Goal: Task Accomplishment & Management: Complete application form

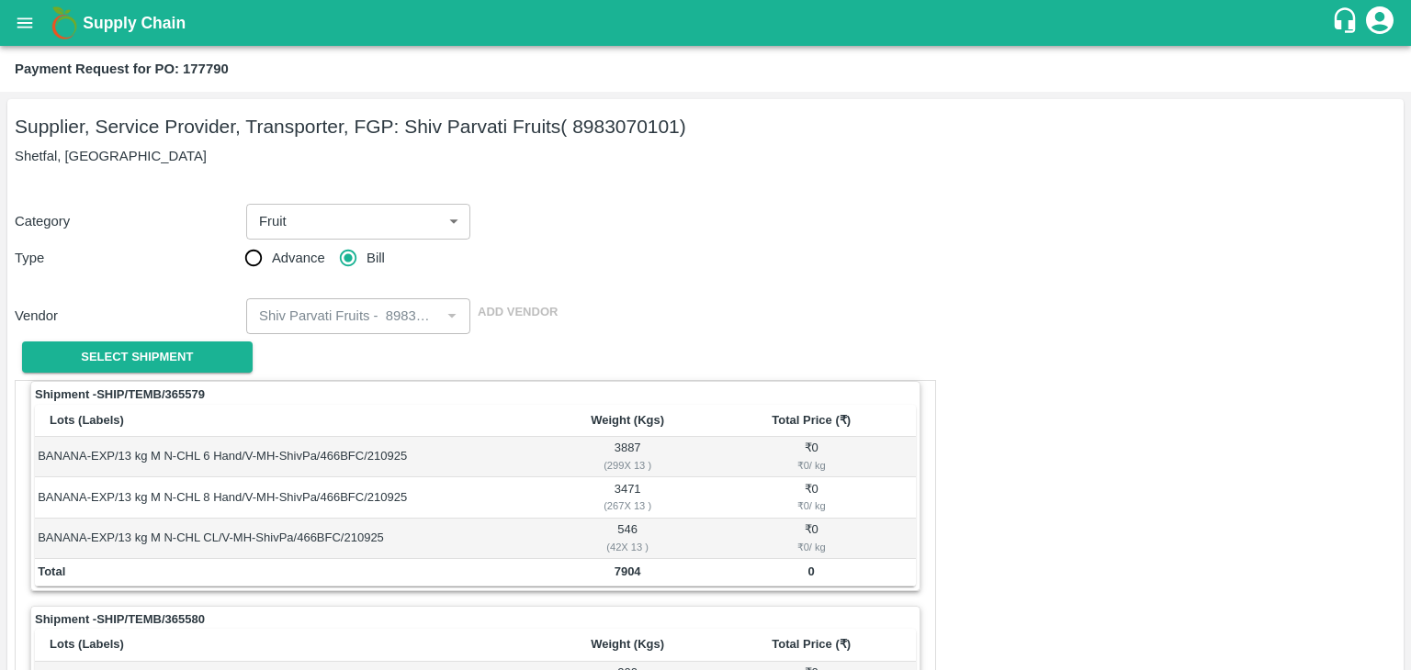
scroll to position [819, 0]
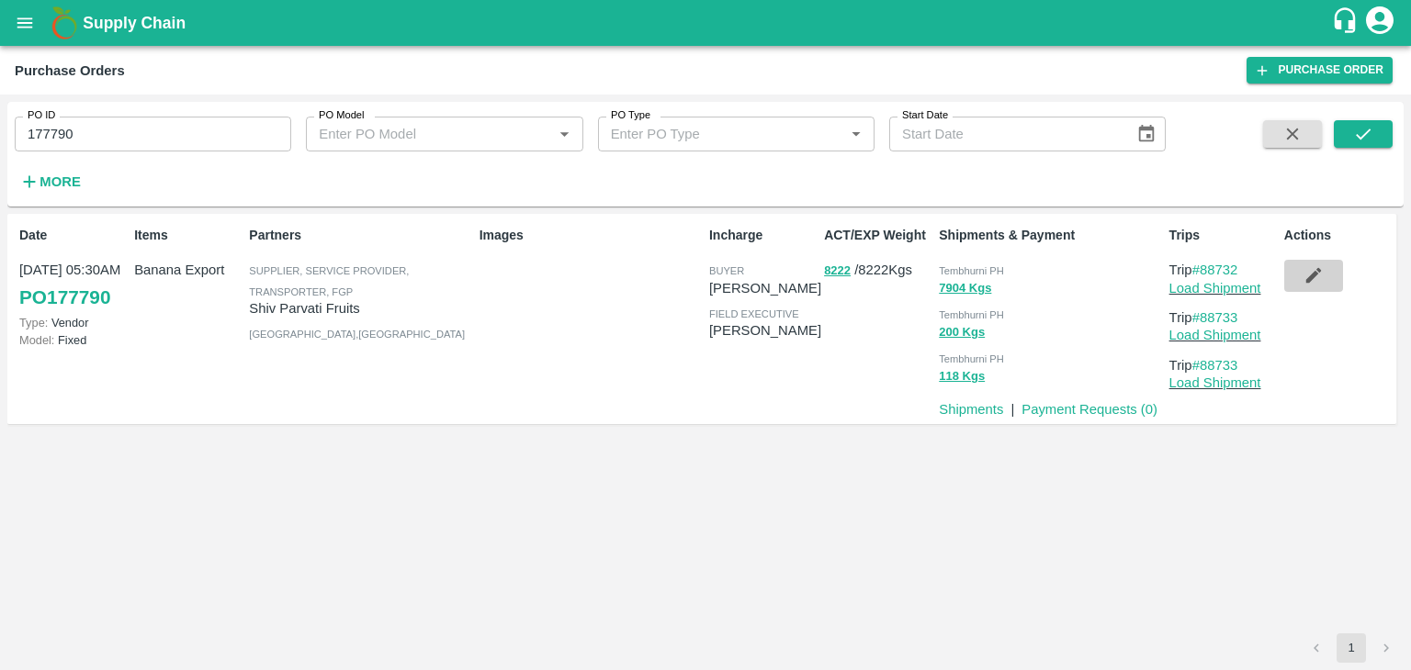
click at [1312, 271] on icon "button" at bounding box center [1313, 275] width 20 height 20
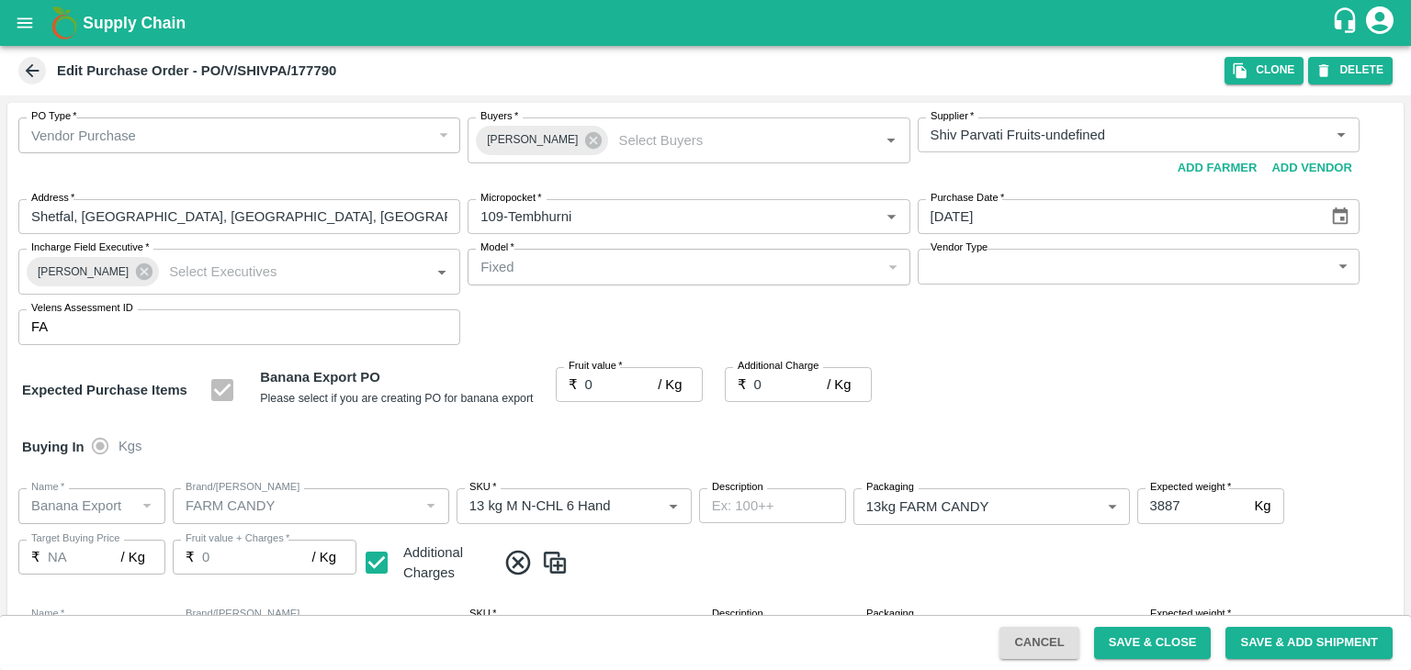
click at [586, 144] on icon at bounding box center [593, 140] width 17 height 17
click at [572, 138] on input "Buyers   *" at bounding box center [673, 135] width 400 height 24
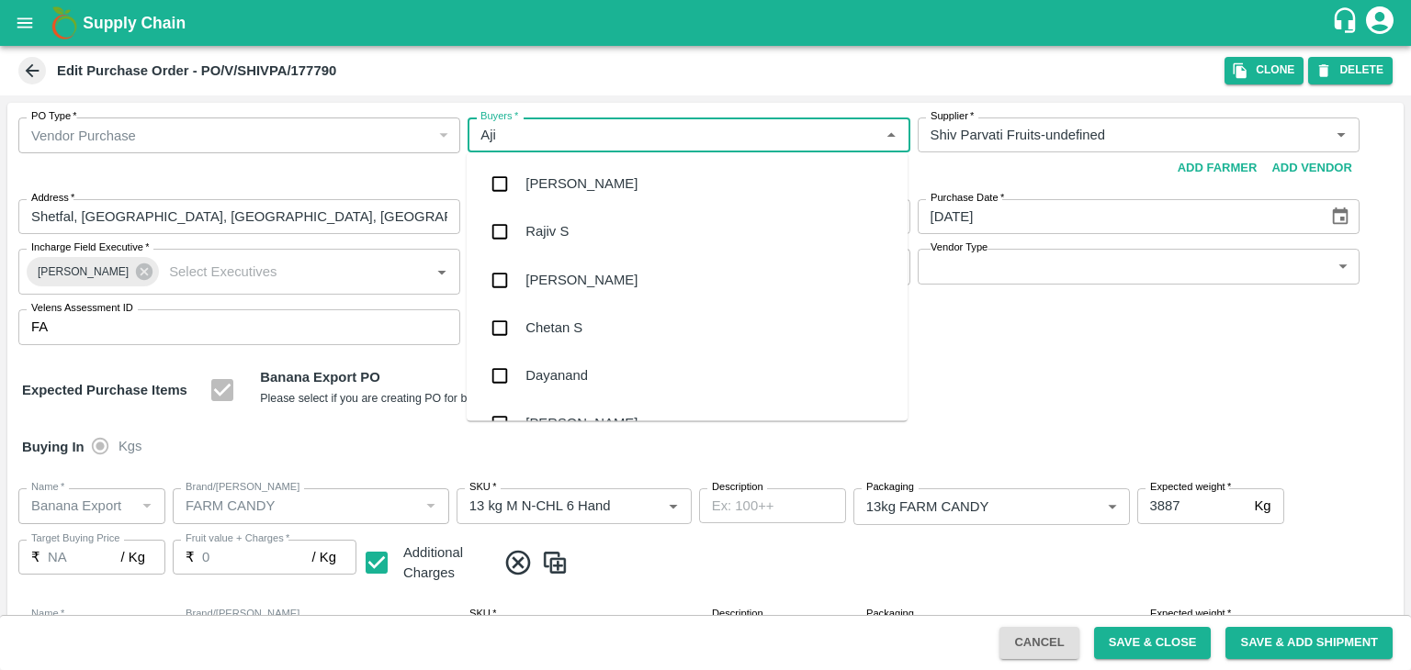
type input "Ajit"
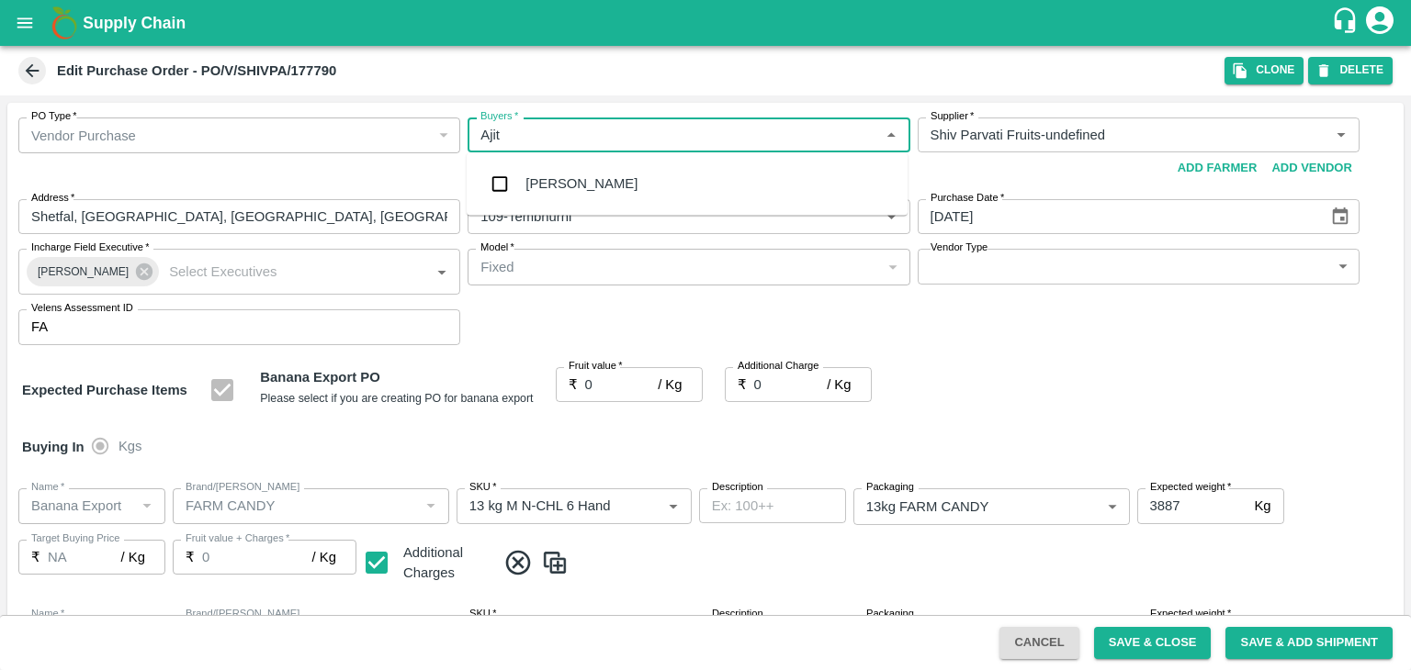
click at [574, 173] on div "Ajit Otari" at bounding box center [687, 184] width 441 height 48
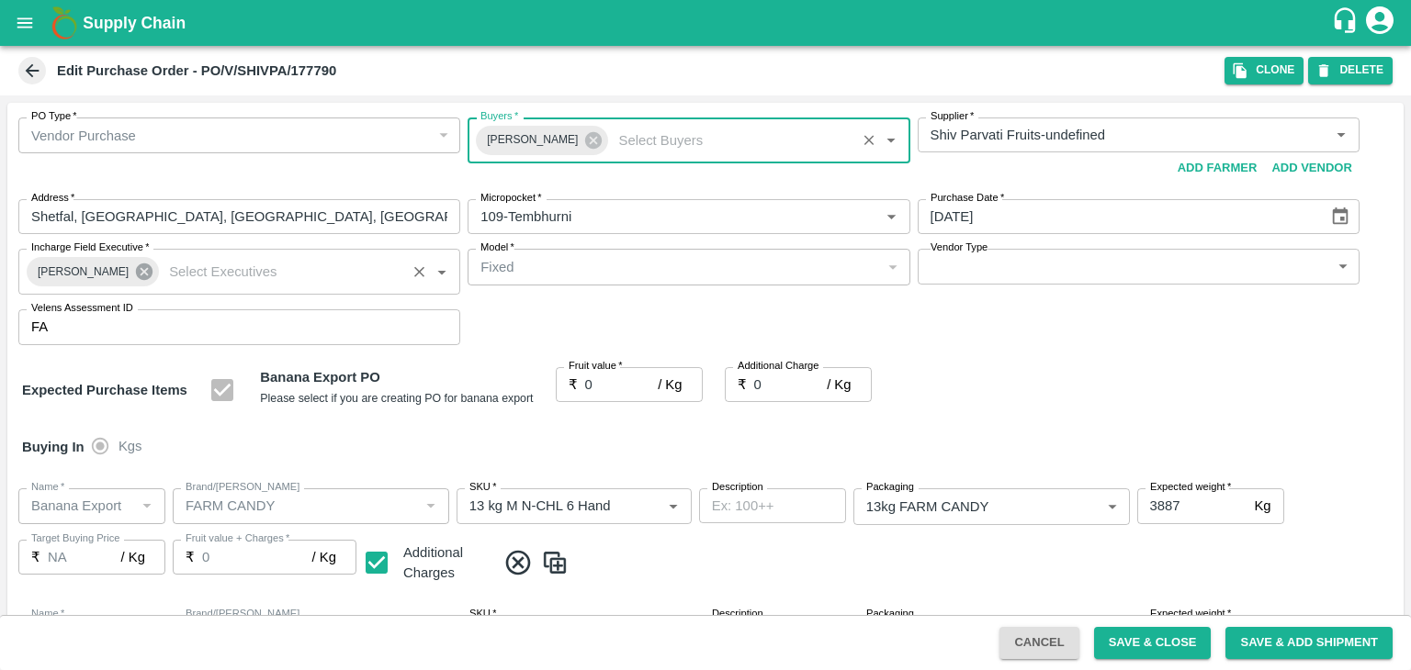
click at [136, 273] on icon at bounding box center [144, 272] width 17 height 17
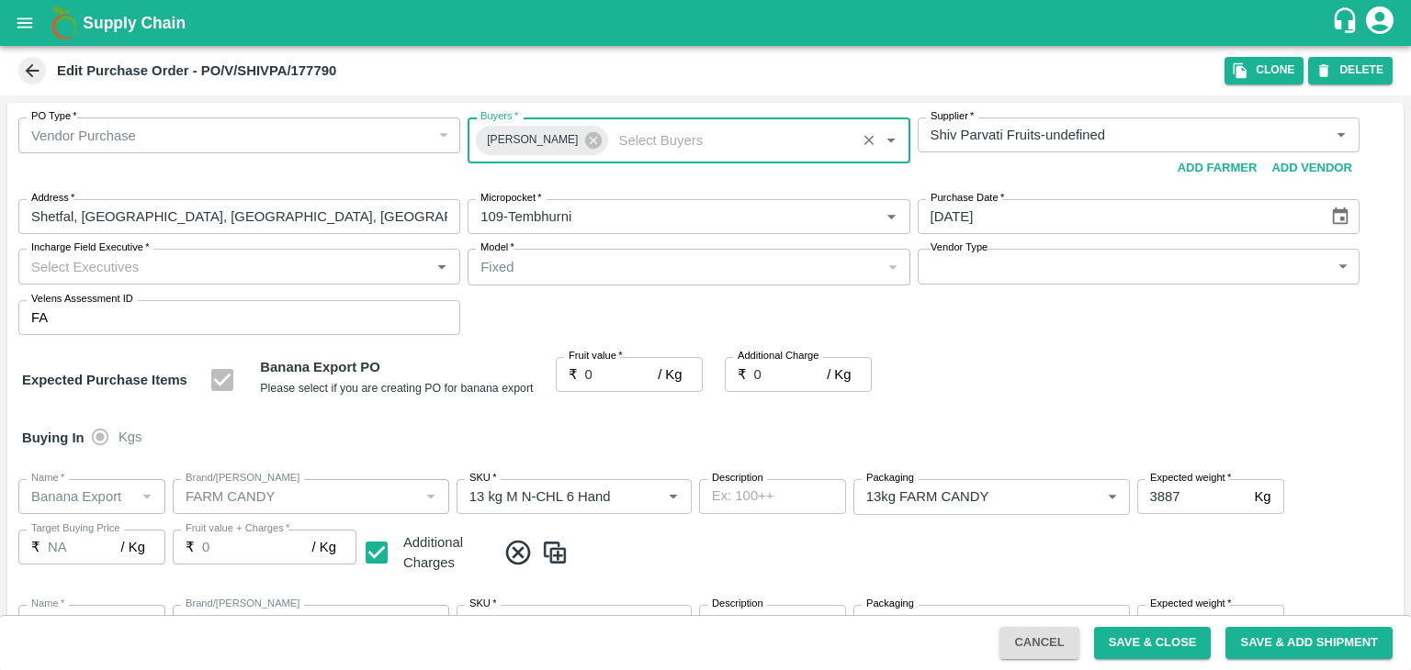
click at [151, 265] on input "Incharge Field Executive   *" at bounding box center [224, 266] width 400 height 24
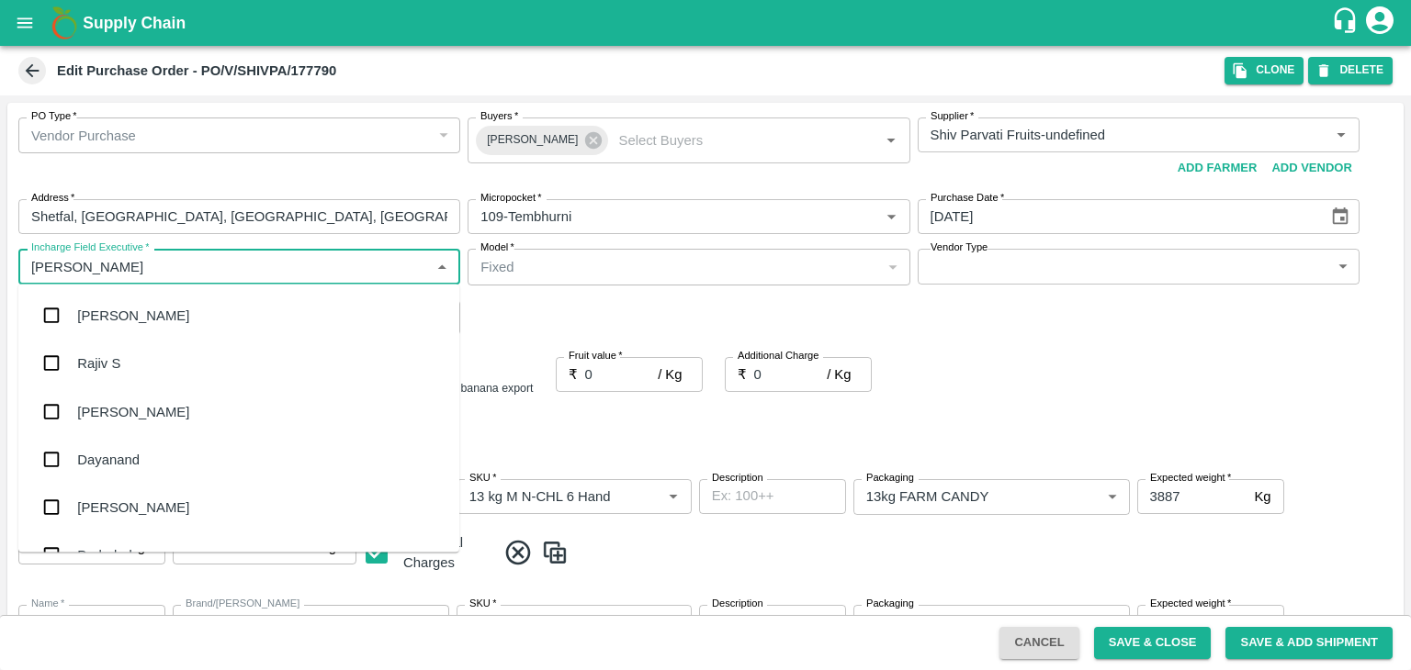
type input "Jay"
click at [142, 401] on div "jaydip Tale" at bounding box center [238, 412] width 441 height 48
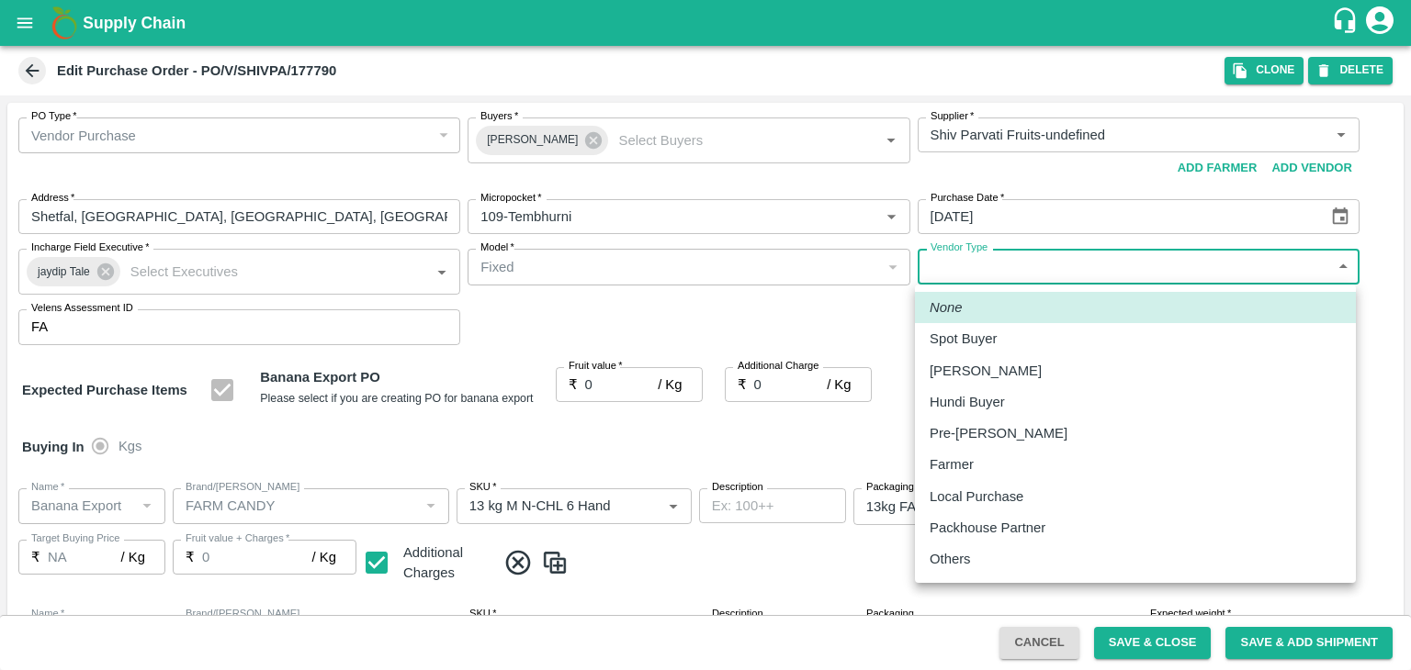
click at [969, 278] on body "Supply Chain Edit Purchase Order - PO/V/SHIVPA/177790 Clone DELETE PO Type   * …" at bounding box center [705, 335] width 1411 height 670
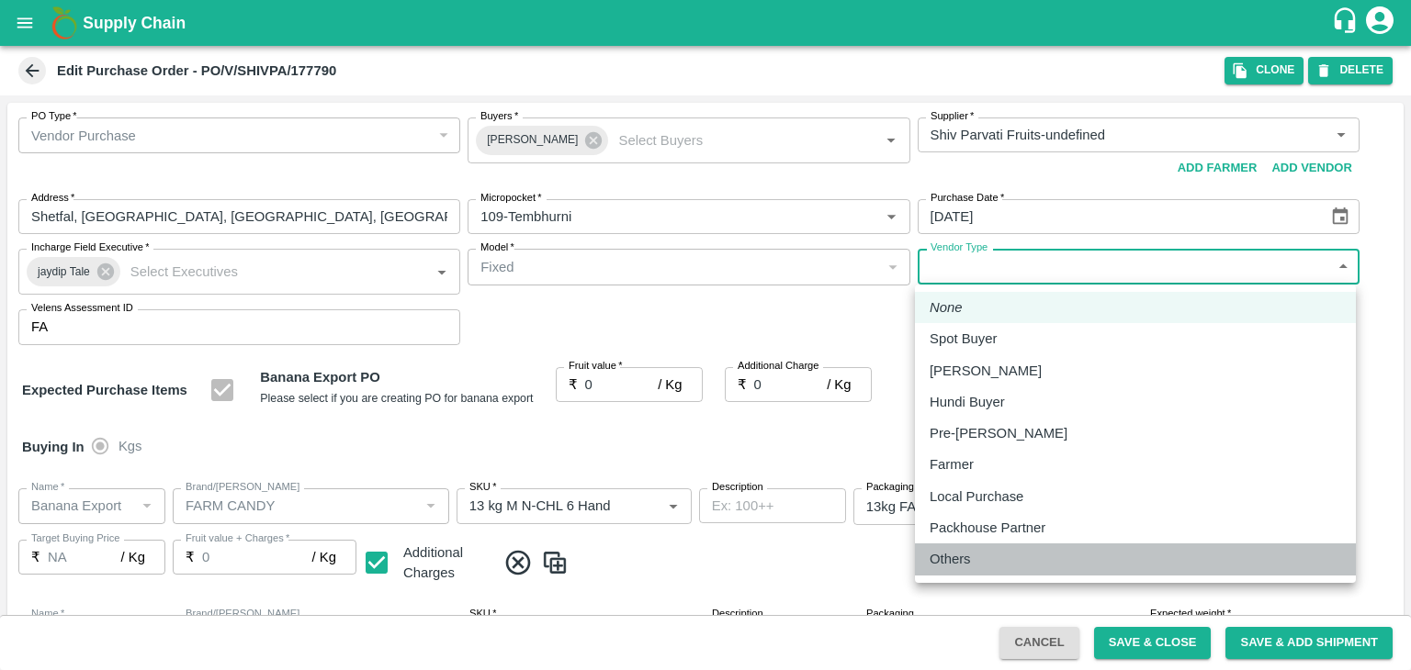
click at [963, 556] on p "Others" at bounding box center [949, 559] width 41 height 20
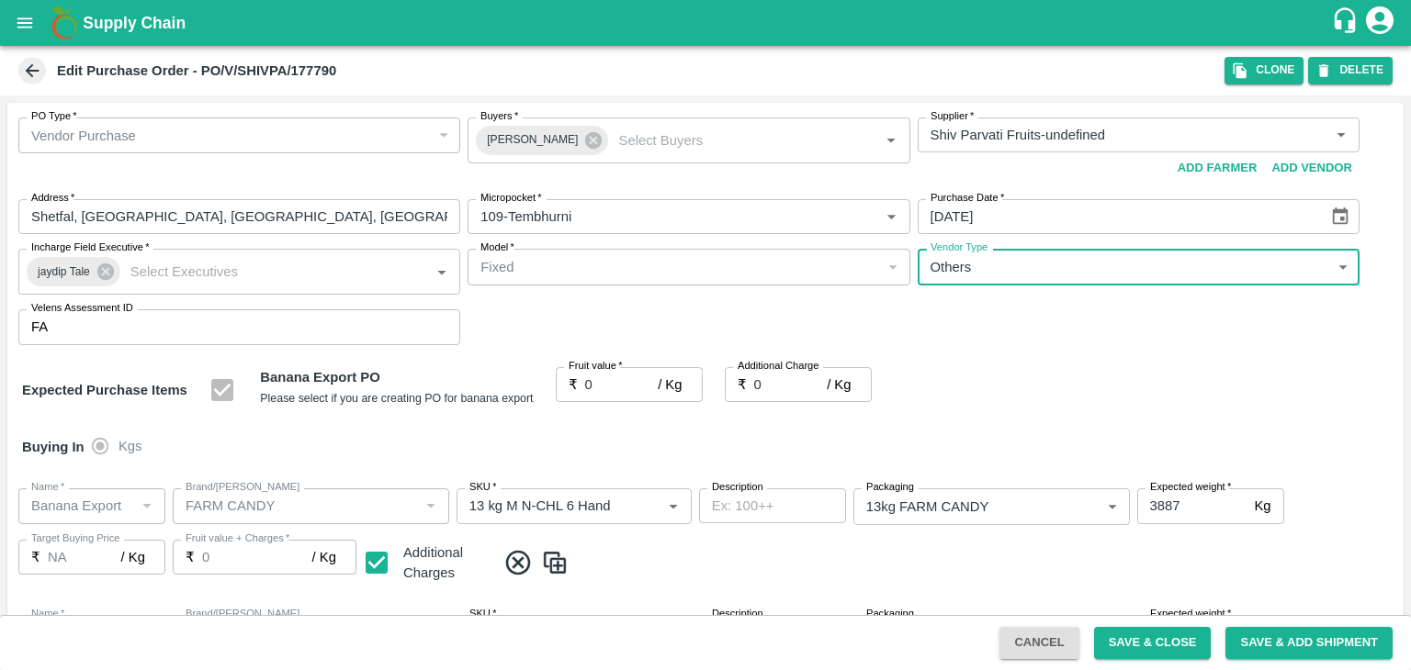
type input "OTHER"
click at [607, 387] on input "0" at bounding box center [621, 384] width 73 height 35
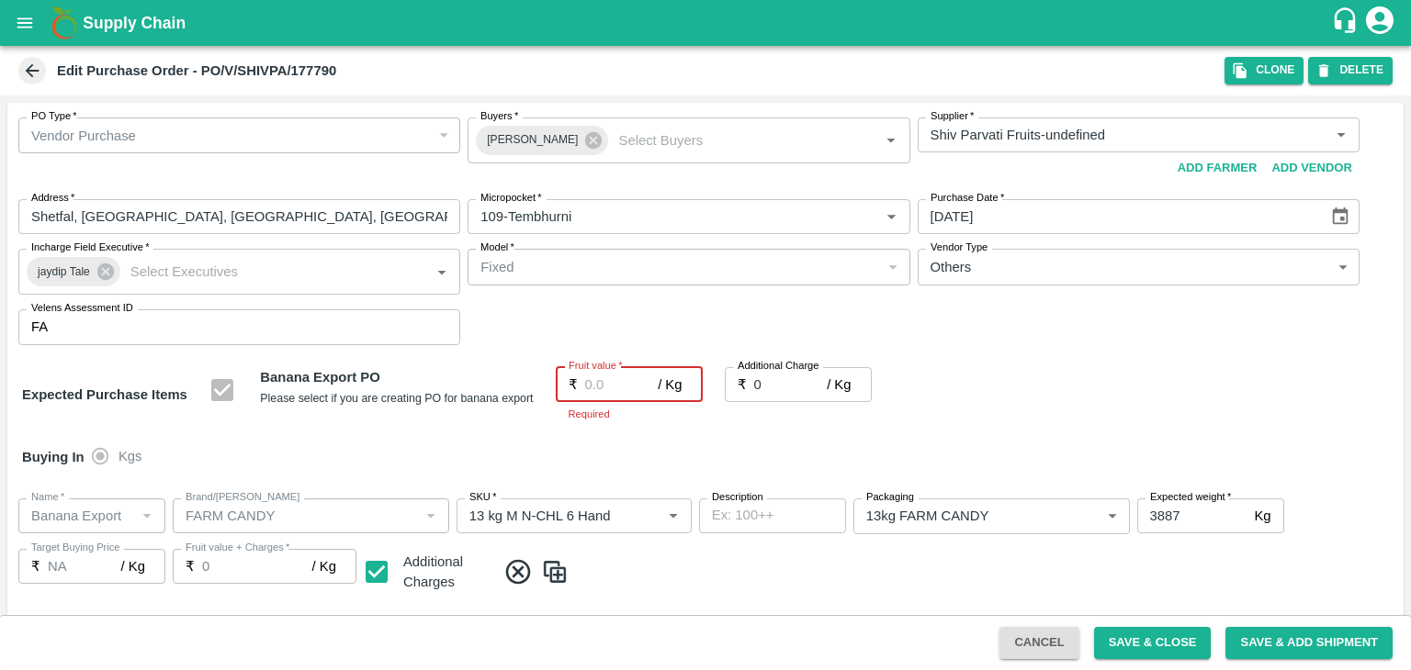
click at [610, 387] on input "Fruit value   *" at bounding box center [621, 384] width 73 height 35
type input "25"
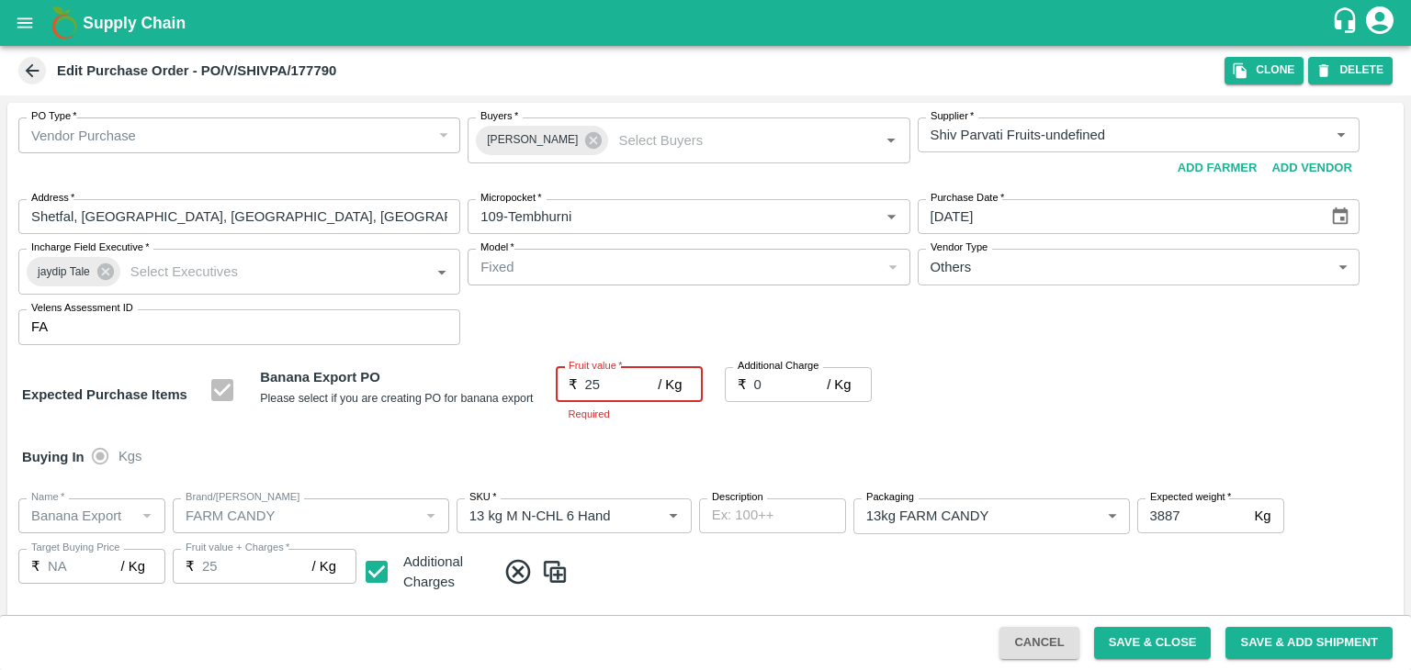
type input "25"
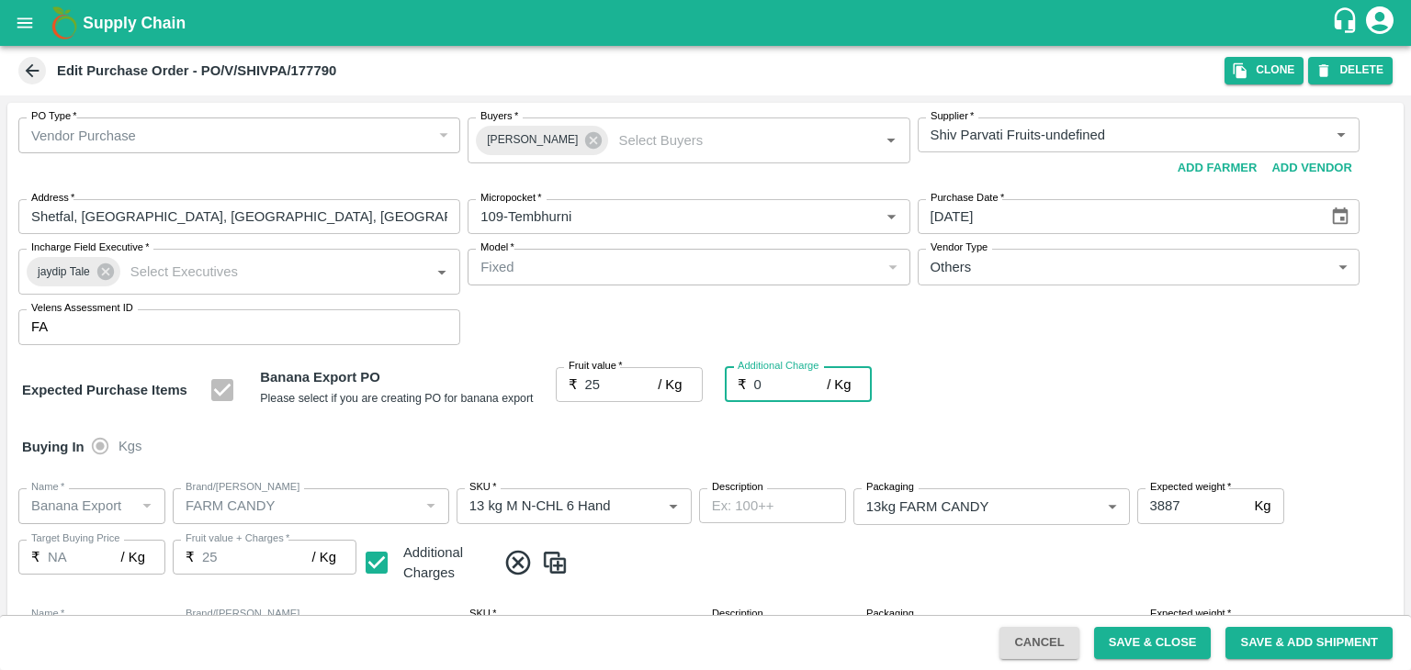
type input "2"
type input "27"
type input "2.7"
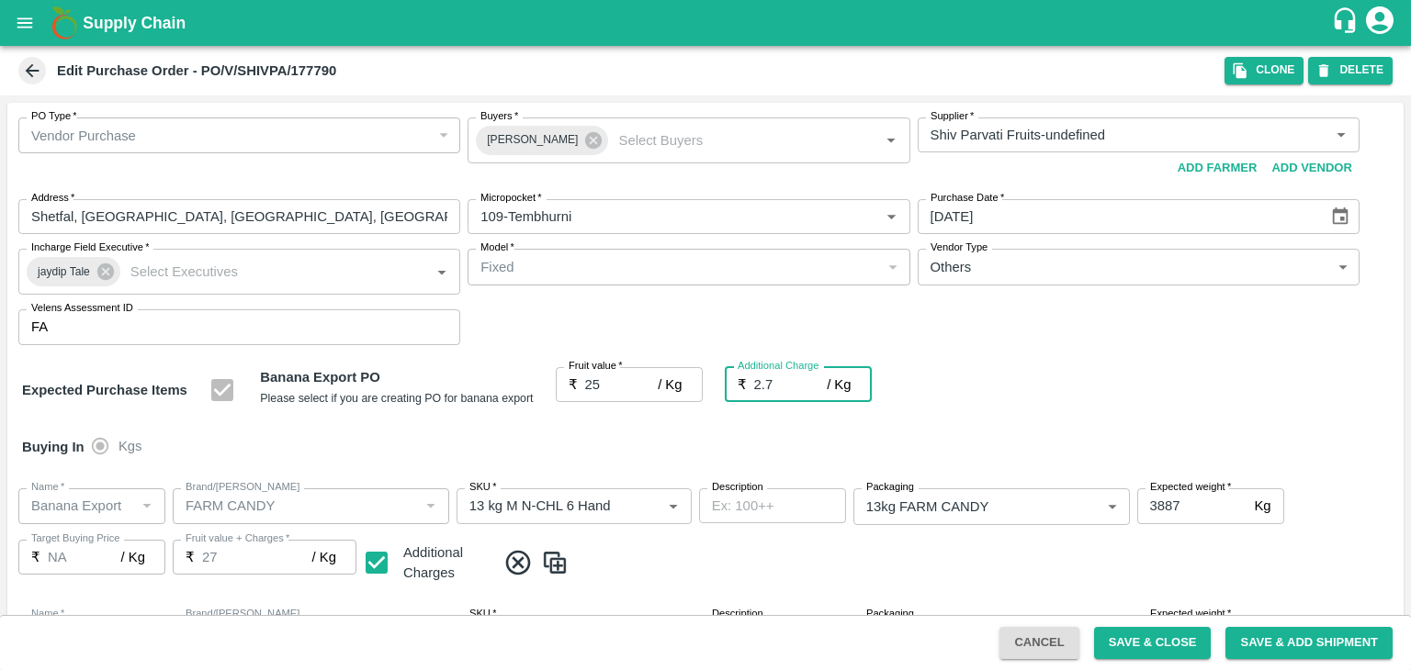
type input "27.7"
type input "2.75"
type input "27.75"
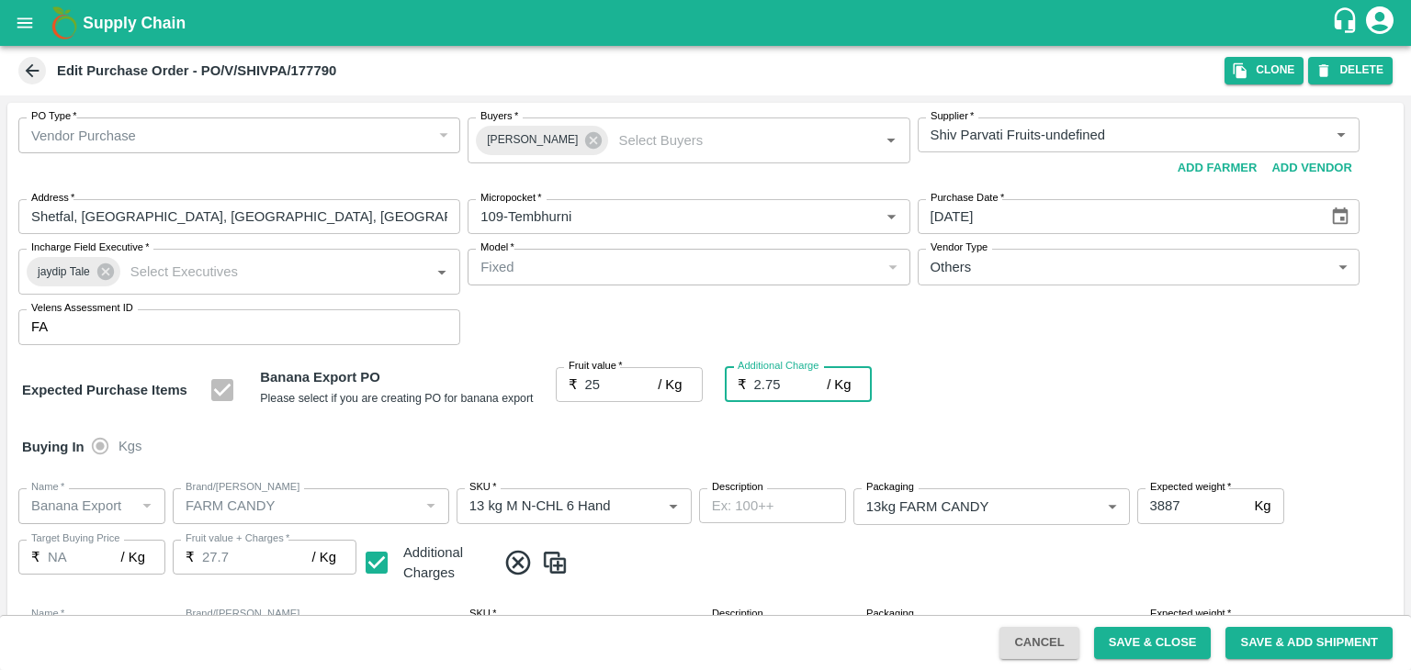
type input "27.75"
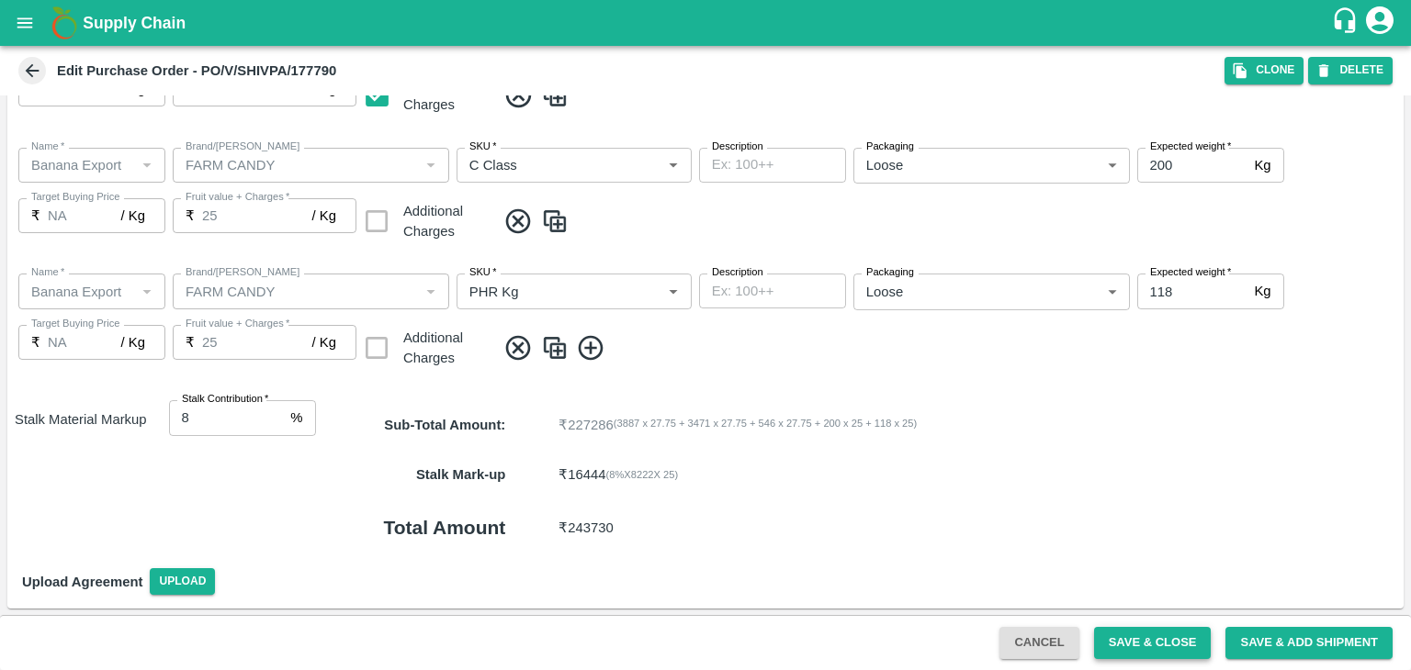
type input "2.75"
click at [1135, 637] on button "Save & Close" at bounding box center [1153, 643] width 118 height 32
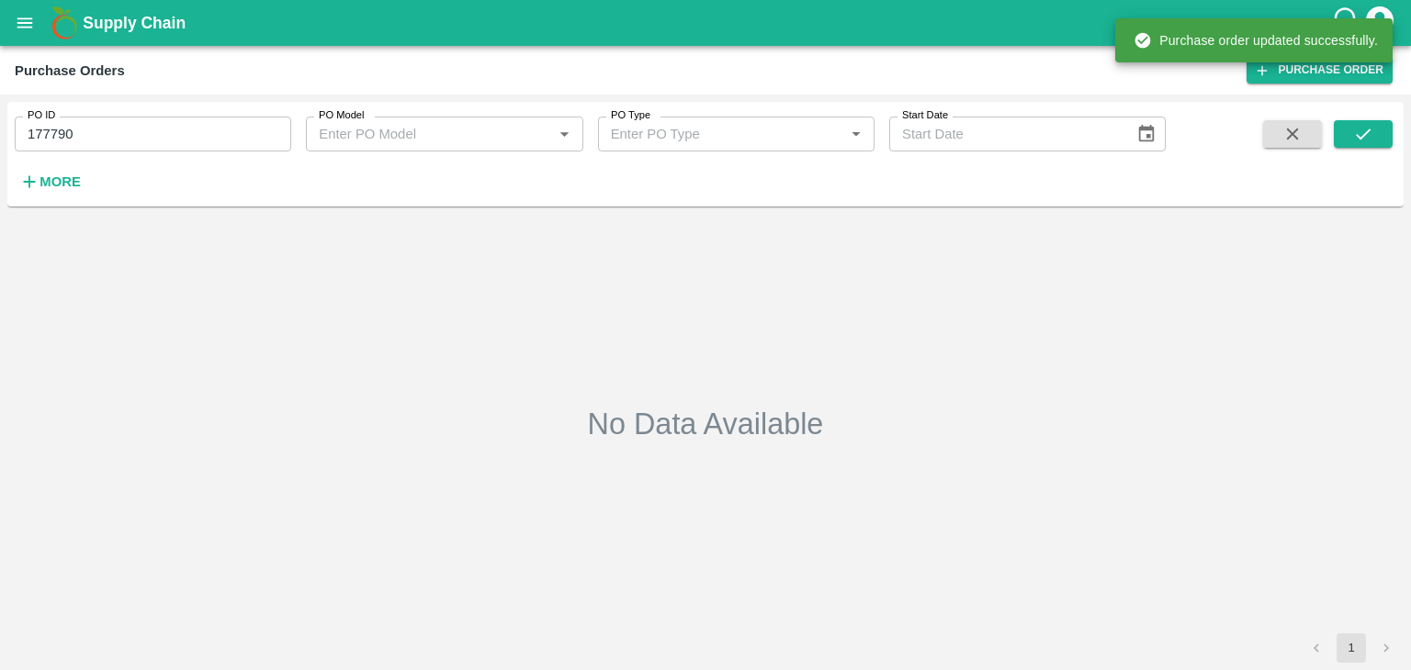
type input "177790"
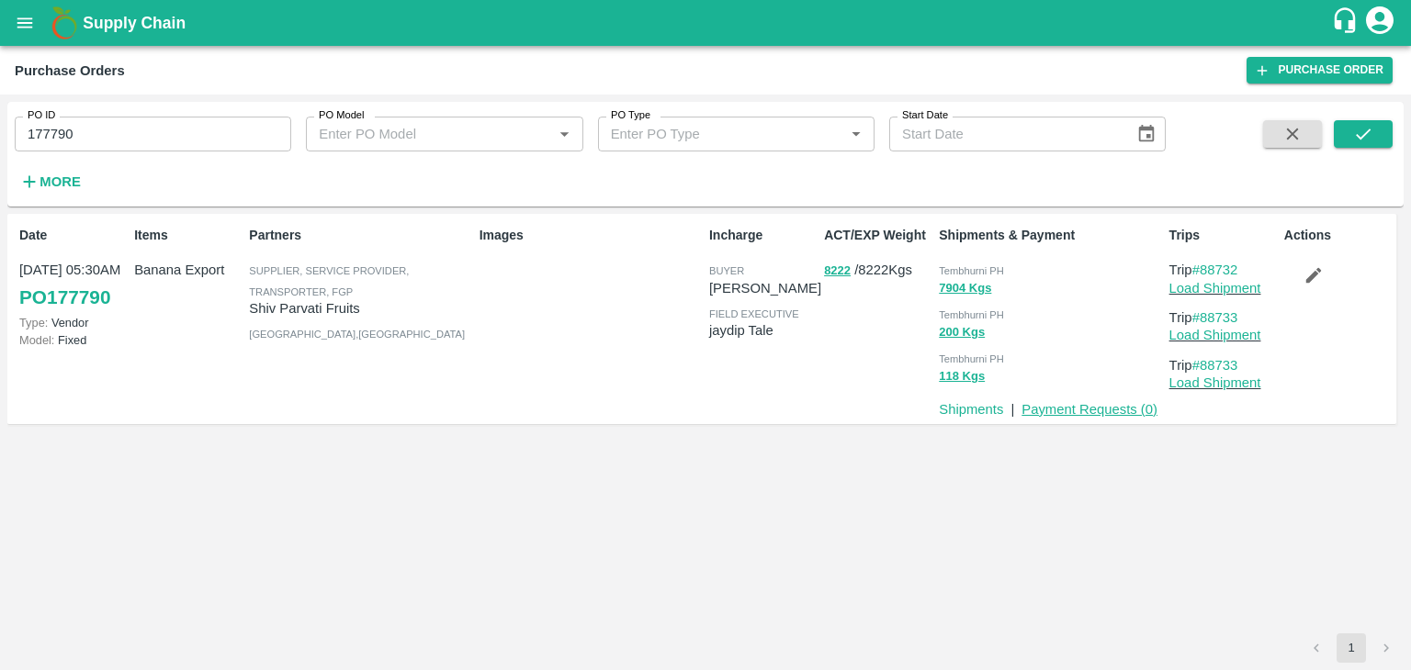
click at [1082, 409] on link "Payment Requests ( 0 )" at bounding box center [1089, 409] width 136 height 15
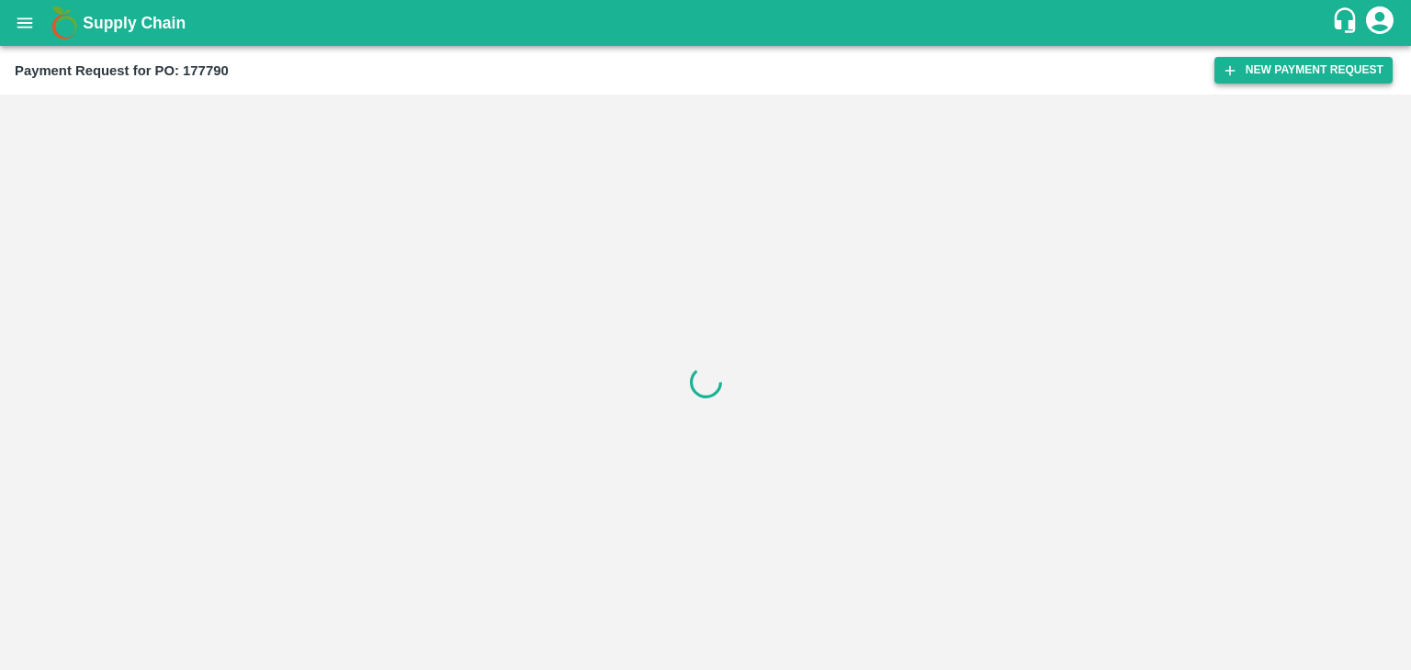
click at [1291, 62] on button "New Payment Request" at bounding box center [1303, 70] width 178 height 27
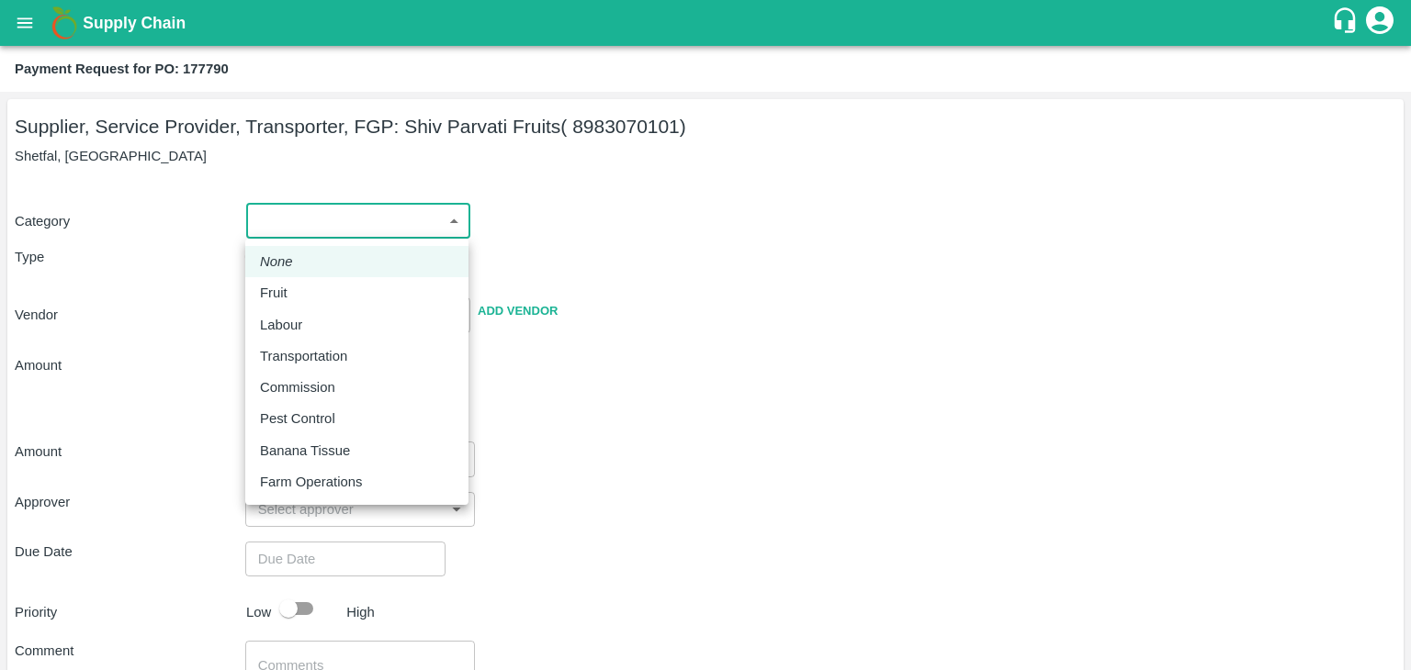
click at [291, 213] on body "Supply Chain Payment Request for PO: 177790 Supplier, Service Provider, Transpo…" at bounding box center [705, 335] width 1411 height 670
click at [315, 287] on div "Fruit" at bounding box center [357, 293] width 194 height 20
type input "1"
type input "Shiv Parvati Fruits - 8983070101(Supplier, Service Provider, Transporter, FGP)"
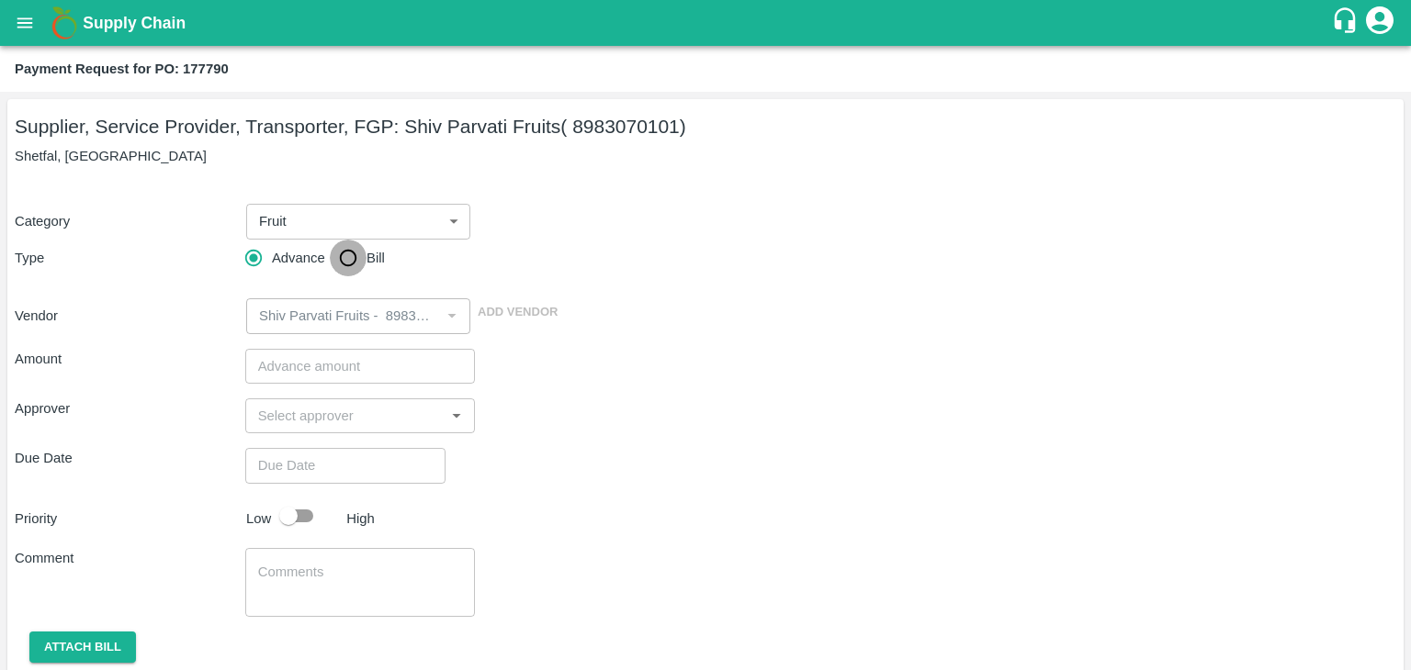
click at [358, 257] on input "Bill" at bounding box center [348, 258] width 37 height 37
radio input "true"
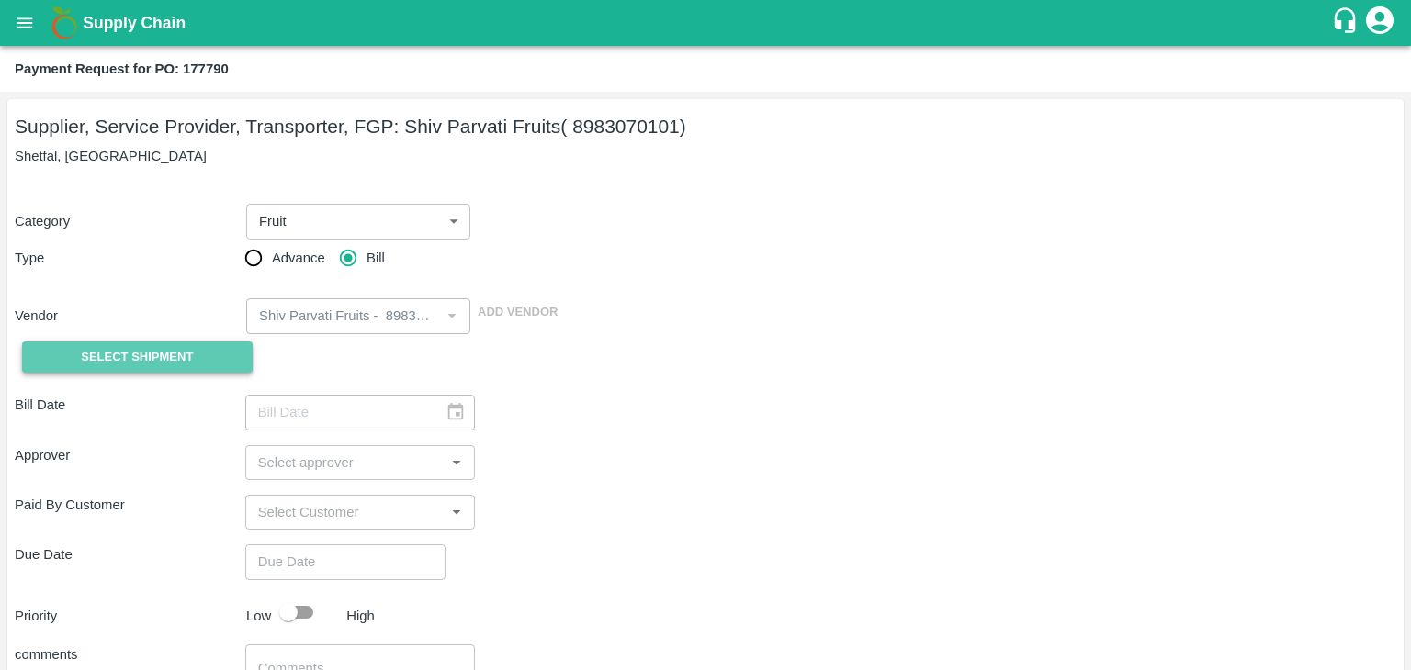
click at [144, 356] on span "Select Shipment" at bounding box center [137, 357] width 112 height 21
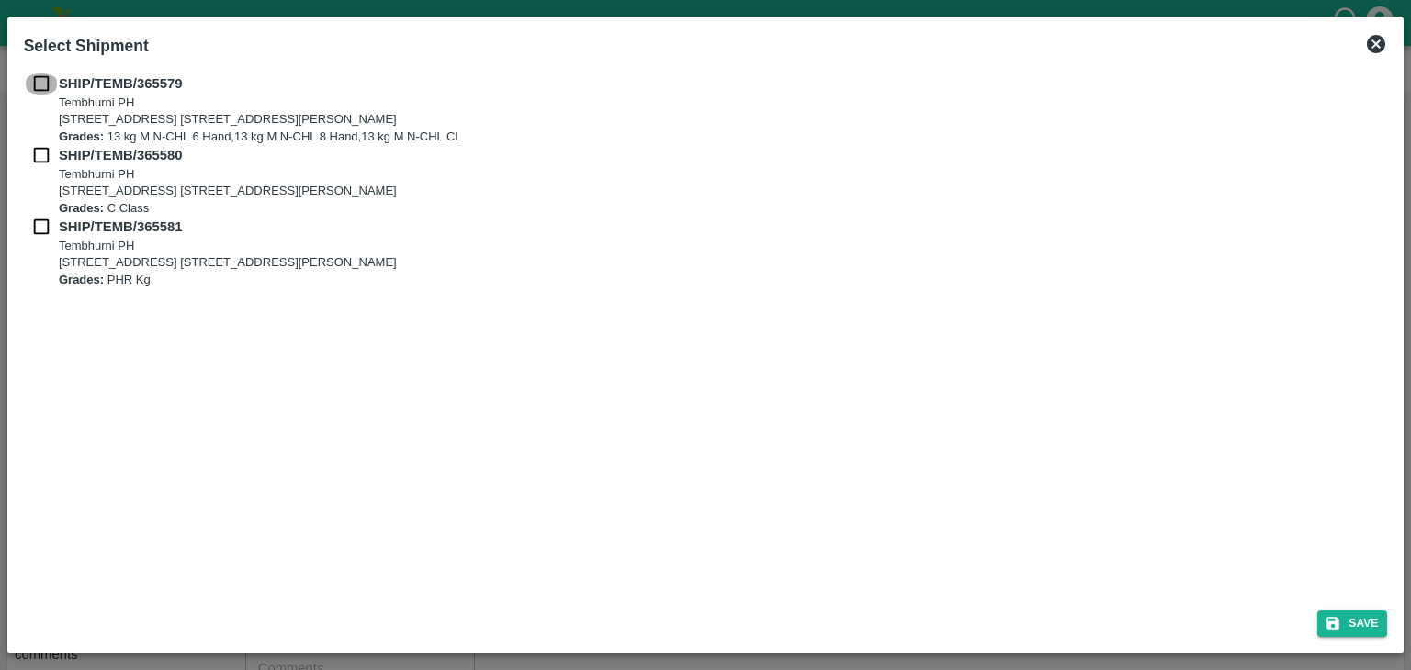
click at [40, 93] on input "checkbox" at bounding box center [41, 83] width 35 height 20
checkbox input "true"
click at [39, 151] on input "checkbox" at bounding box center [41, 155] width 35 height 20
checkbox input "true"
drag, startPoint x: 42, startPoint y: 242, endPoint x: 39, endPoint y: 225, distance: 16.9
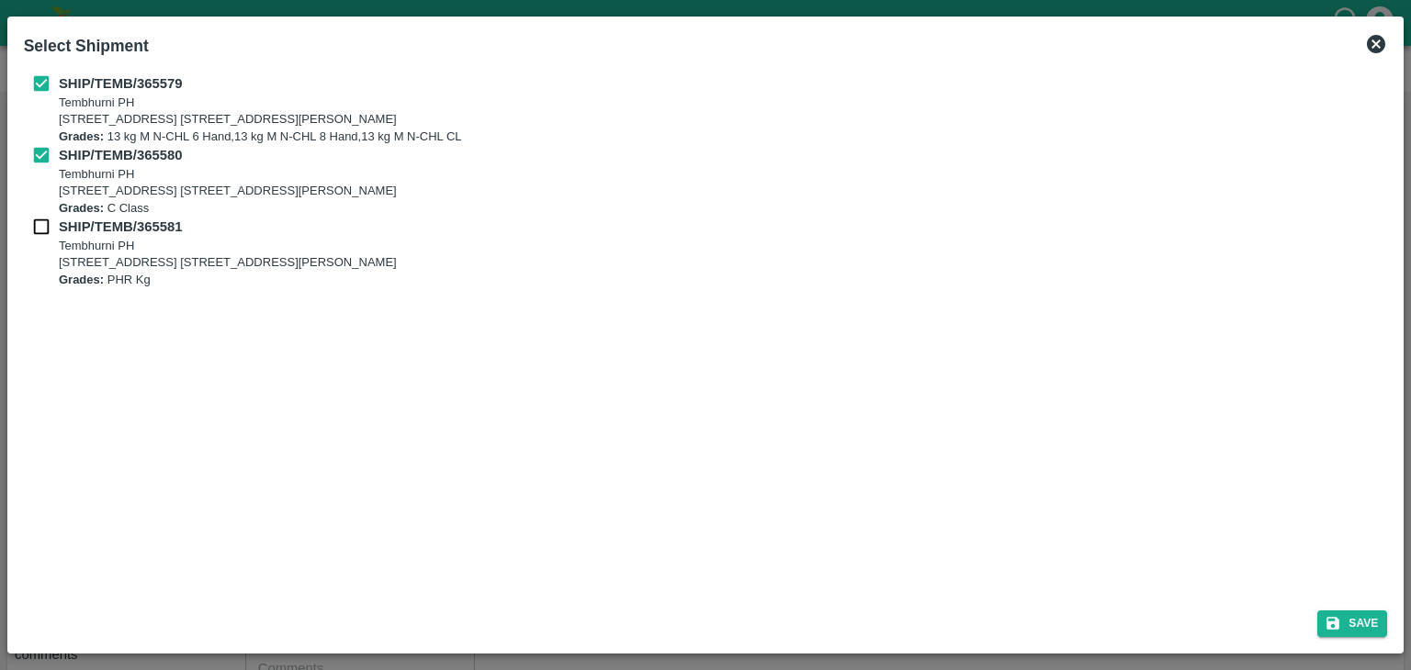
click at [39, 225] on div "SHIP/TEMB/365581 Tembhurni PH Tembhurni PH 205, PLOT NO. E-5, YASHSHREE INDUSTR…" at bounding box center [706, 253] width 1364 height 72
click at [39, 225] on input "checkbox" at bounding box center [41, 227] width 35 height 20
checkbox input "true"
click at [1364, 616] on button "Save" at bounding box center [1352, 624] width 70 height 27
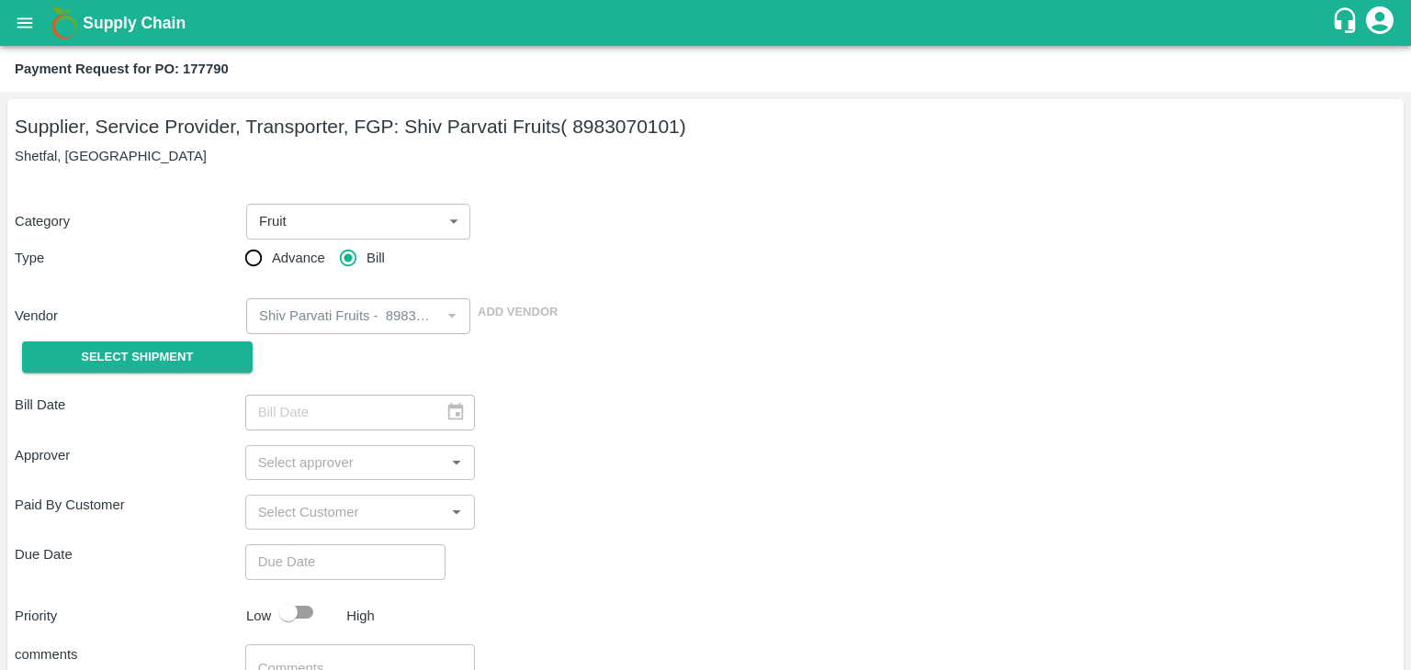
type input "21/09/2025"
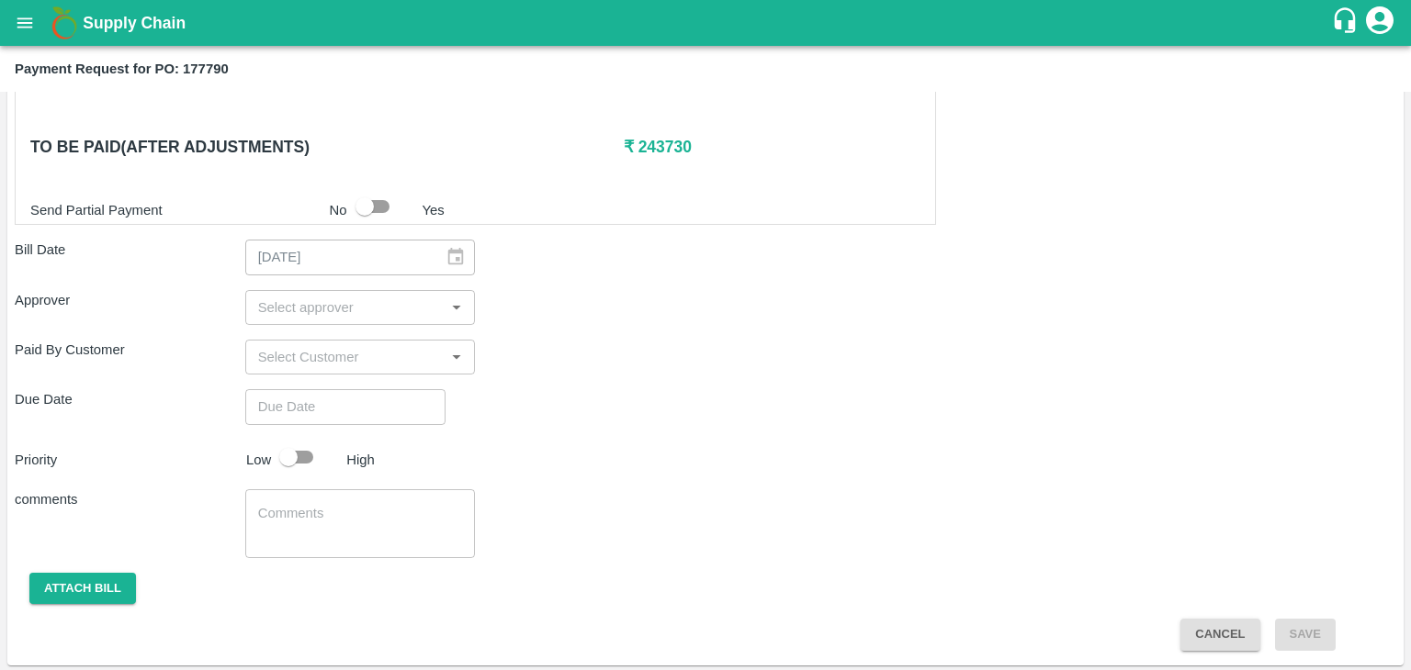
scroll to position [818, 0]
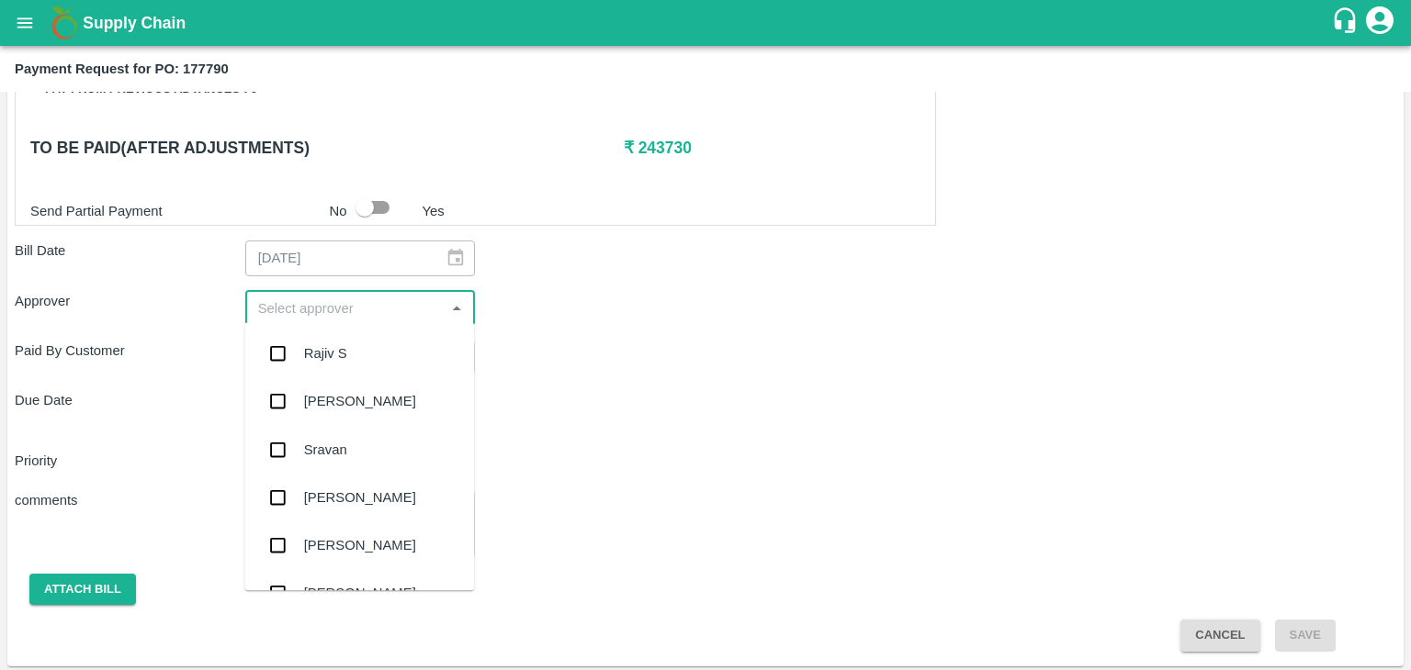
click at [345, 303] on input "input" at bounding box center [345, 309] width 189 height 24
type input "Ajit"
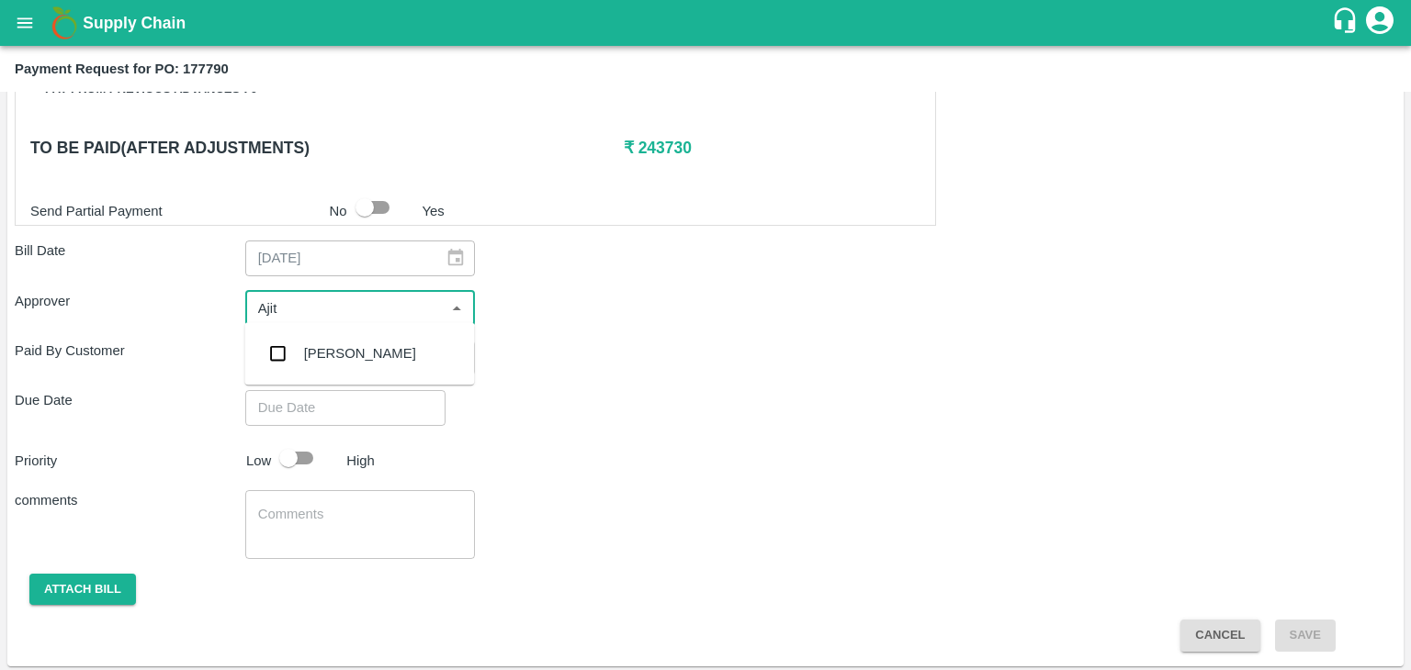
click at [348, 351] on div "Ajit Otari" at bounding box center [360, 353] width 112 height 20
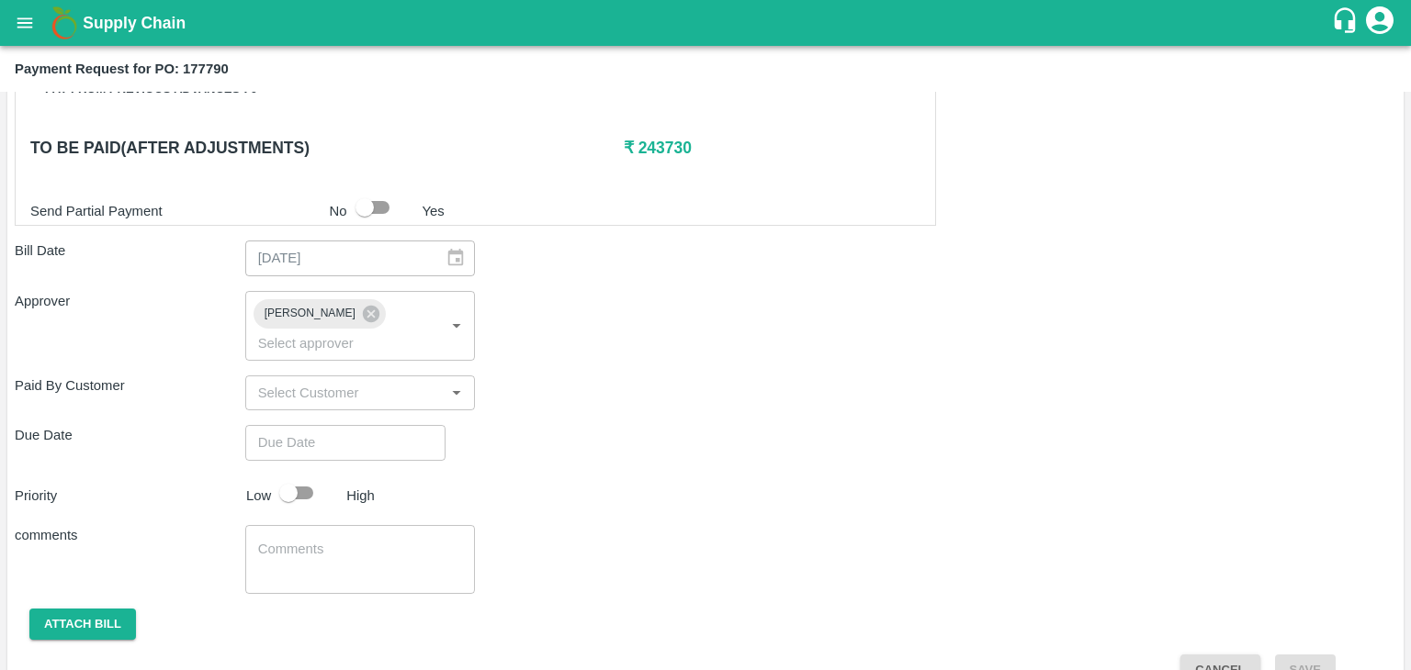
click at [392, 434] on div "Shipment - SHIP/TEMB/365579 Lots (Labels) Weight (Kgs) Total Price (₹) BANANA-E…" at bounding box center [705, 124] width 1381 height 1125
type input "DD/MM/YYYY hh:mm aa"
click at [403, 425] on input "DD/MM/YYYY hh:mm aa" at bounding box center [338, 442] width 187 height 35
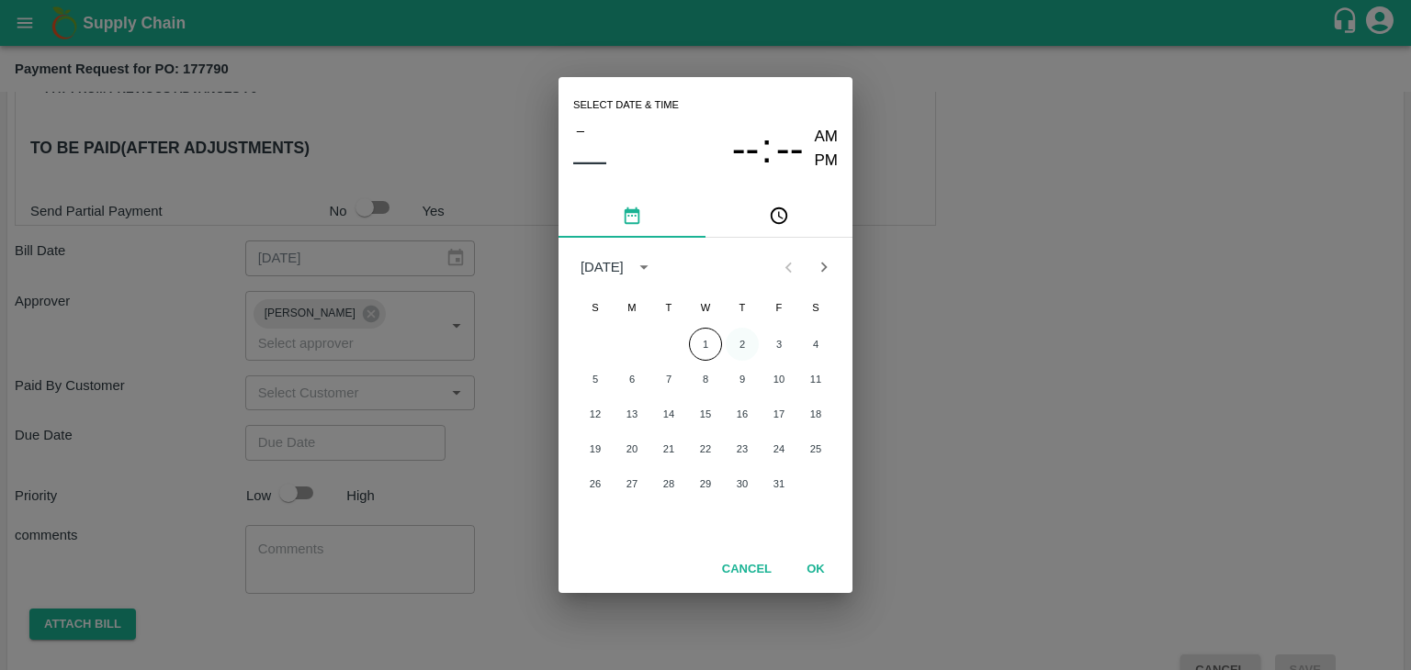
click at [737, 344] on button "2" at bounding box center [742, 344] width 33 height 33
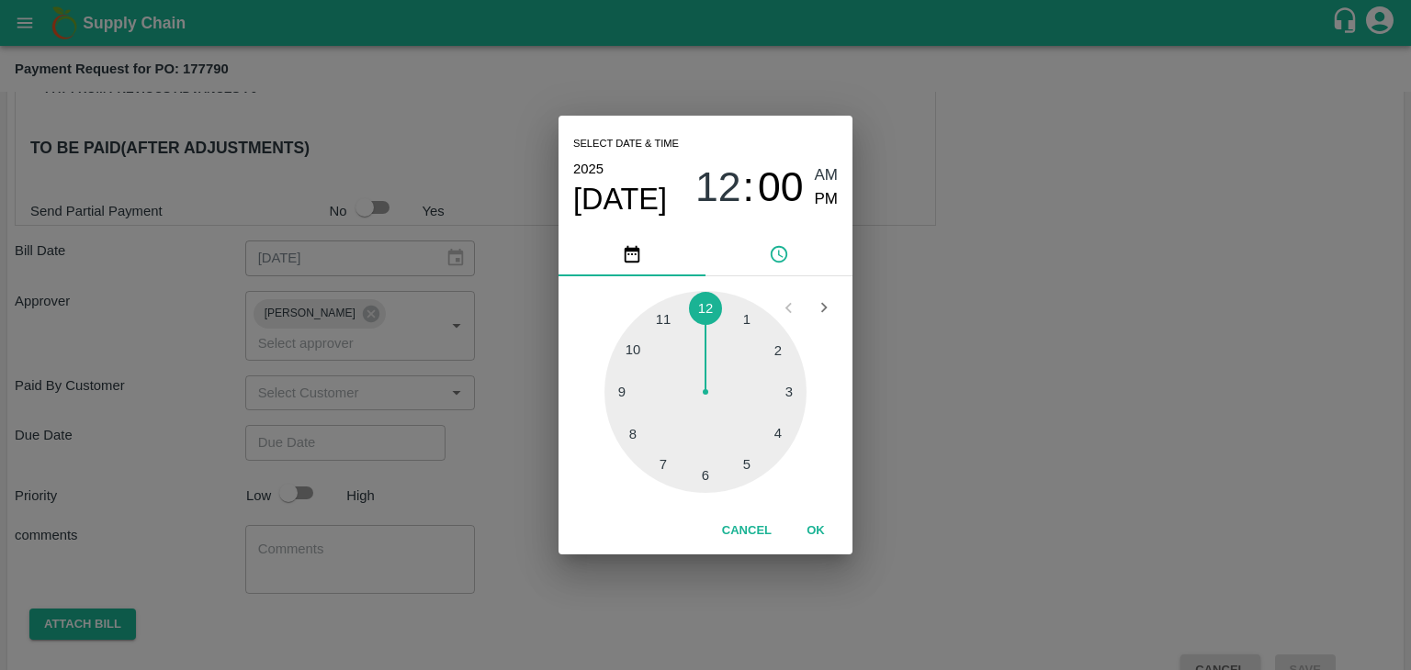
type input "[DATE] 12:00 AM"
click at [808, 527] on button "OK" at bounding box center [815, 531] width 59 height 32
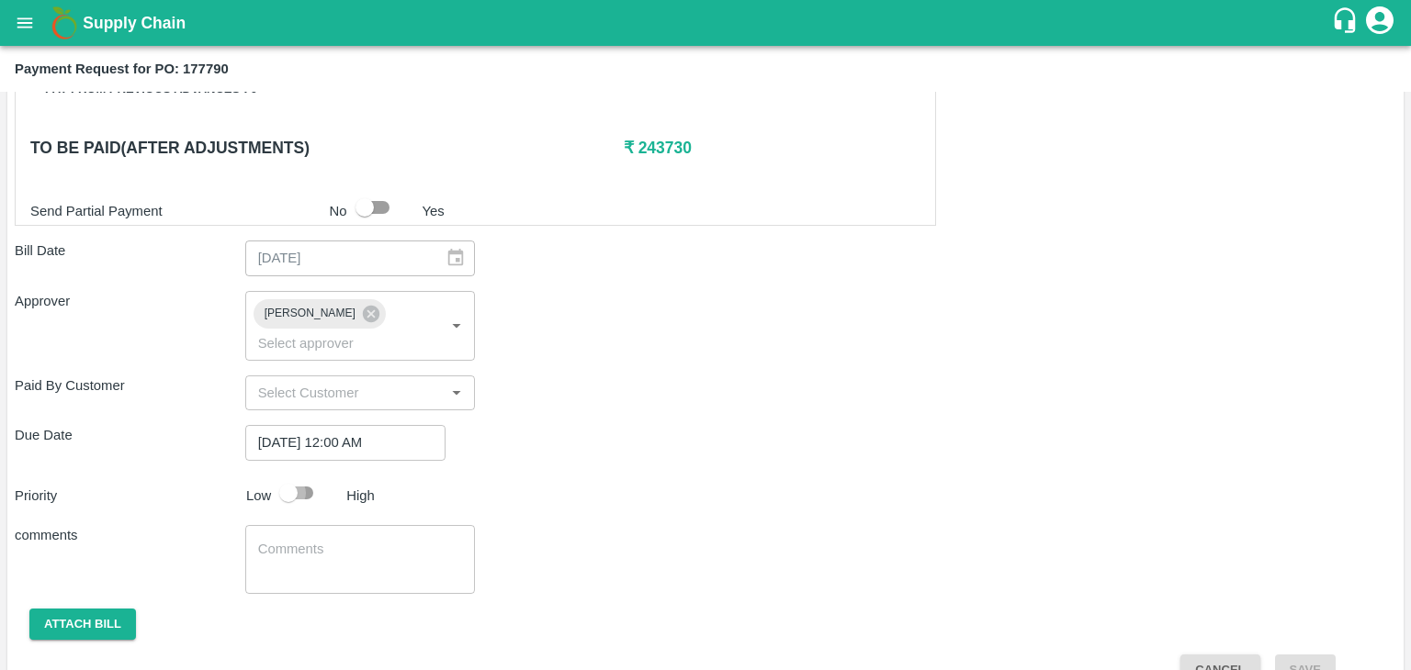
click at [308, 476] on input "checkbox" at bounding box center [288, 493] width 105 height 35
checkbox input "true"
click at [366, 540] on textarea at bounding box center [360, 559] width 205 height 39
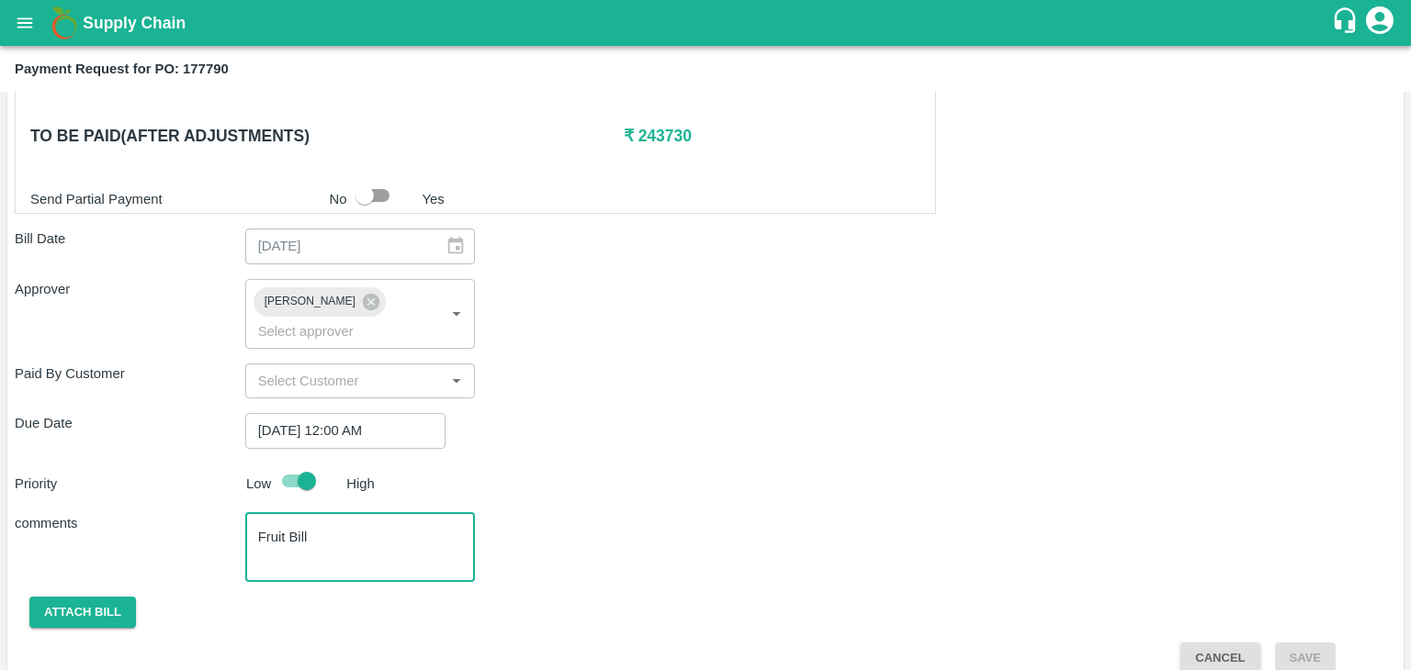
scroll to position [829, 0]
type textarea "Fruit Bill"
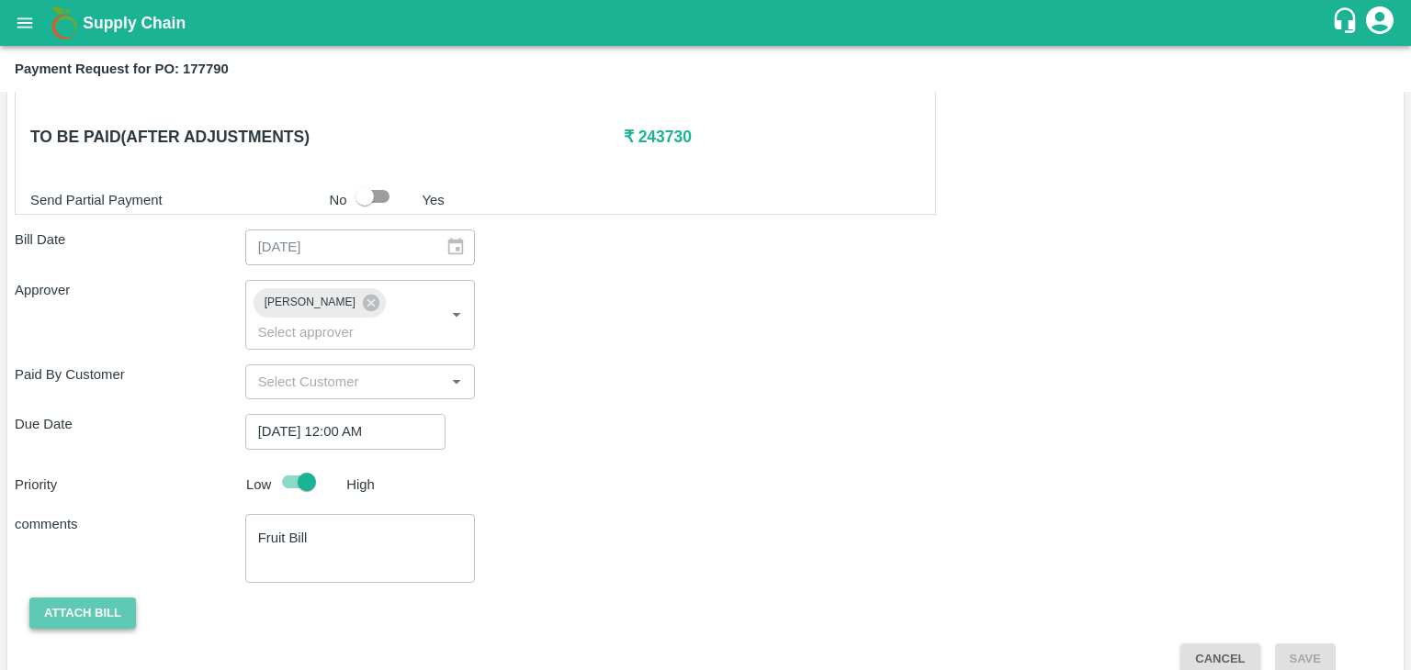
click at [59, 598] on button "Attach bill" at bounding box center [82, 614] width 107 height 32
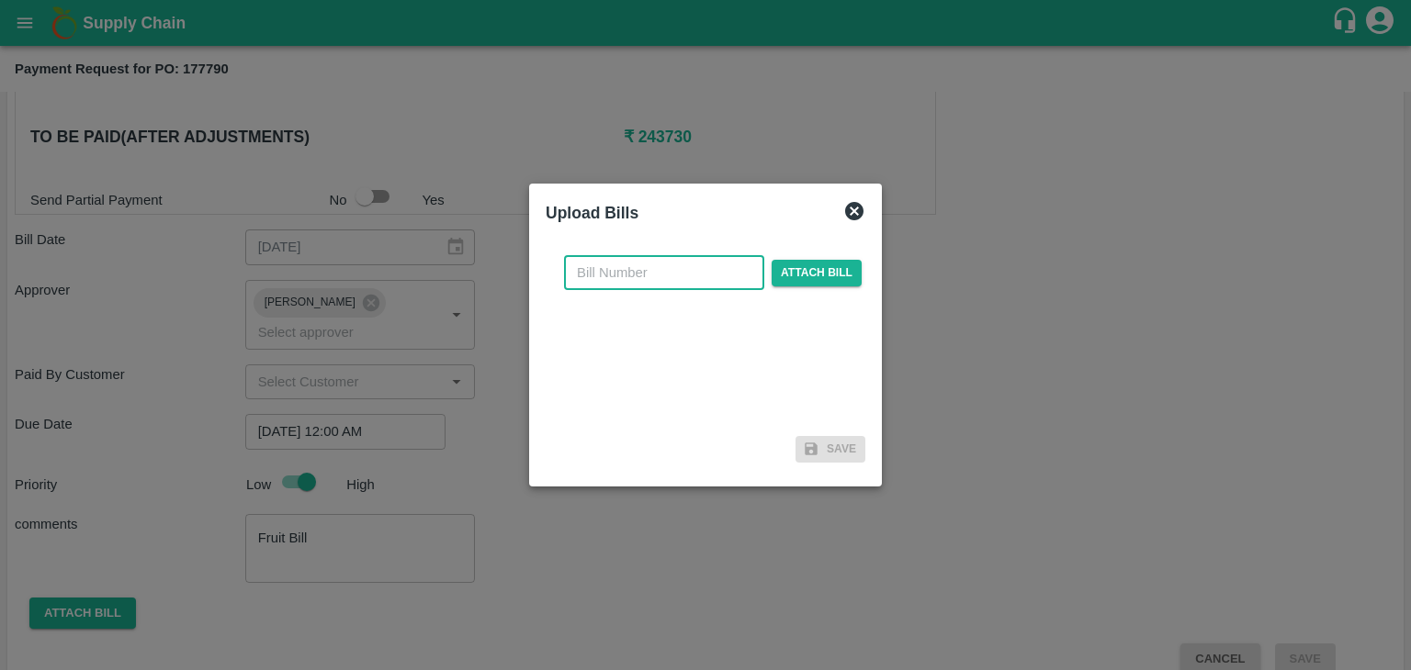
click at [625, 272] on input "text" at bounding box center [664, 272] width 200 height 35
type input "639"
click at [824, 285] on span "Attach bill" at bounding box center [816, 273] width 90 height 27
click at [0, 0] on input "Attach bill" at bounding box center [0, 0] width 0 height 0
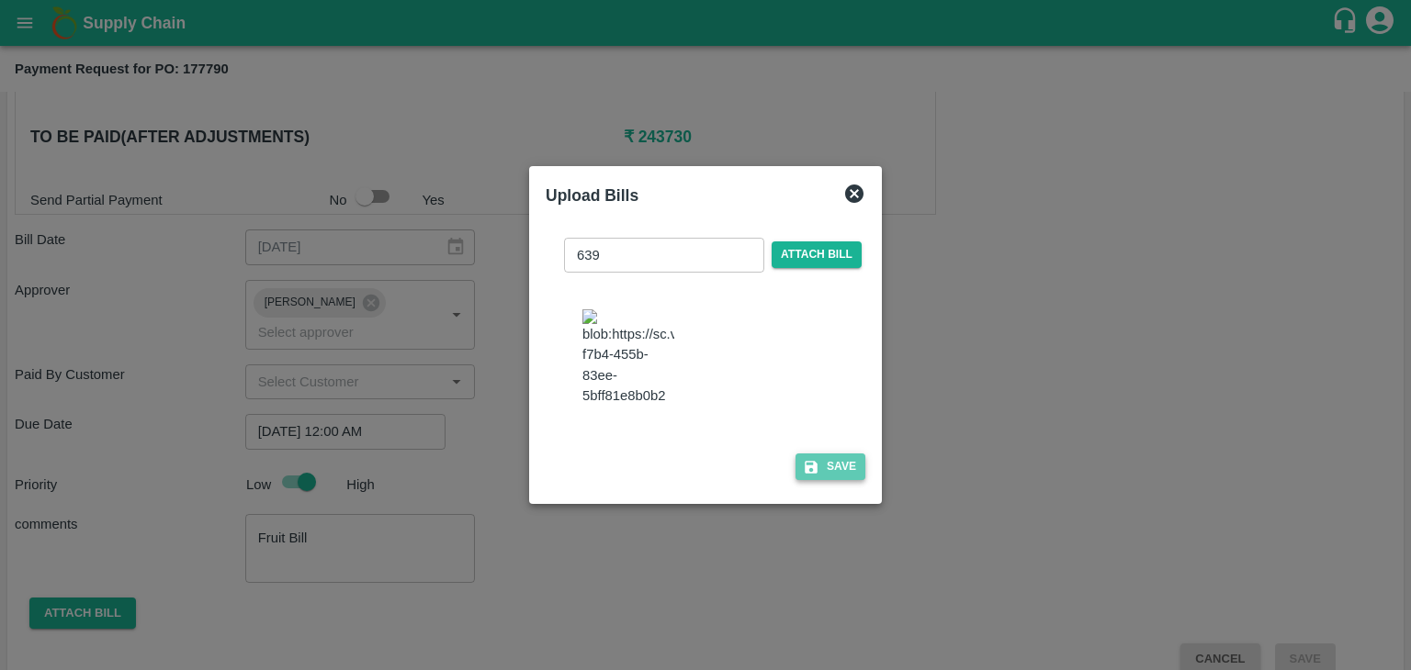
click at [817, 464] on button "Save" at bounding box center [830, 467] width 70 height 27
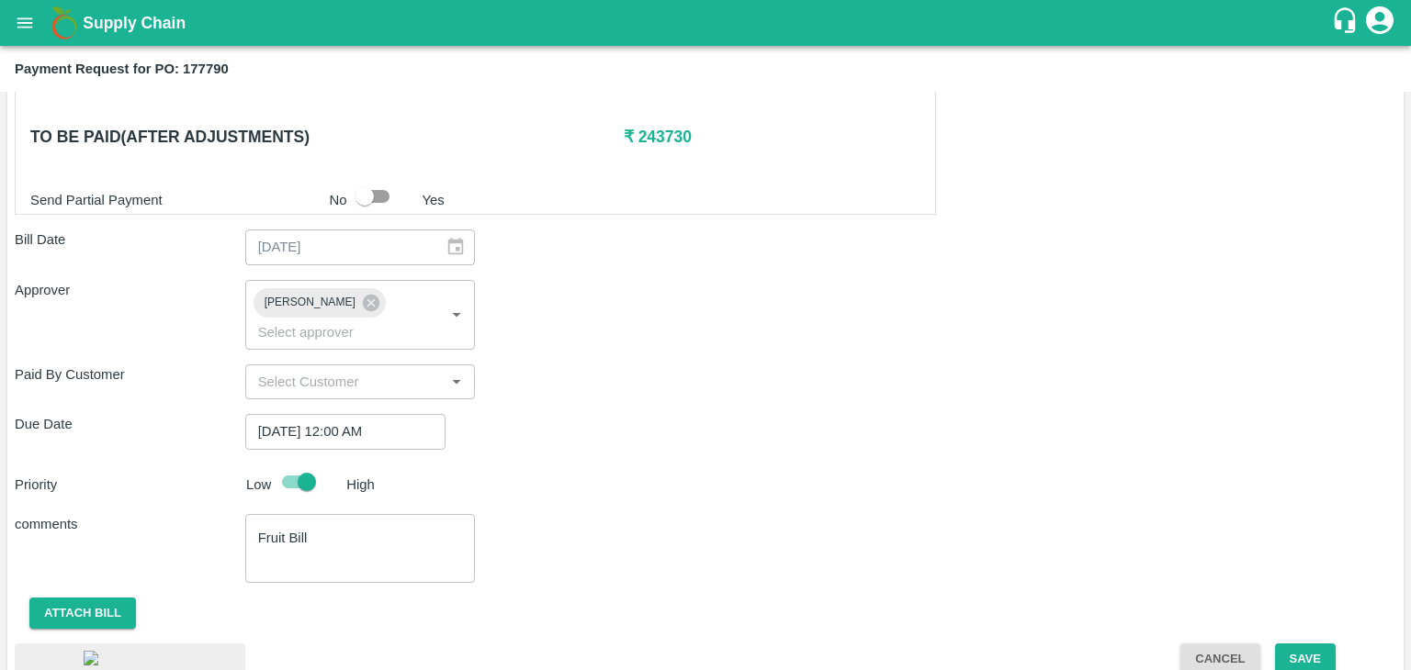
scroll to position [944, 0]
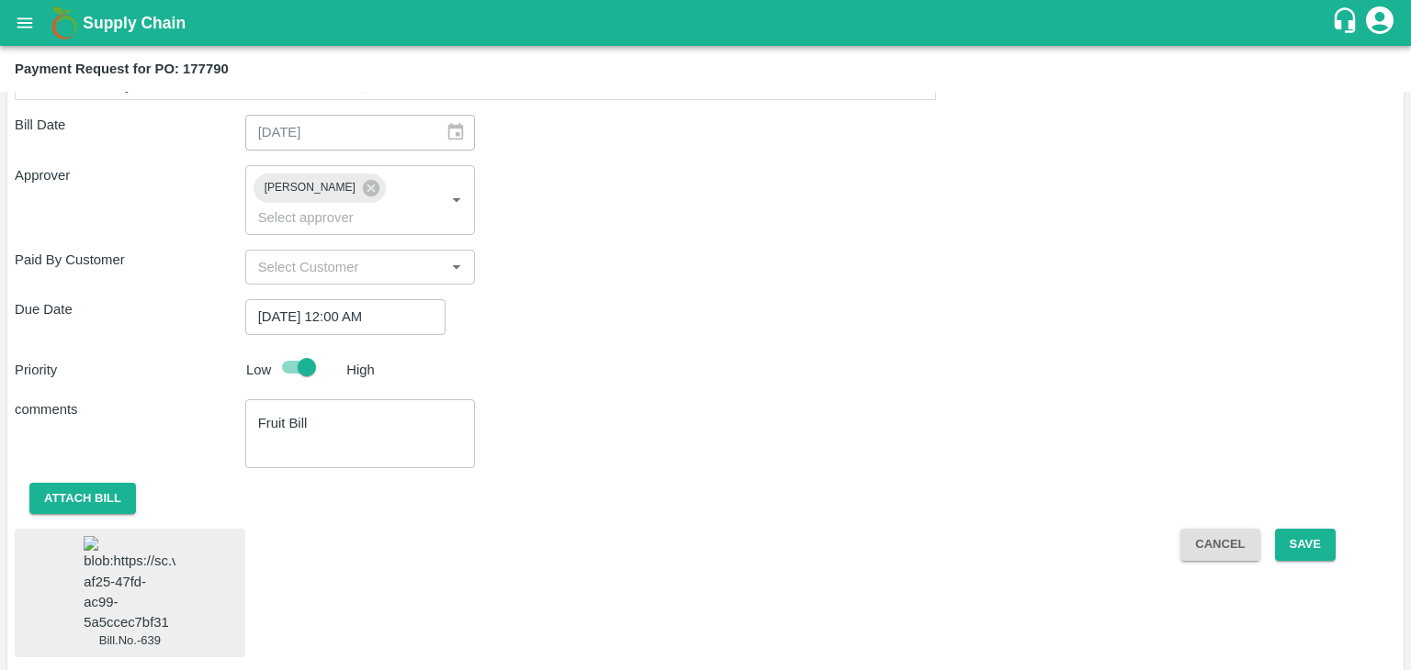
click at [125, 540] on img at bounding box center [130, 584] width 92 height 96
click at [1330, 529] on button "Save" at bounding box center [1305, 545] width 61 height 32
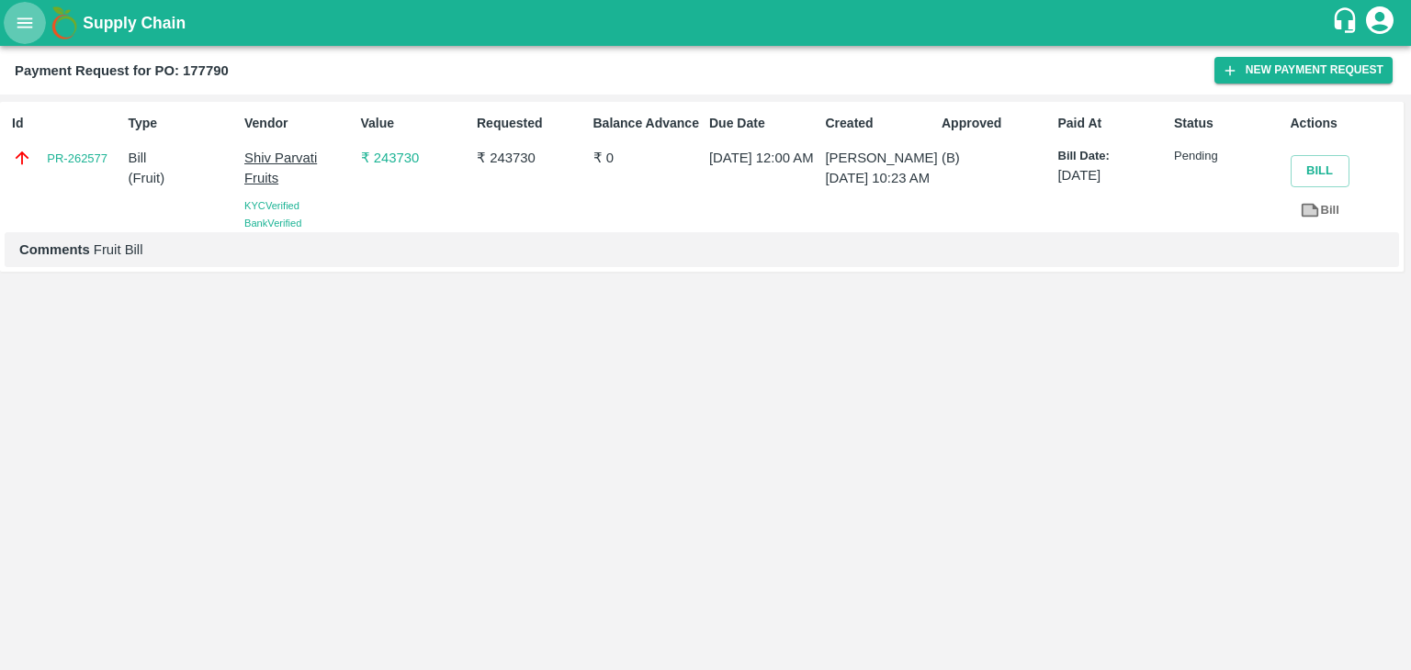
click at [23, 27] on icon "open drawer" at bounding box center [25, 22] width 16 height 10
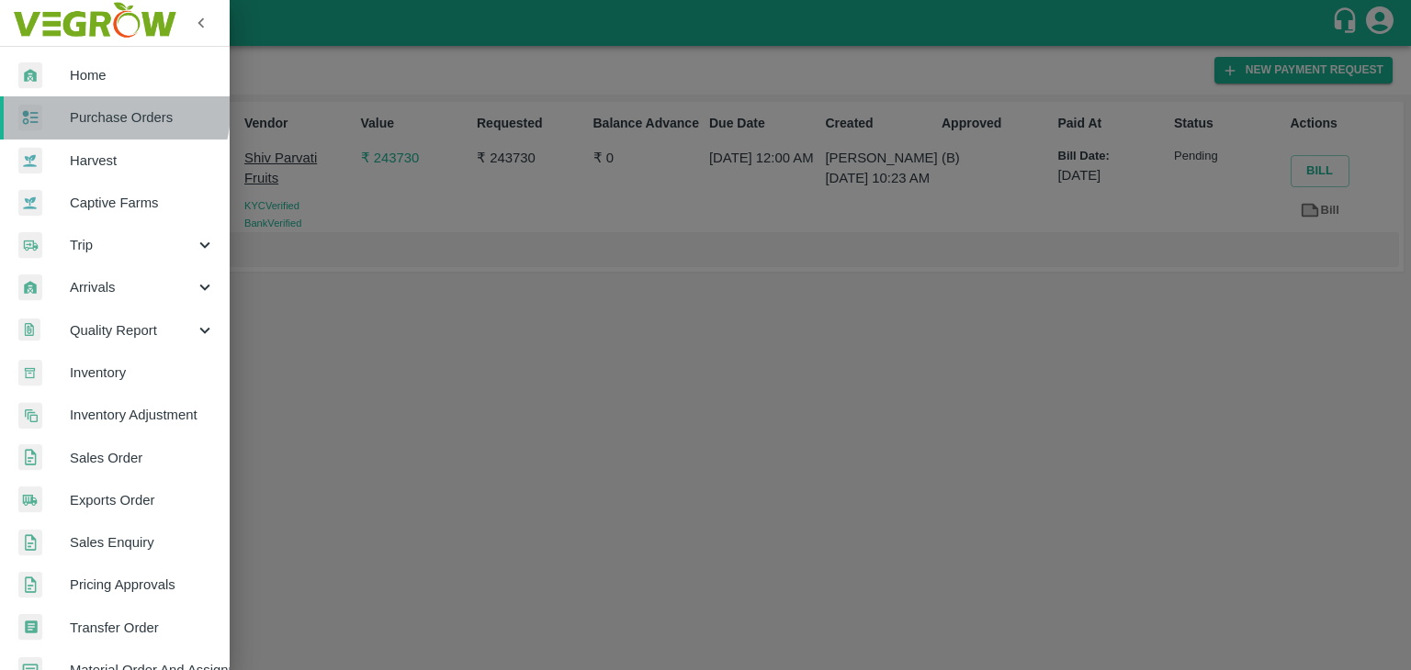
click at [103, 110] on span "Purchase Orders" at bounding box center [142, 117] width 145 height 20
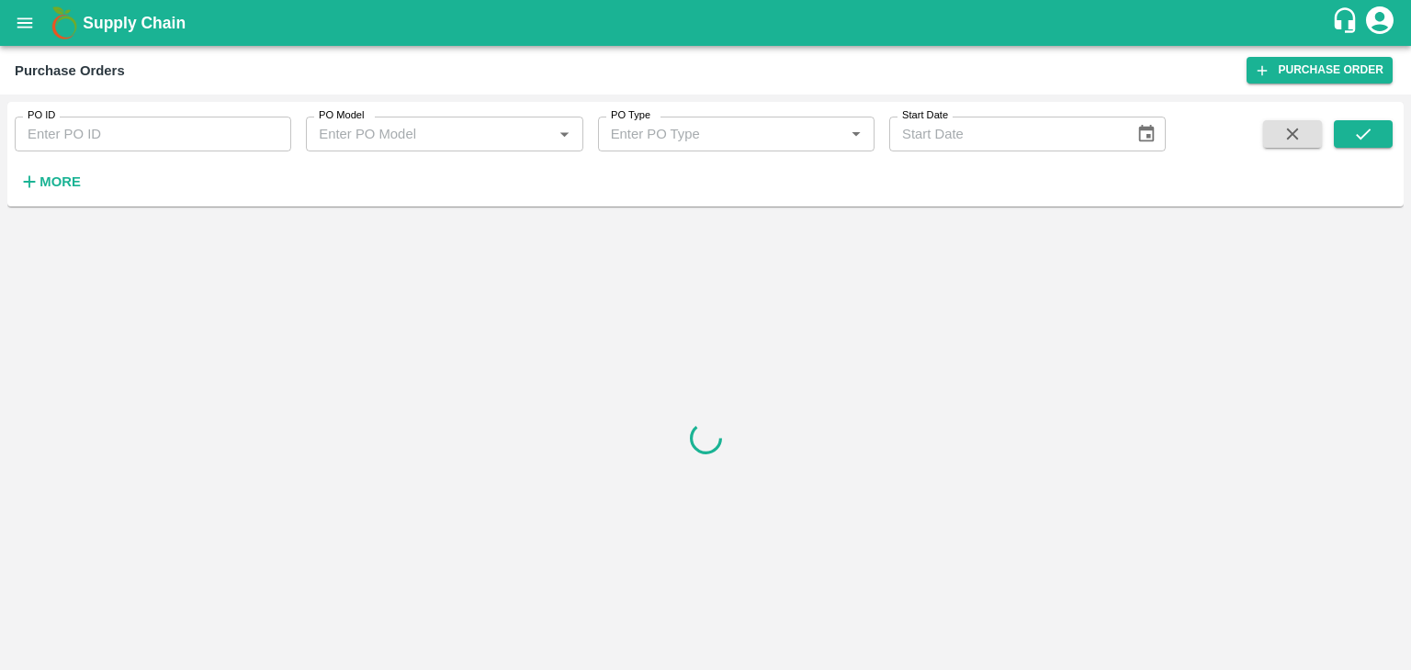
click at [176, 129] on input "PO ID" at bounding box center [153, 134] width 276 height 35
paste input "177843"
type input "177843"
click at [1367, 138] on icon "submit" at bounding box center [1363, 134] width 20 height 20
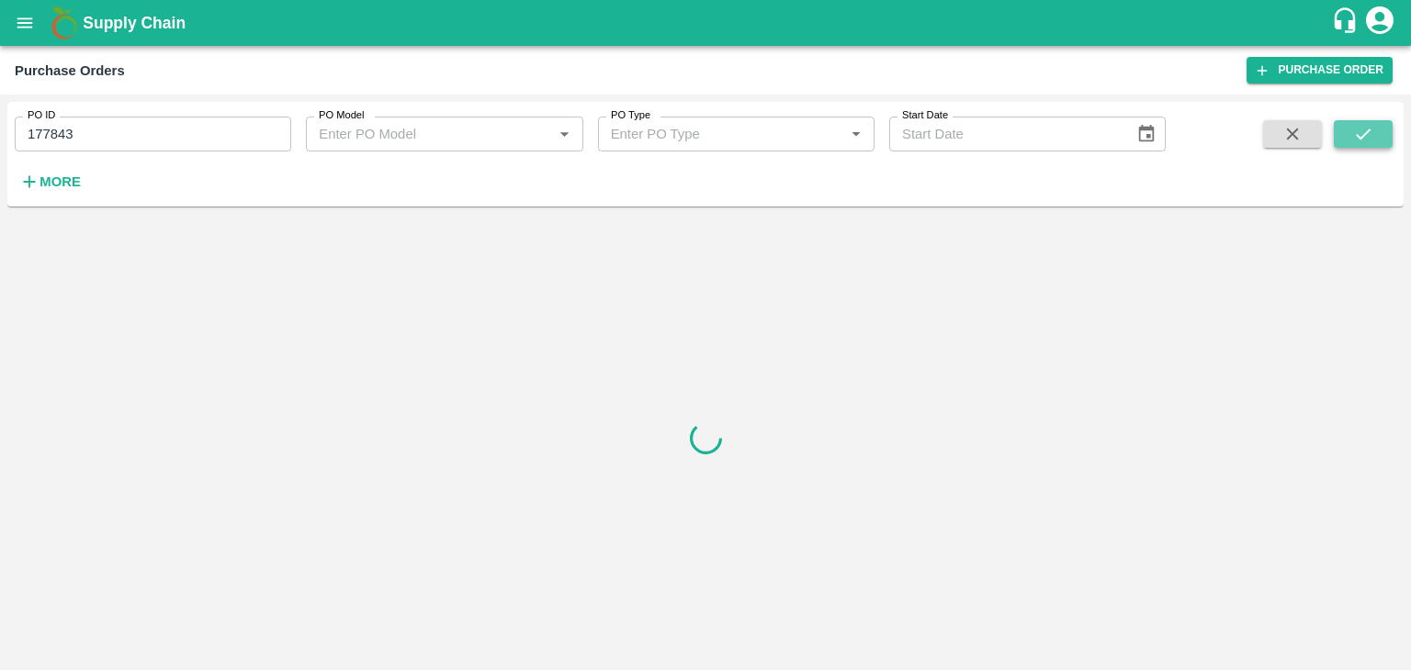
click at [1367, 138] on icon "submit" at bounding box center [1363, 134] width 20 height 20
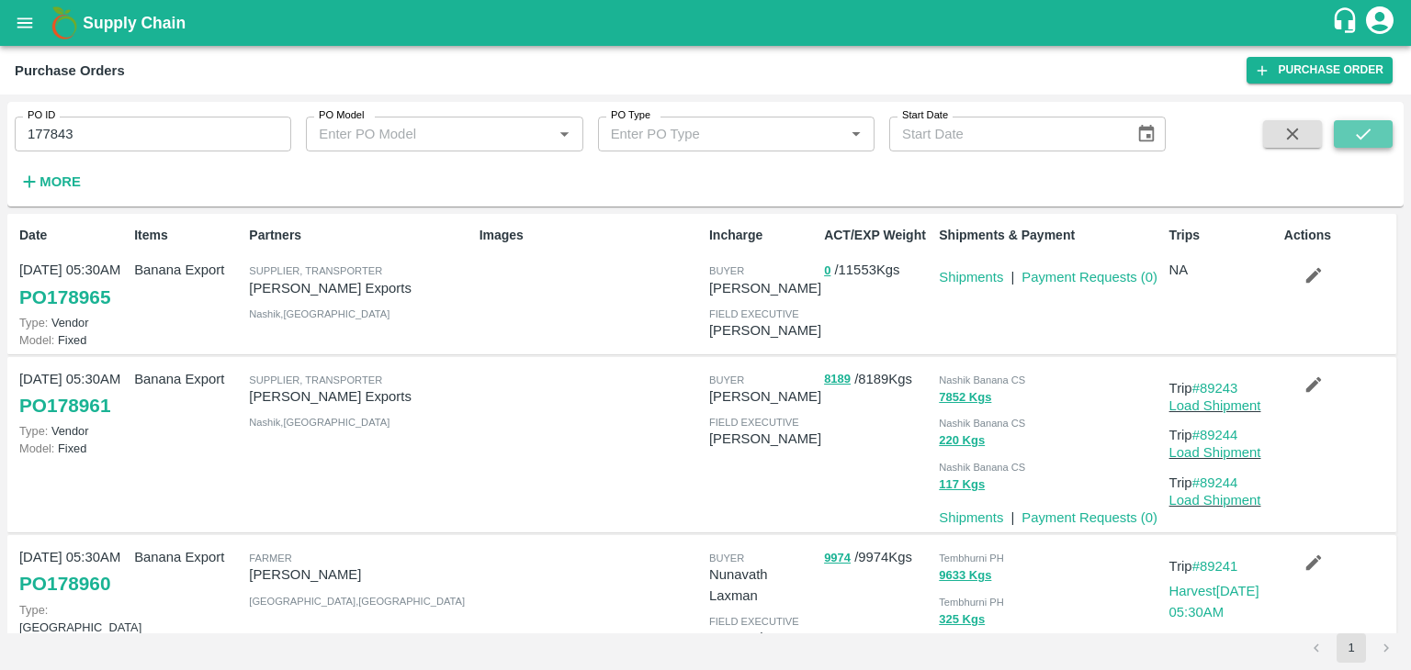
click at [1367, 138] on icon "submit" at bounding box center [1363, 134] width 20 height 20
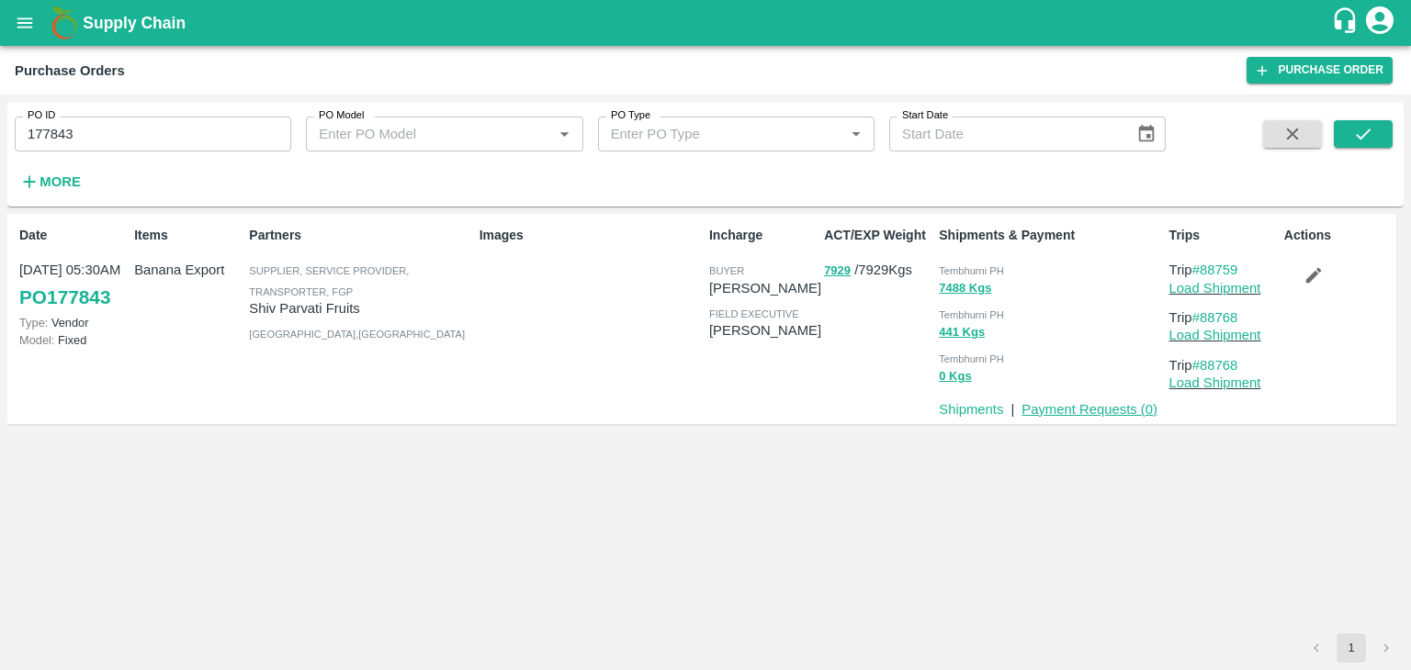
click at [1081, 407] on link "Payment Requests ( 0 )" at bounding box center [1089, 409] width 136 height 15
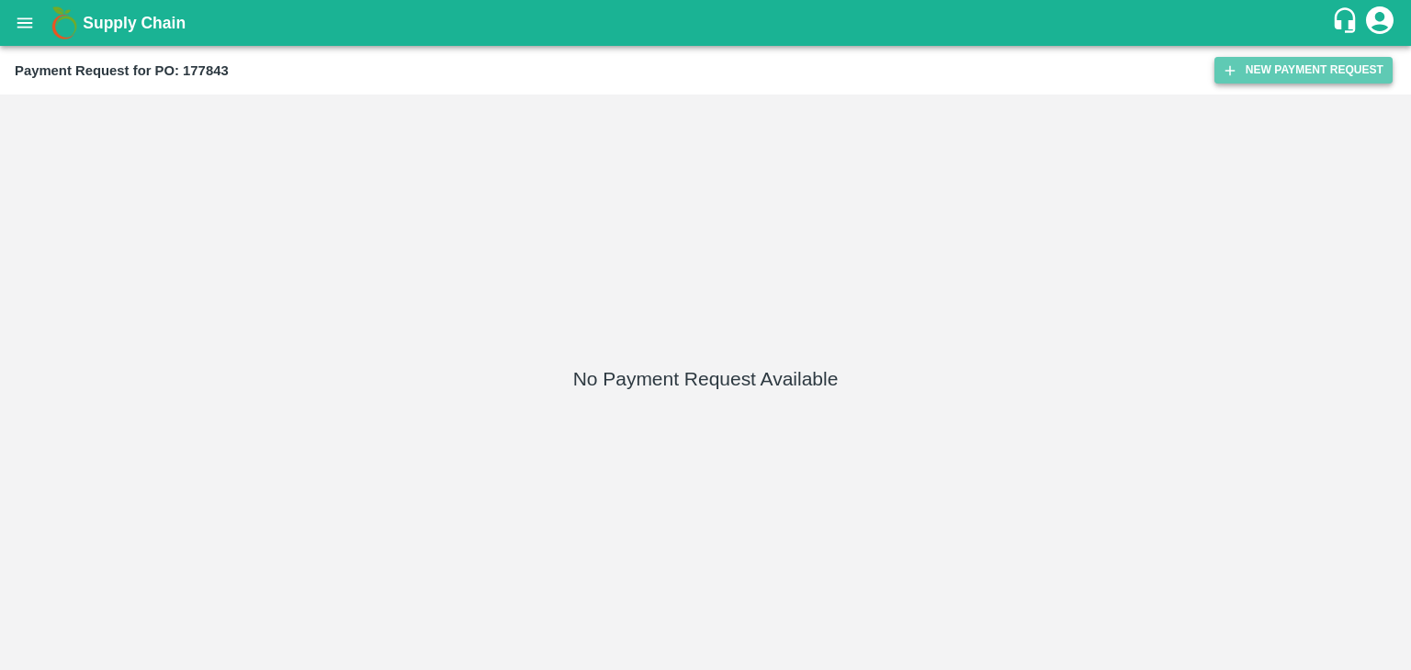
click at [1281, 66] on button "New Payment Request" at bounding box center [1303, 70] width 178 height 27
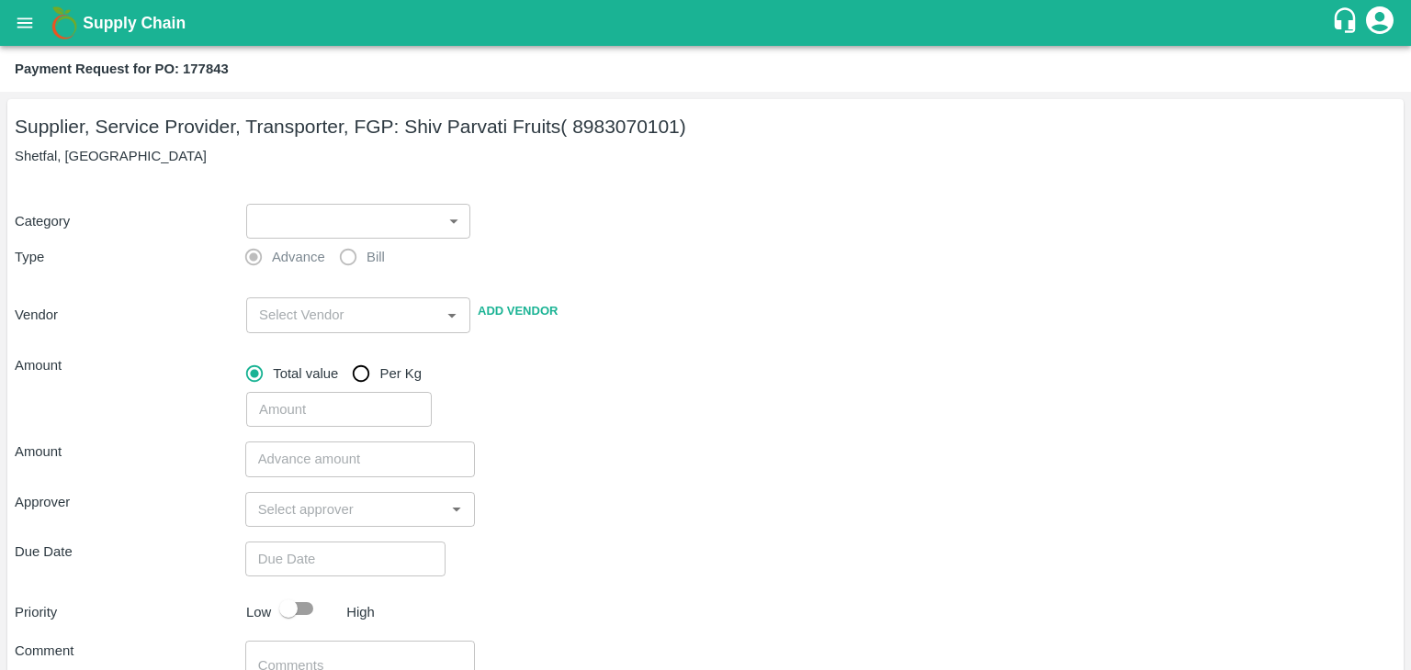
click at [331, 229] on body "Supply Chain Payment Request for PO: 177843 Supplier, Service Provider, Transpo…" at bounding box center [705, 335] width 1411 height 670
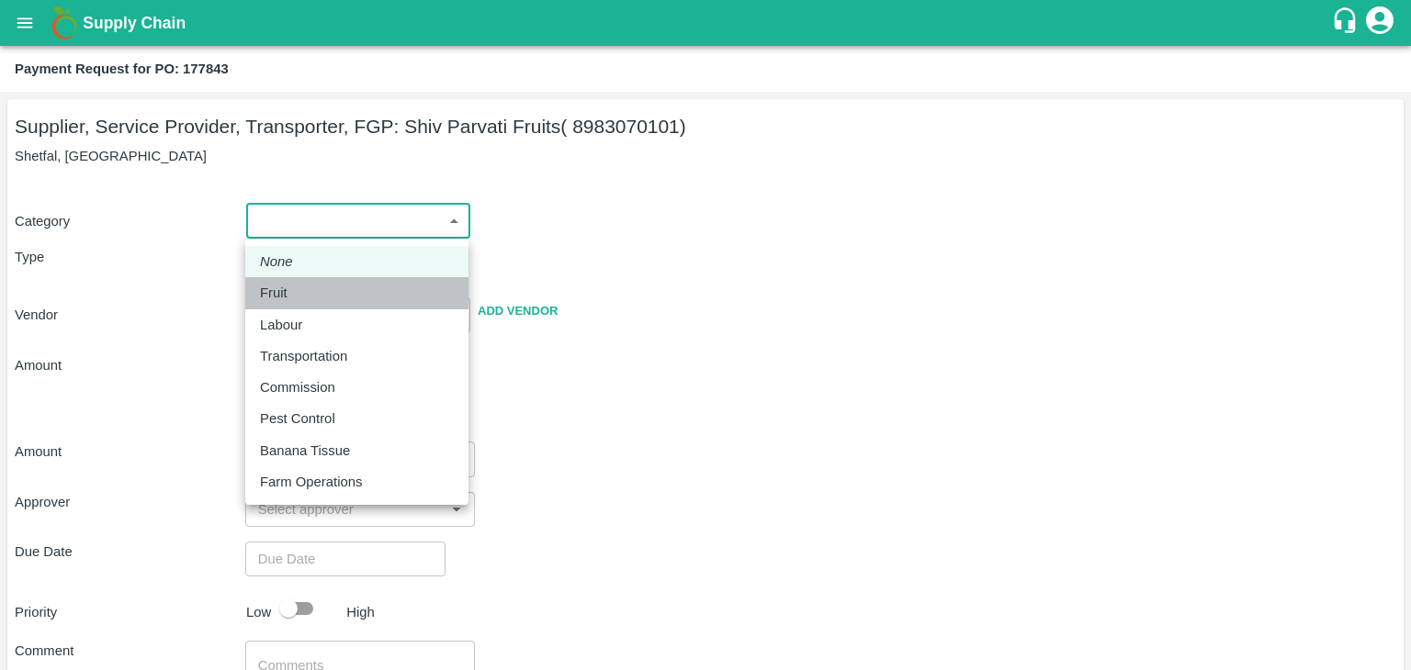
click at [317, 288] on div "Fruit" at bounding box center [357, 293] width 194 height 20
type input "1"
type input "Shiv Parvati Fruits - 8983070101(Supplier, Service Provider, Transporter, FGP)"
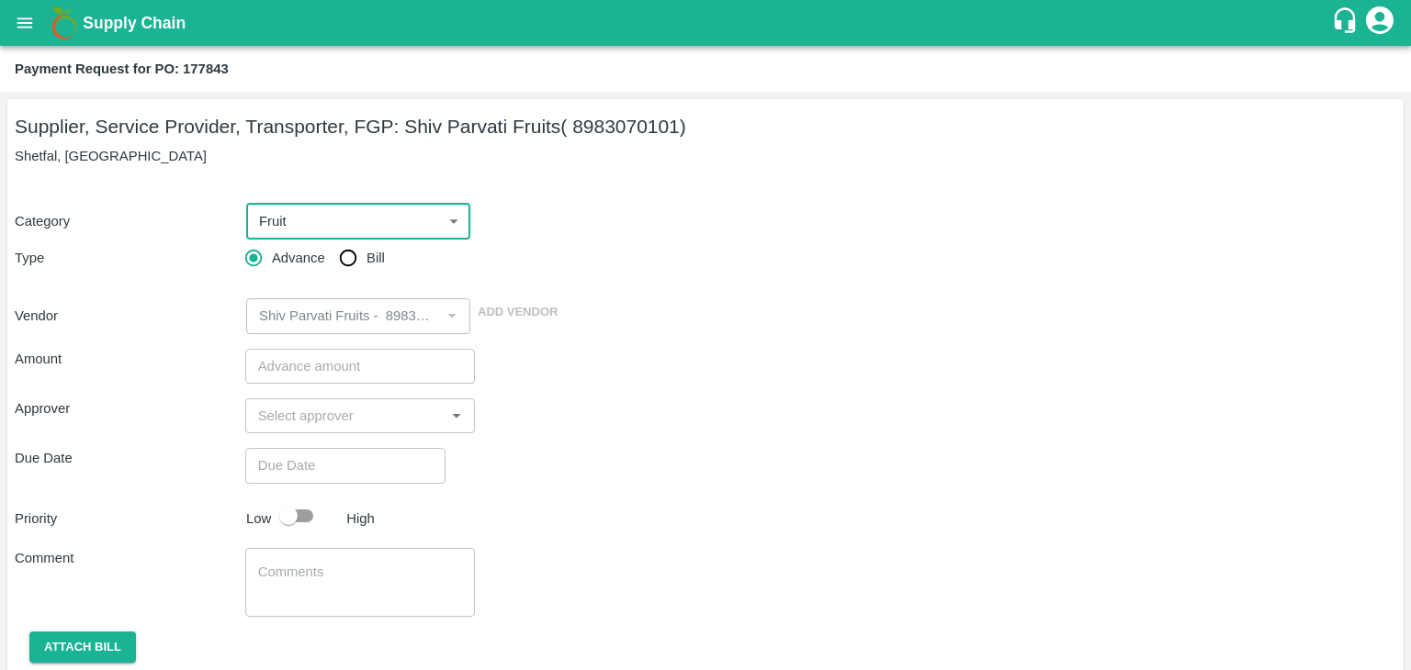
click at [334, 270] on input "Bill" at bounding box center [348, 258] width 37 height 37
radio input "true"
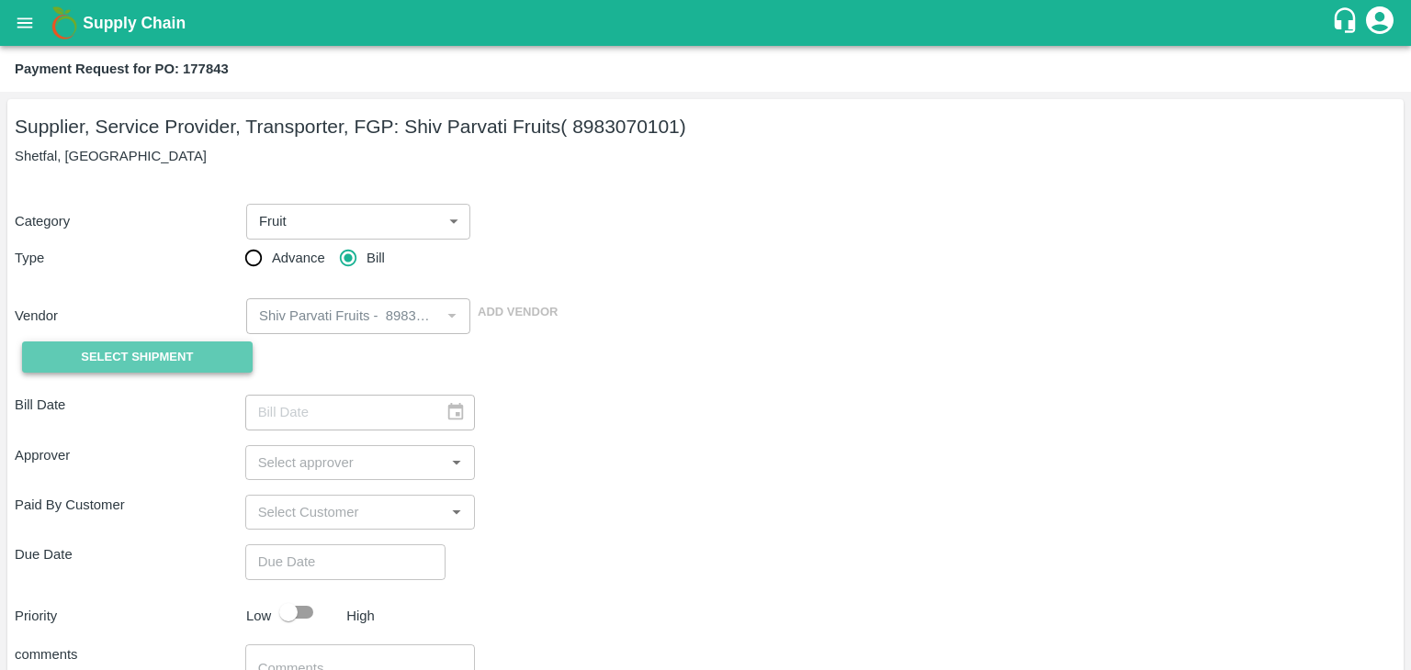
click at [118, 368] on button "Select Shipment" at bounding box center [137, 358] width 231 height 32
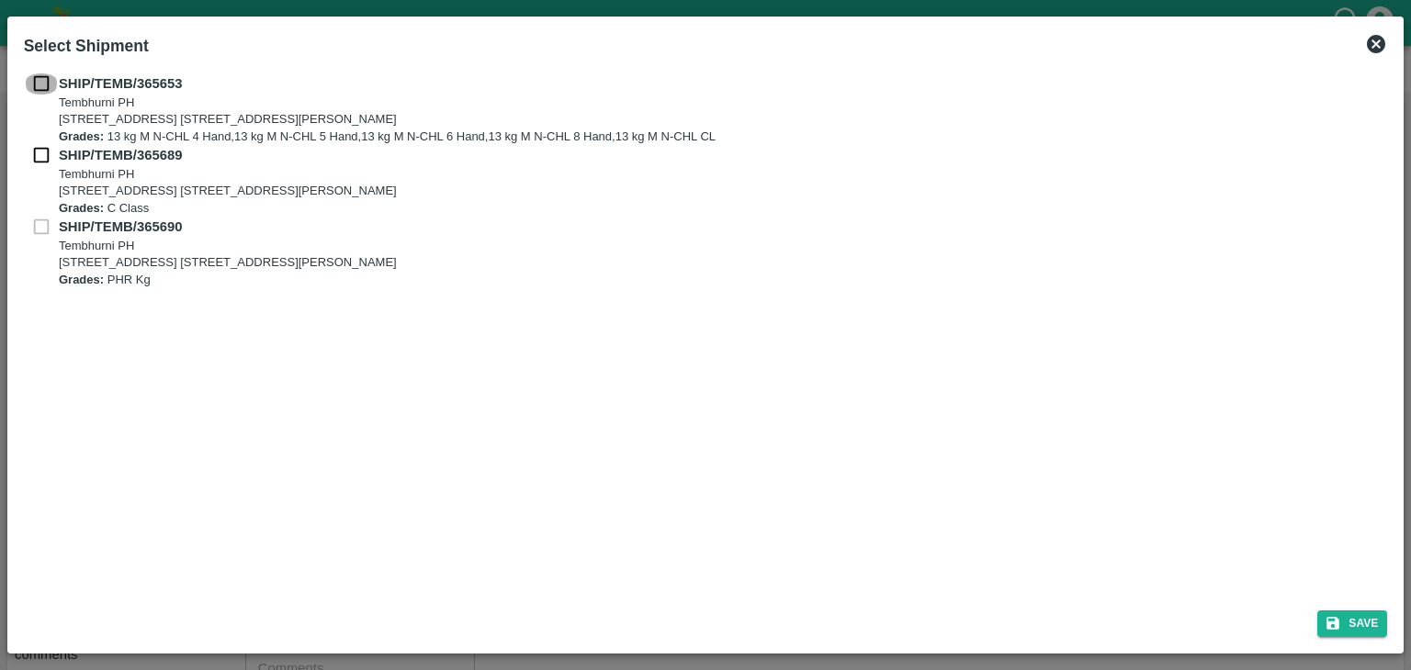
click at [37, 74] on input "checkbox" at bounding box center [41, 83] width 35 height 20
checkbox input "true"
click at [39, 140] on div "SHIP/TEMB/365653 Tembhurni PH Tembhurni PH 205, PLOT NO. E-5, YASHSHREE INDUSTR…" at bounding box center [706, 109] width 1364 height 72
click at [51, 155] on input "checkbox" at bounding box center [41, 155] width 35 height 20
checkbox input "true"
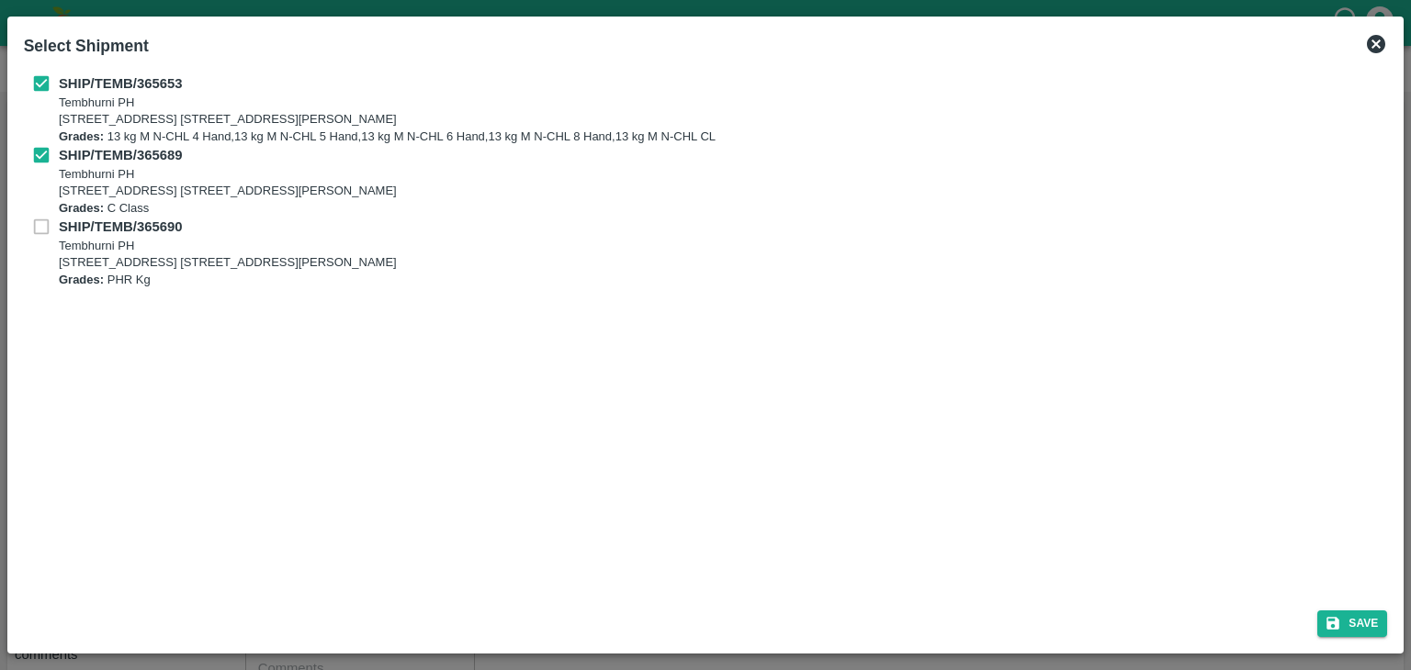
click at [1370, 48] on icon at bounding box center [1376, 44] width 18 height 18
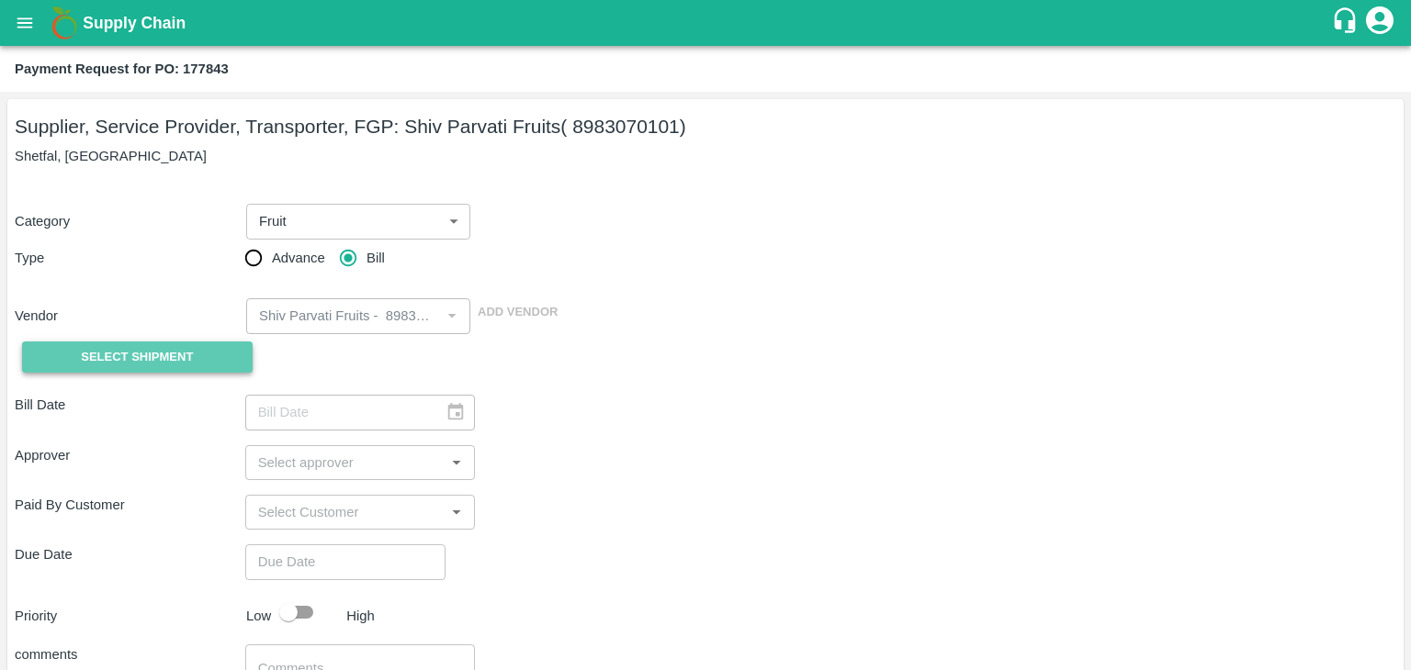
click at [179, 350] on span "Select Shipment" at bounding box center [137, 357] width 112 height 21
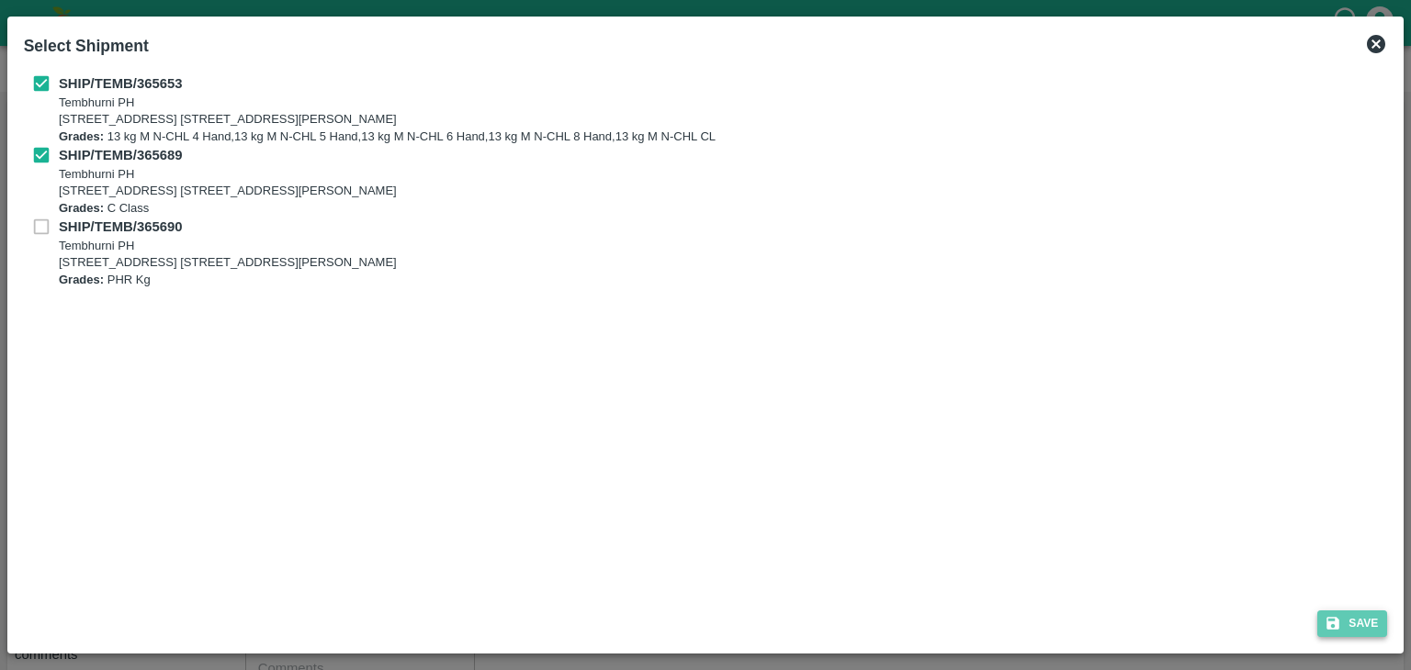
click at [1378, 632] on button "Save" at bounding box center [1352, 624] width 70 height 27
type input "22/09/2025"
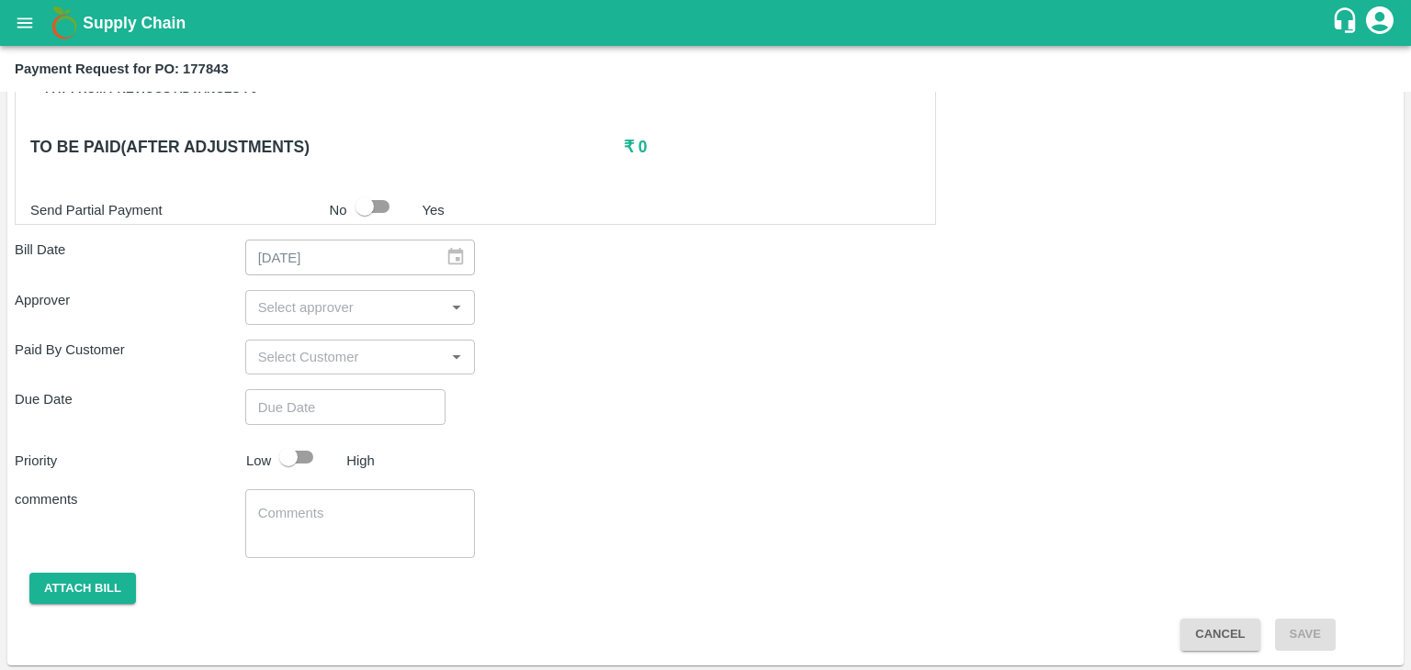
scroll to position [320, 0]
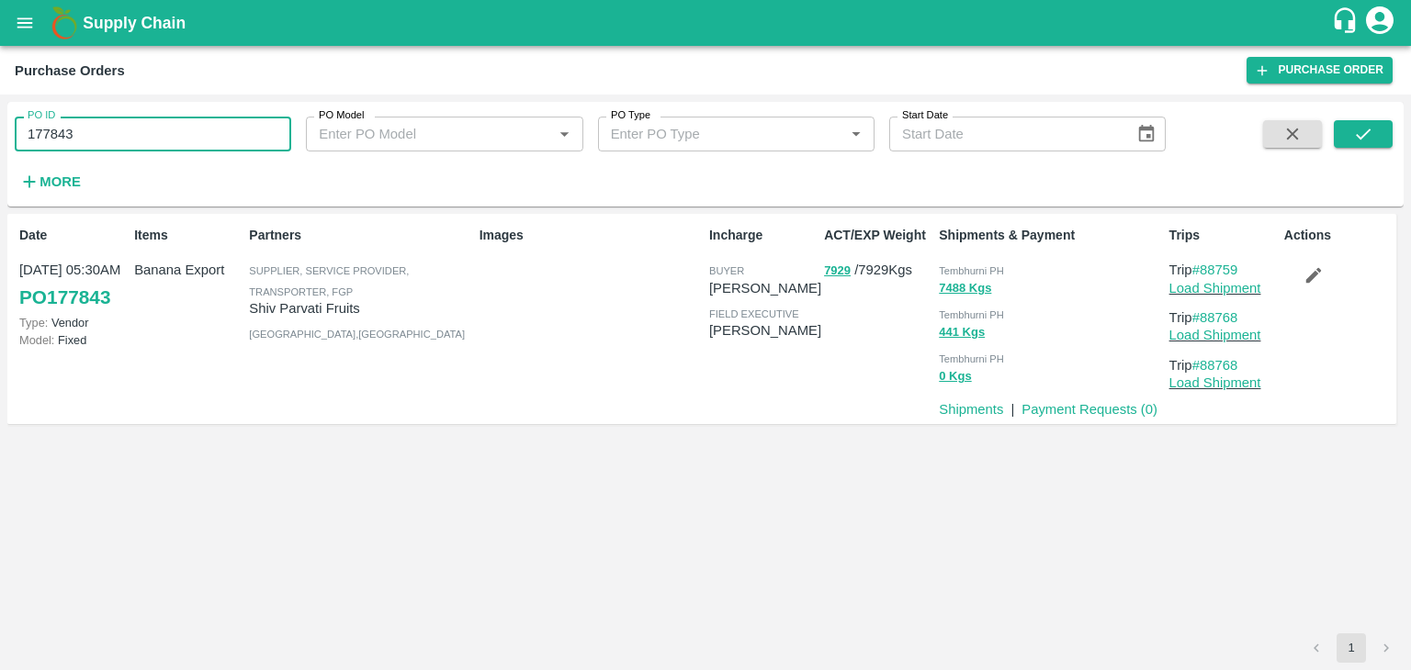
click at [141, 118] on input "177843" at bounding box center [153, 134] width 276 height 35
paste input "text"
click at [1375, 129] on button "submit" at bounding box center [1363, 134] width 59 height 28
click at [129, 129] on input "178108" at bounding box center [153, 134] width 276 height 35
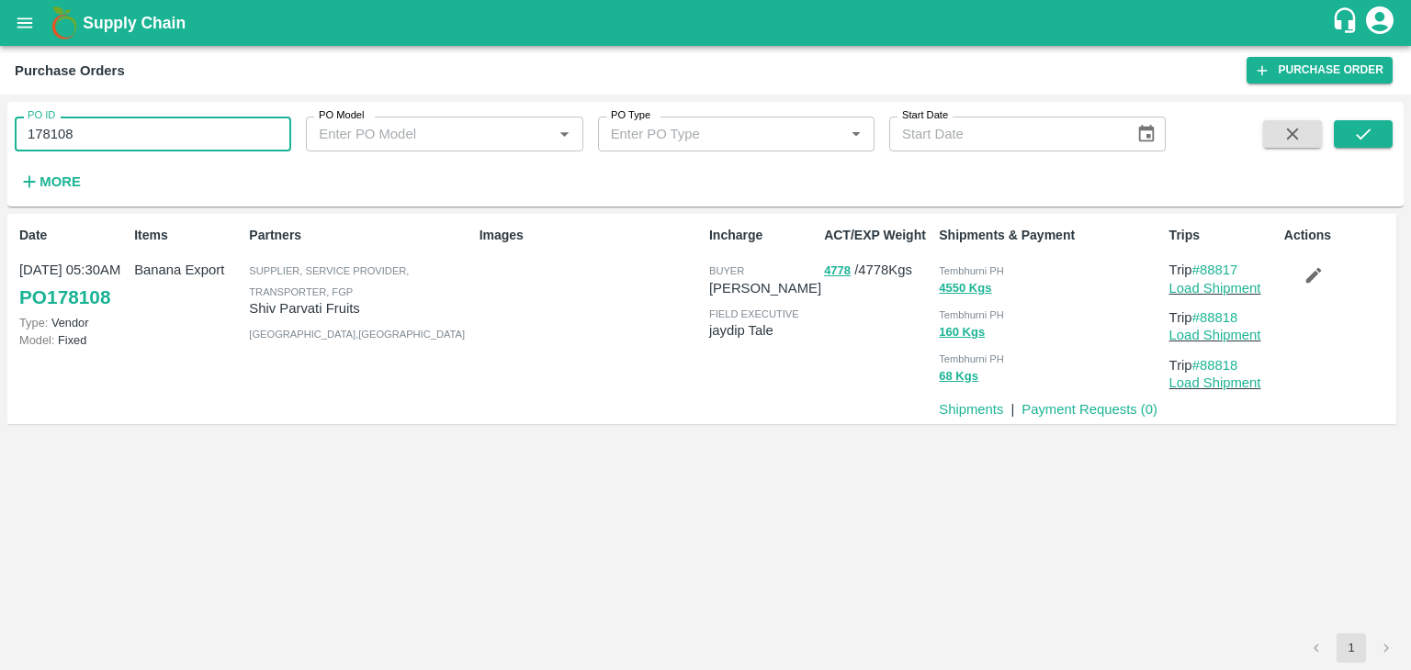
click at [129, 129] on input "178108" at bounding box center [153, 134] width 276 height 35
paste input "text"
click at [1366, 126] on icon "submit" at bounding box center [1363, 134] width 20 height 20
click at [136, 133] on input "177843" at bounding box center [153, 134] width 276 height 35
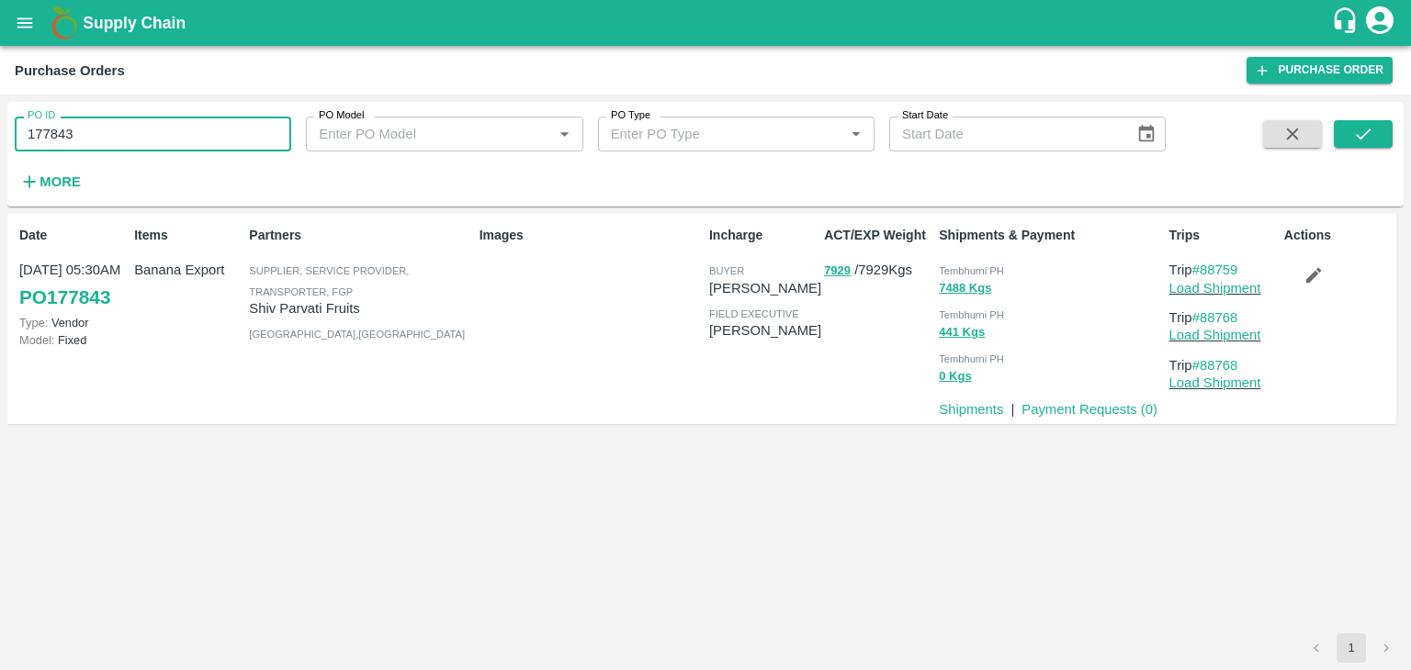
click at [136, 133] on input "177843" at bounding box center [153, 134] width 276 height 35
paste input "text"
type input "178108"
click at [1372, 130] on icon "submit" at bounding box center [1363, 134] width 20 height 20
click at [1071, 412] on link "Payment Requests ( 0 )" at bounding box center [1089, 409] width 136 height 15
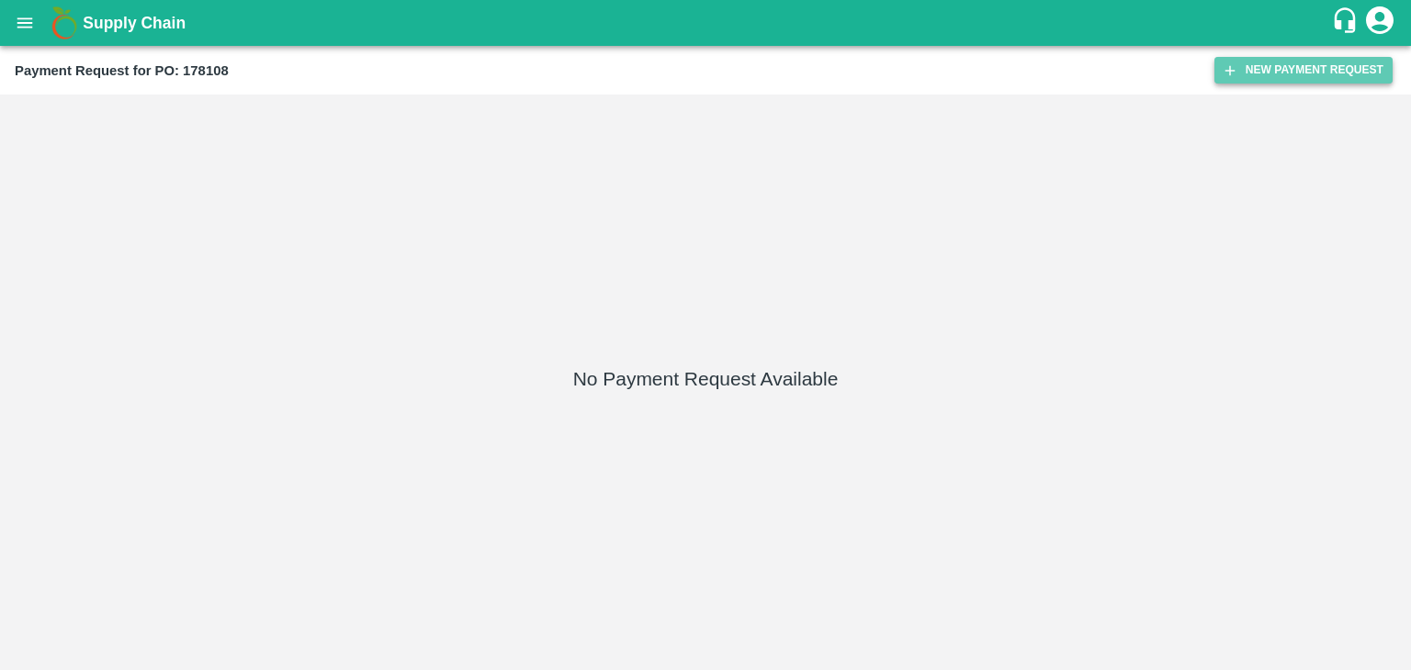
click at [1310, 80] on button "New Payment Request" at bounding box center [1303, 70] width 178 height 27
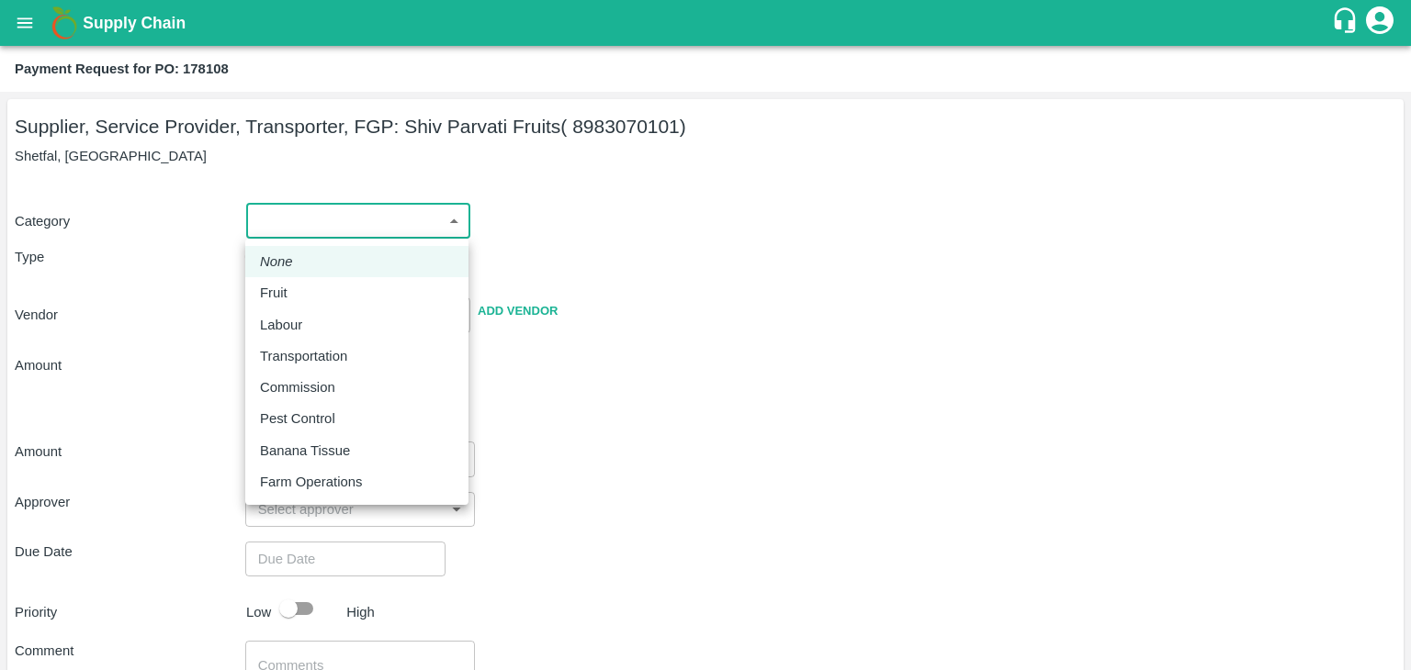
drag, startPoint x: 310, startPoint y: 216, endPoint x: 313, endPoint y: 291, distance: 75.4
click at [313, 291] on body "Supply Chain Payment Request for PO: 178108 Supplier, Service Provider, Transpo…" at bounding box center [705, 335] width 1411 height 670
click at [313, 291] on div "Fruit" at bounding box center [357, 293] width 194 height 20
type input "1"
type input "Shiv Parvati Fruits - 8983070101(Supplier, Service Provider, Transporter, FGP)"
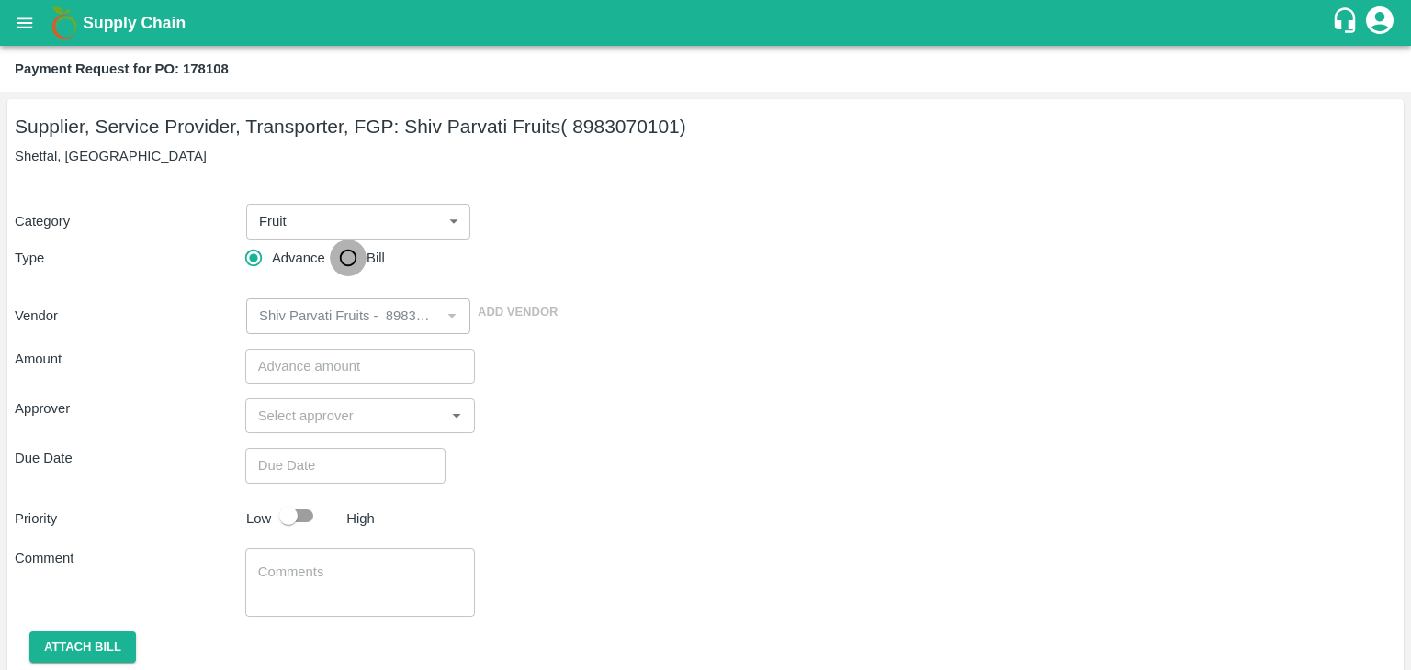
click at [356, 253] on input "Bill" at bounding box center [348, 258] width 37 height 37
radio input "true"
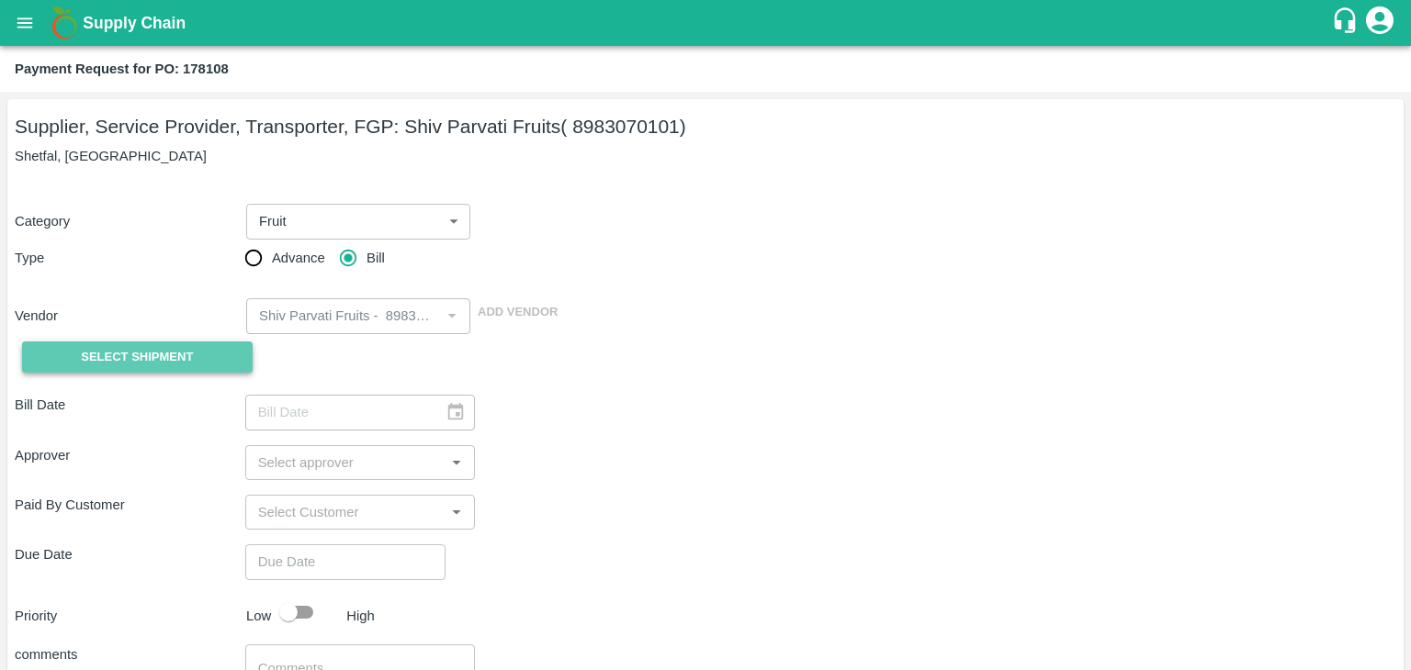
click at [139, 350] on span "Select Shipment" at bounding box center [137, 357] width 112 height 21
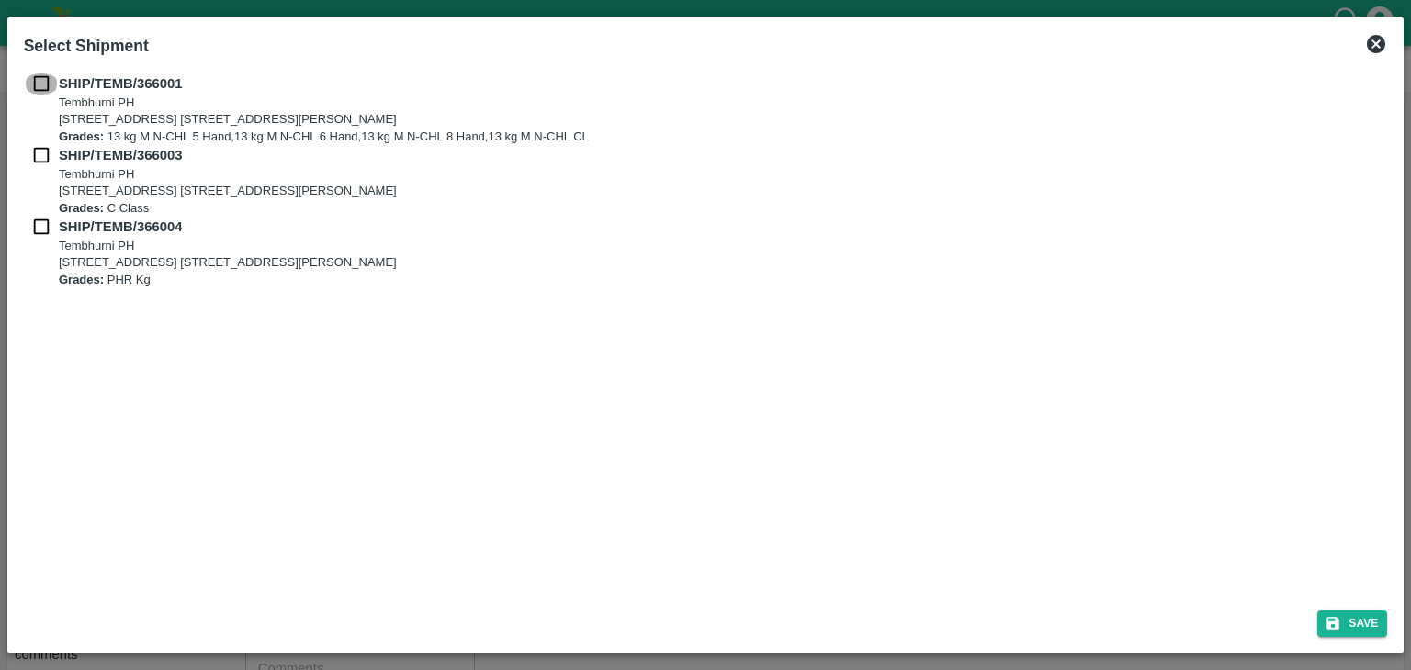
click at [50, 93] on input "checkbox" at bounding box center [41, 83] width 35 height 20
checkbox input "true"
click at [40, 166] on div "SHIP/TEMB/366003 [STREET_ADDRESS] [STREET_ADDRESS][PERSON_NAME] Grades: C Class" at bounding box center [706, 181] width 1364 height 72
click at [40, 152] on input "checkbox" at bounding box center [41, 155] width 35 height 20
checkbox input "true"
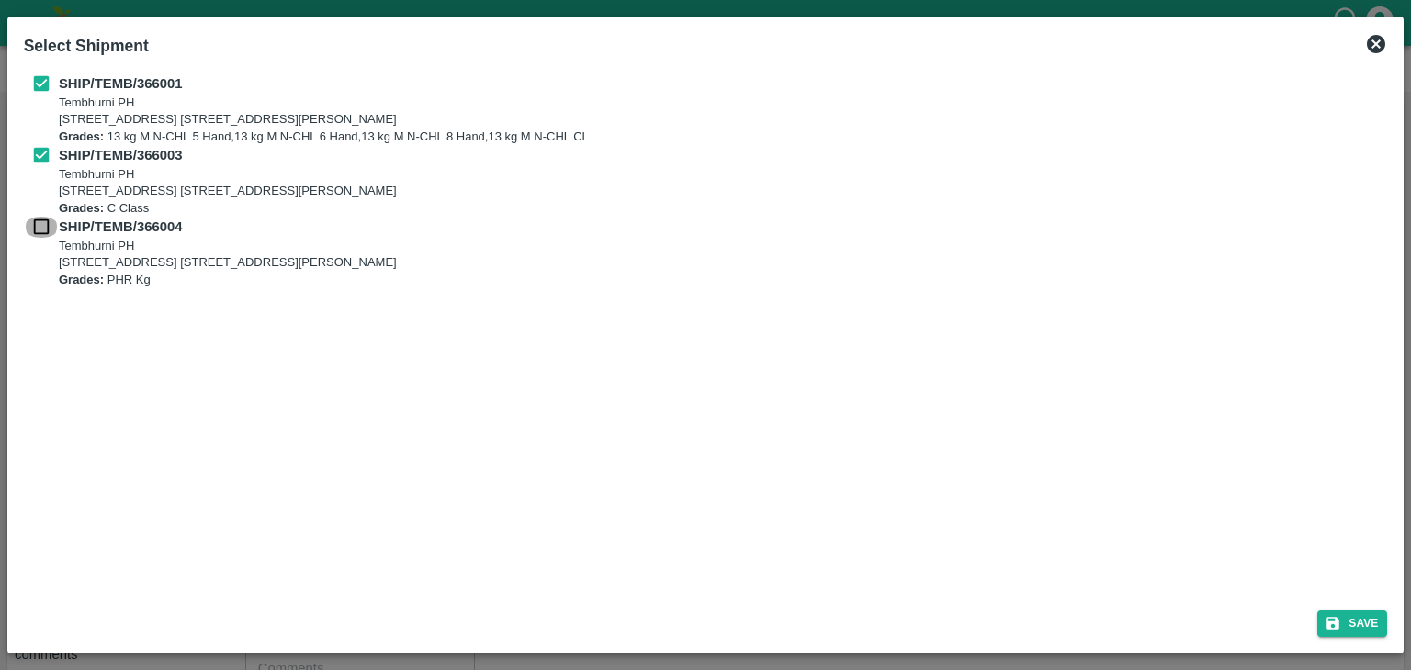
click at [34, 220] on input "checkbox" at bounding box center [41, 227] width 35 height 20
checkbox input "true"
click at [1354, 622] on button "Save" at bounding box center [1352, 624] width 70 height 27
type input "[DATE]"
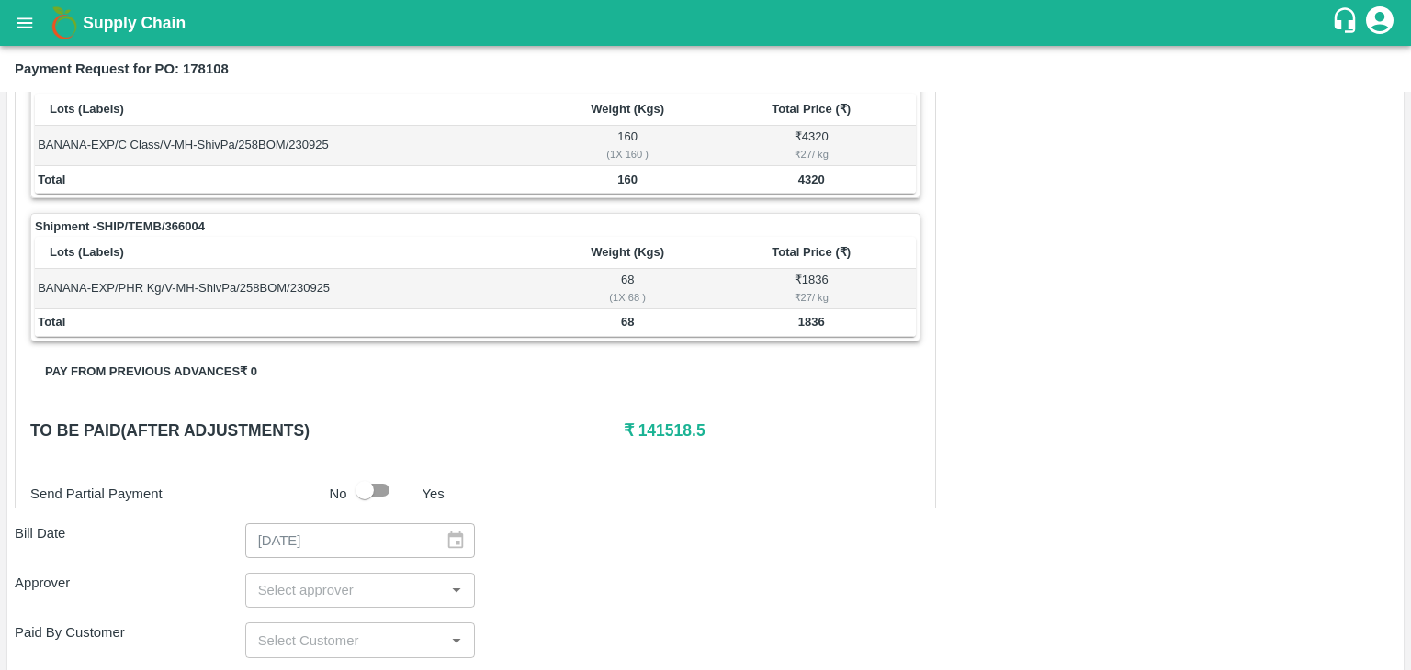
scroll to position [860, 0]
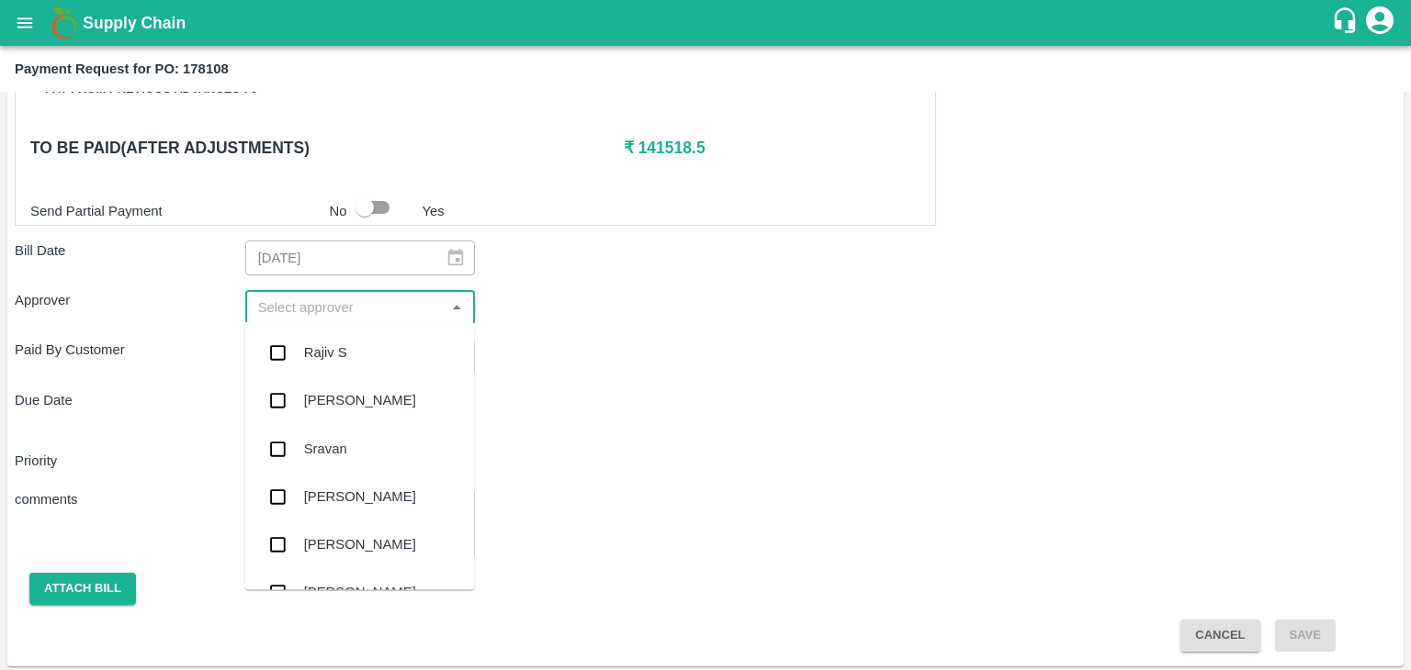
click at [319, 296] on input "input" at bounding box center [345, 308] width 189 height 24
type input "Ajit"
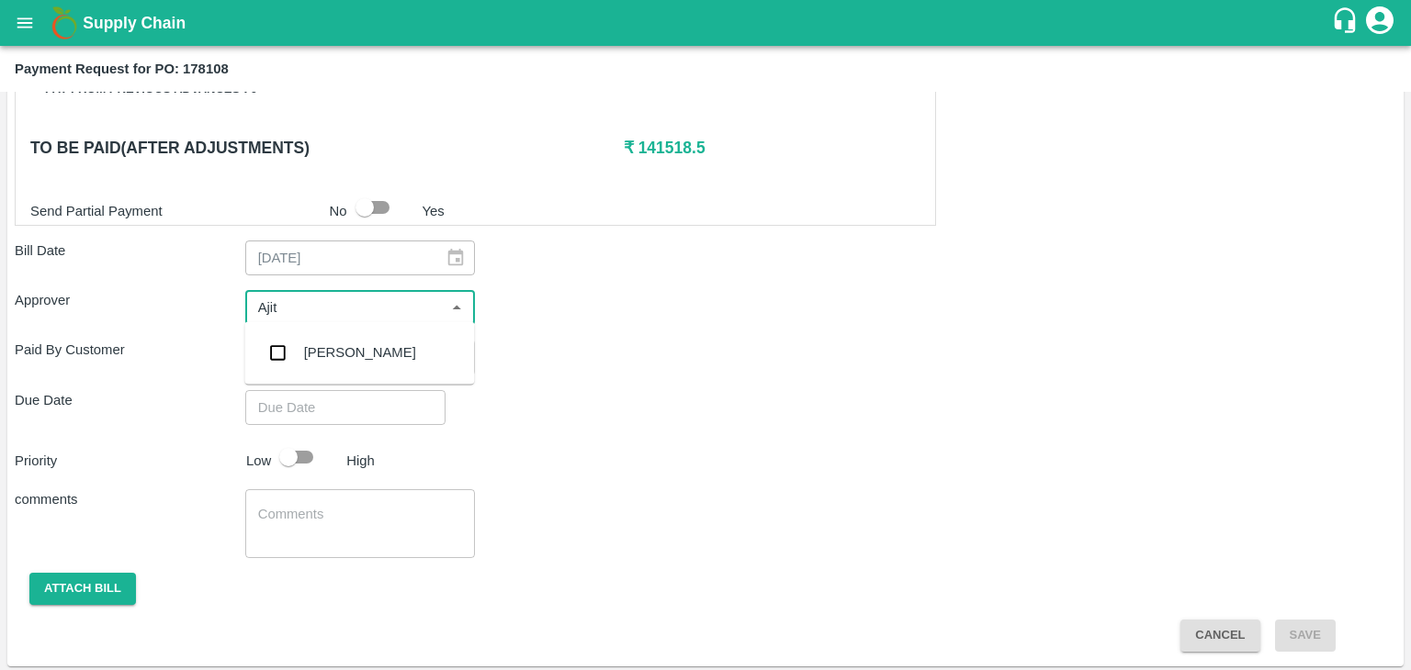
click at [340, 334] on div "[PERSON_NAME]" at bounding box center [359, 353] width 230 height 48
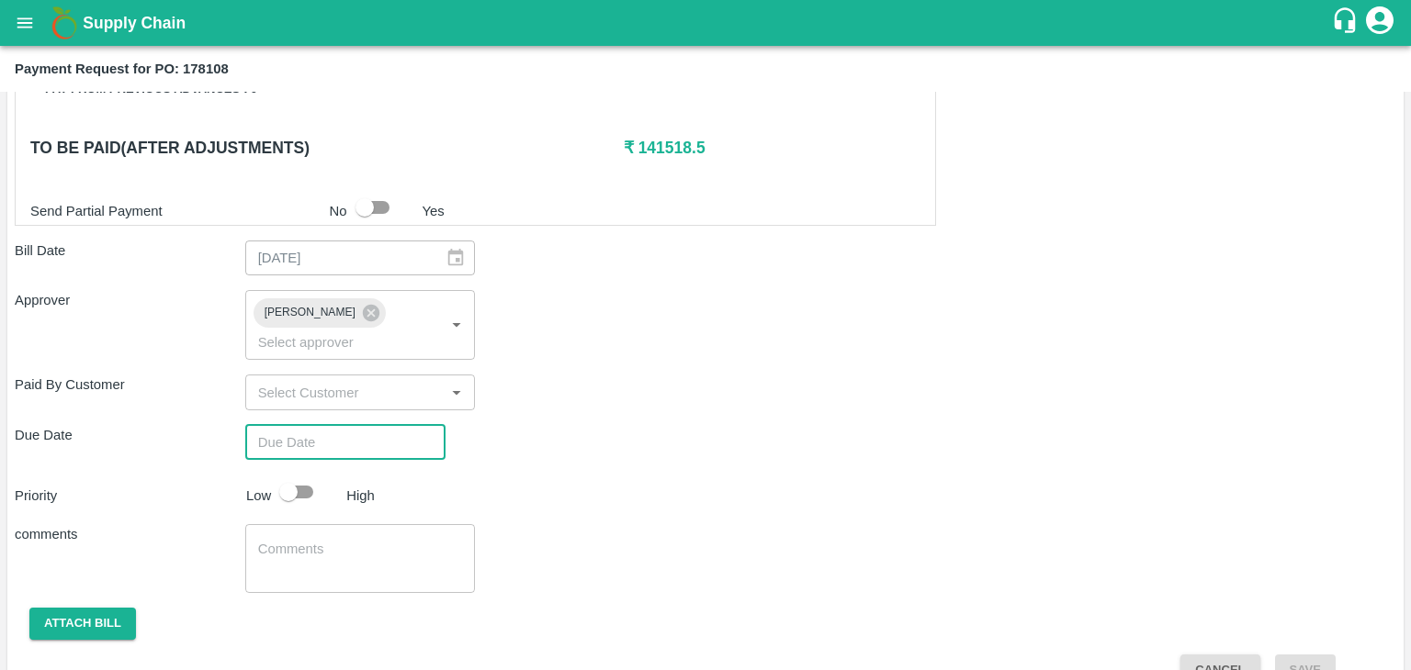
type input "DD/MM/YYYY hh:mm aa"
click at [394, 425] on input "DD/MM/YYYY hh:mm aa" at bounding box center [338, 442] width 187 height 35
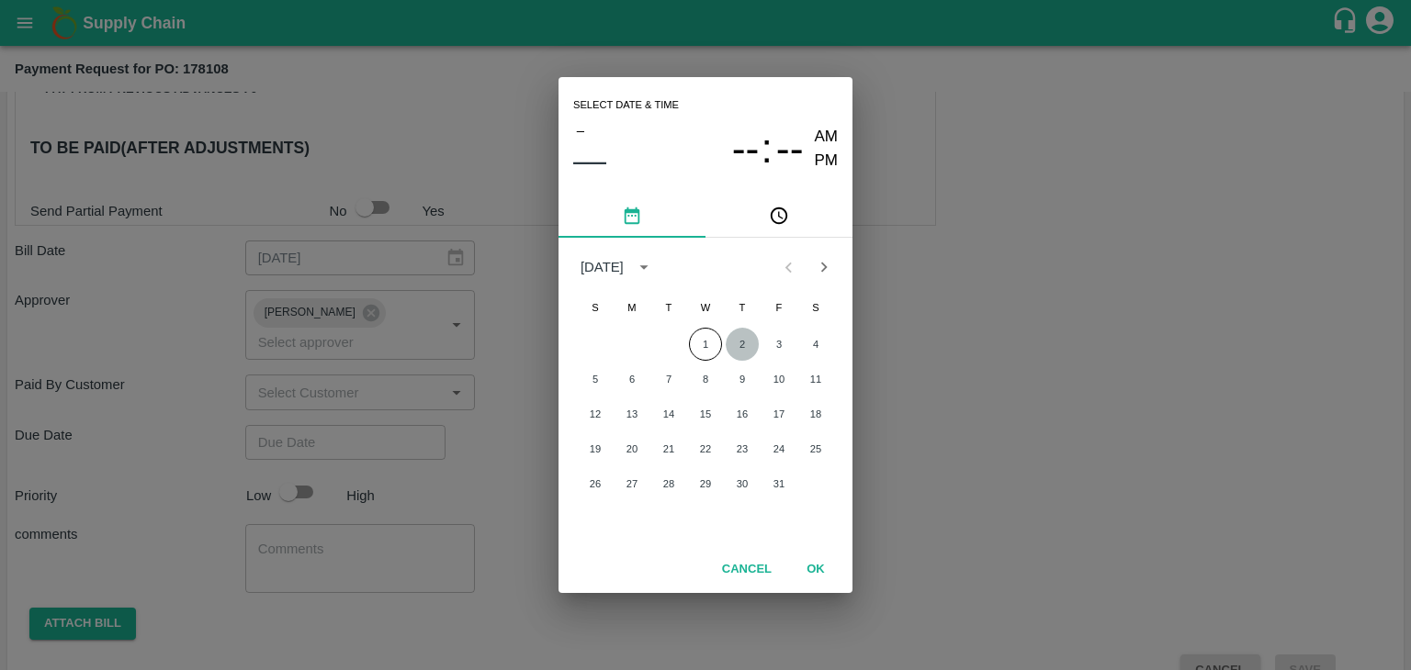
click at [740, 335] on button "2" at bounding box center [742, 344] width 33 height 33
type input "[DATE] 12:00 AM"
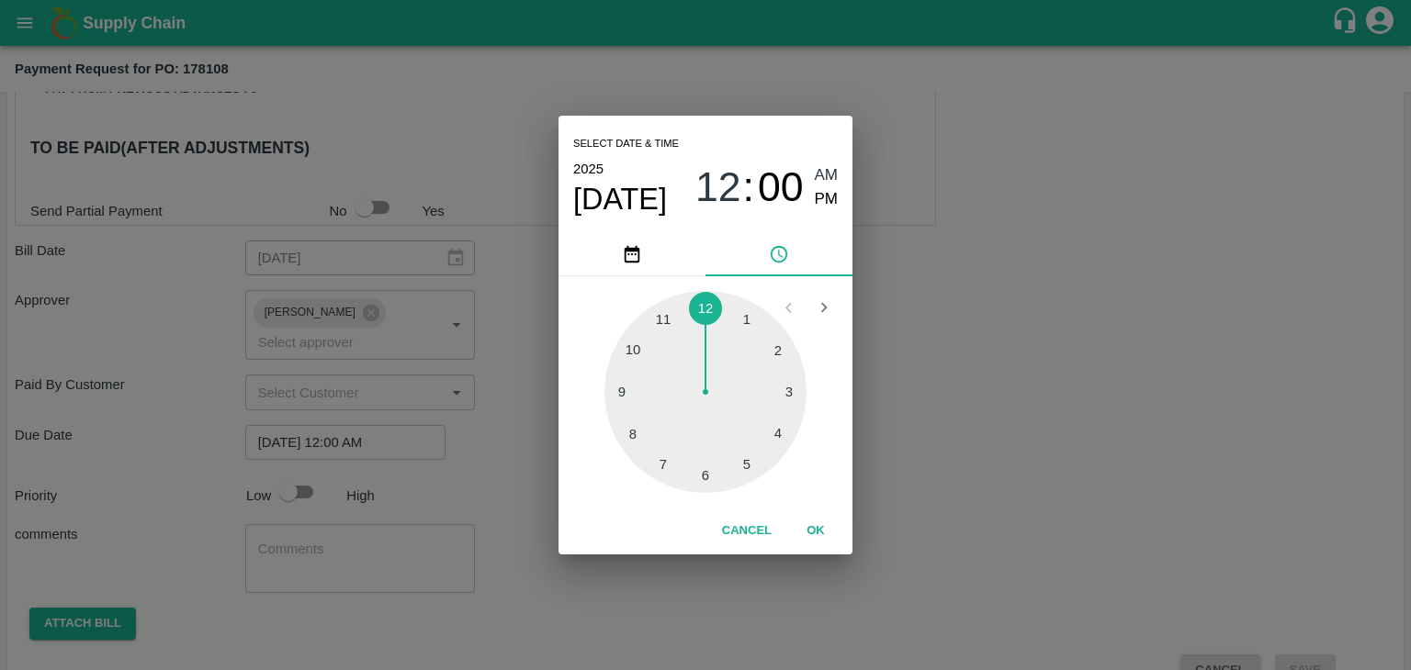
click at [816, 523] on button "OK" at bounding box center [815, 531] width 59 height 32
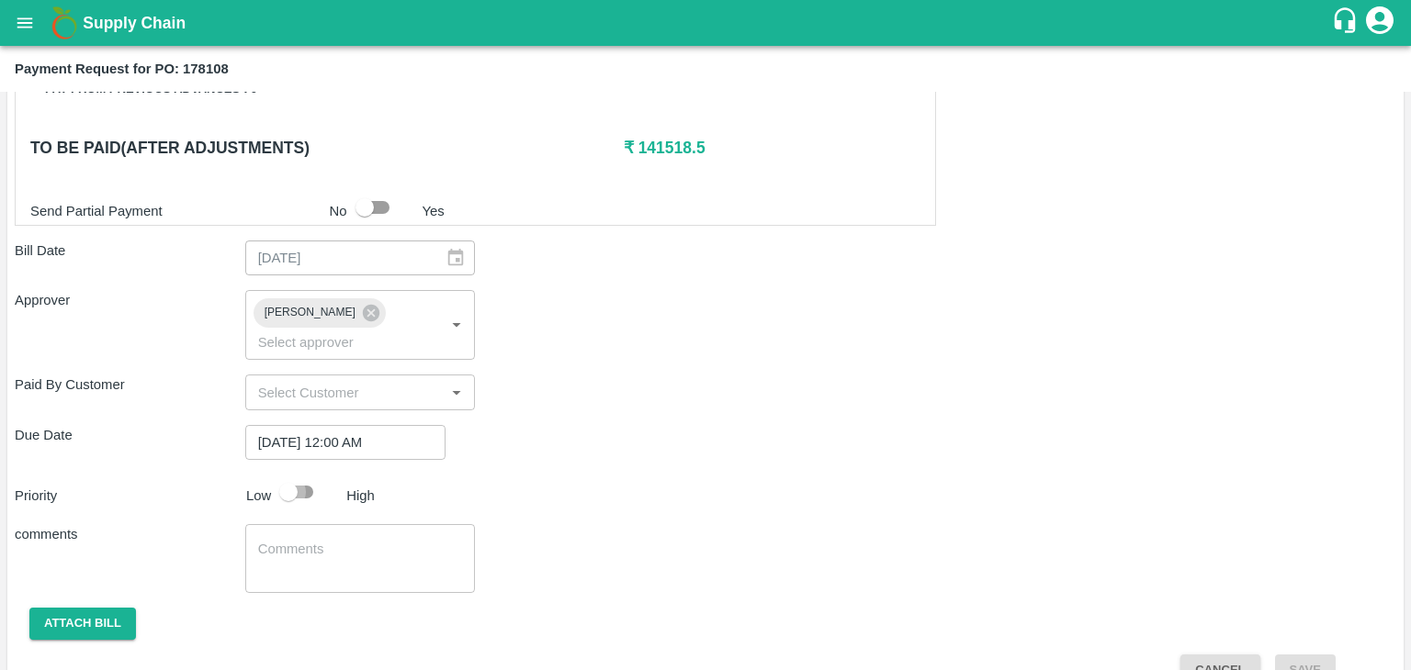
click at [295, 475] on input "checkbox" at bounding box center [288, 492] width 105 height 35
checkbox input "true"
click at [375, 540] on textarea at bounding box center [360, 559] width 205 height 39
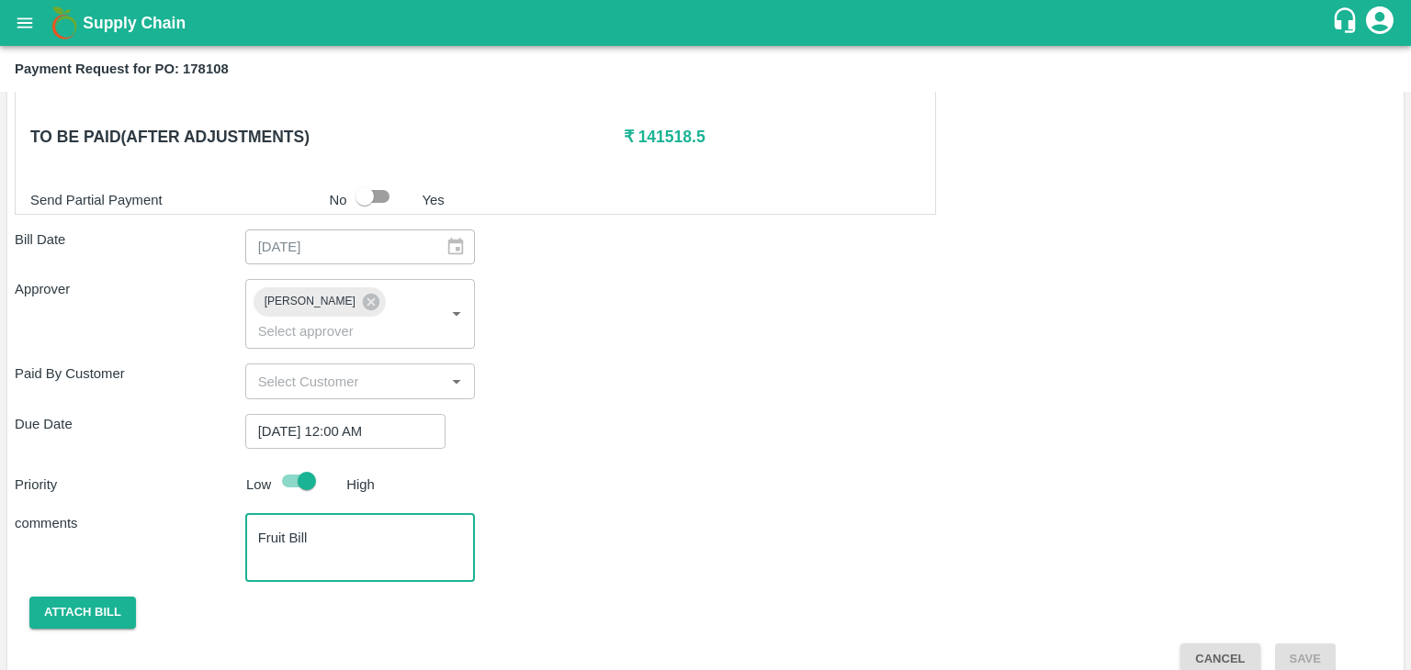
type textarea "Fruit Bill"
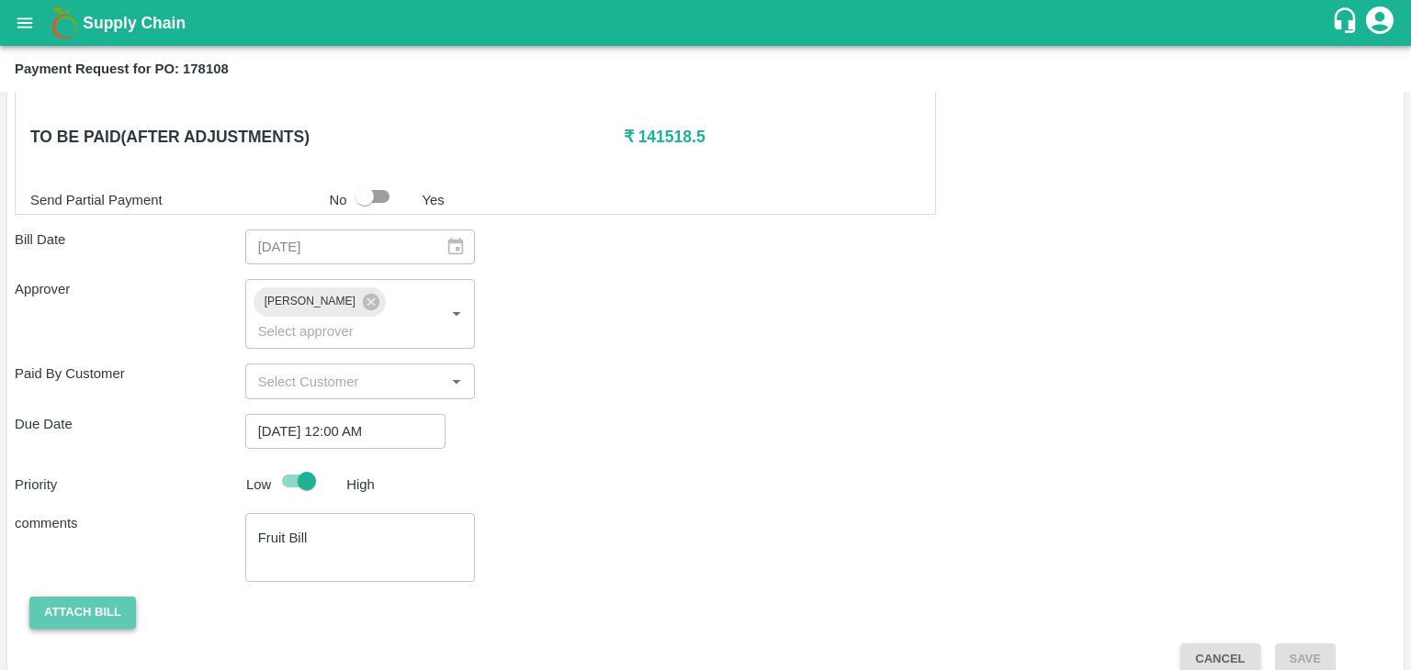
click at [71, 597] on button "Attach bill" at bounding box center [82, 613] width 107 height 32
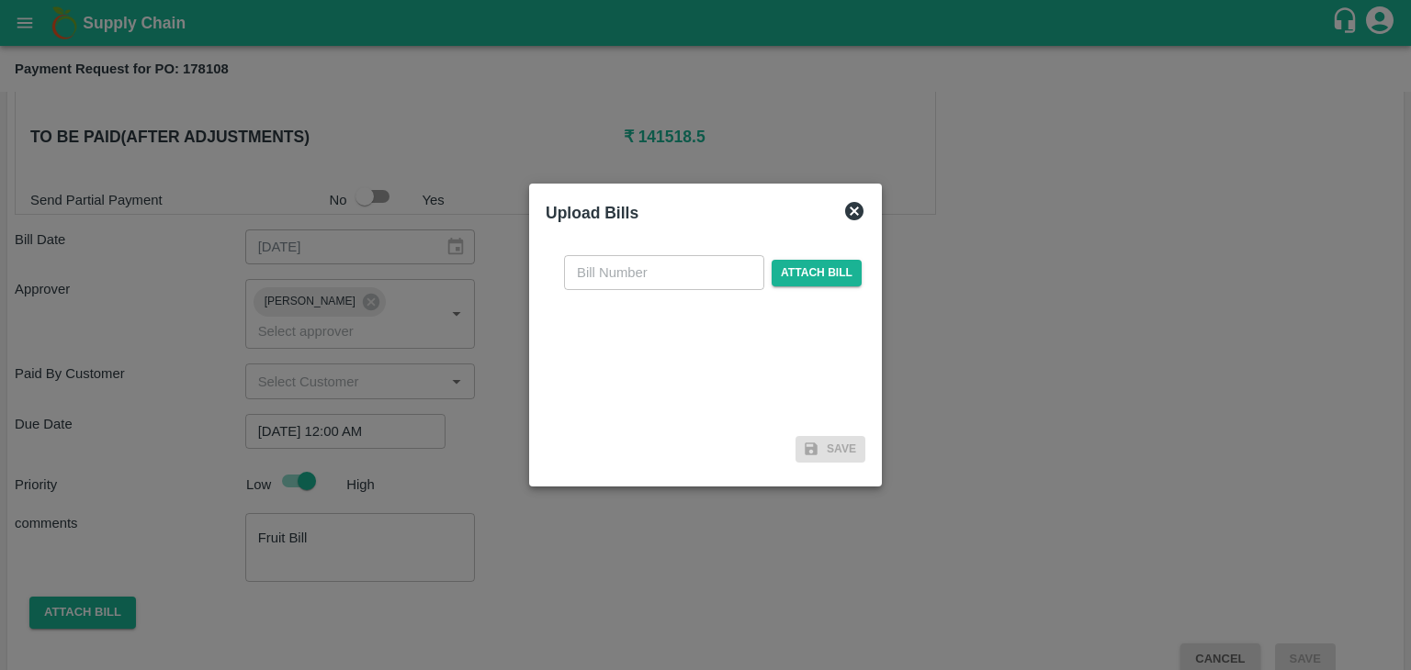
click at [659, 276] on input "text" at bounding box center [664, 272] width 200 height 35
type input "641"
click at [796, 260] on span "Attach bill" at bounding box center [816, 273] width 90 height 27
click at [0, 0] on input "Attach bill" at bounding box center [0, 0] width 0 height 0
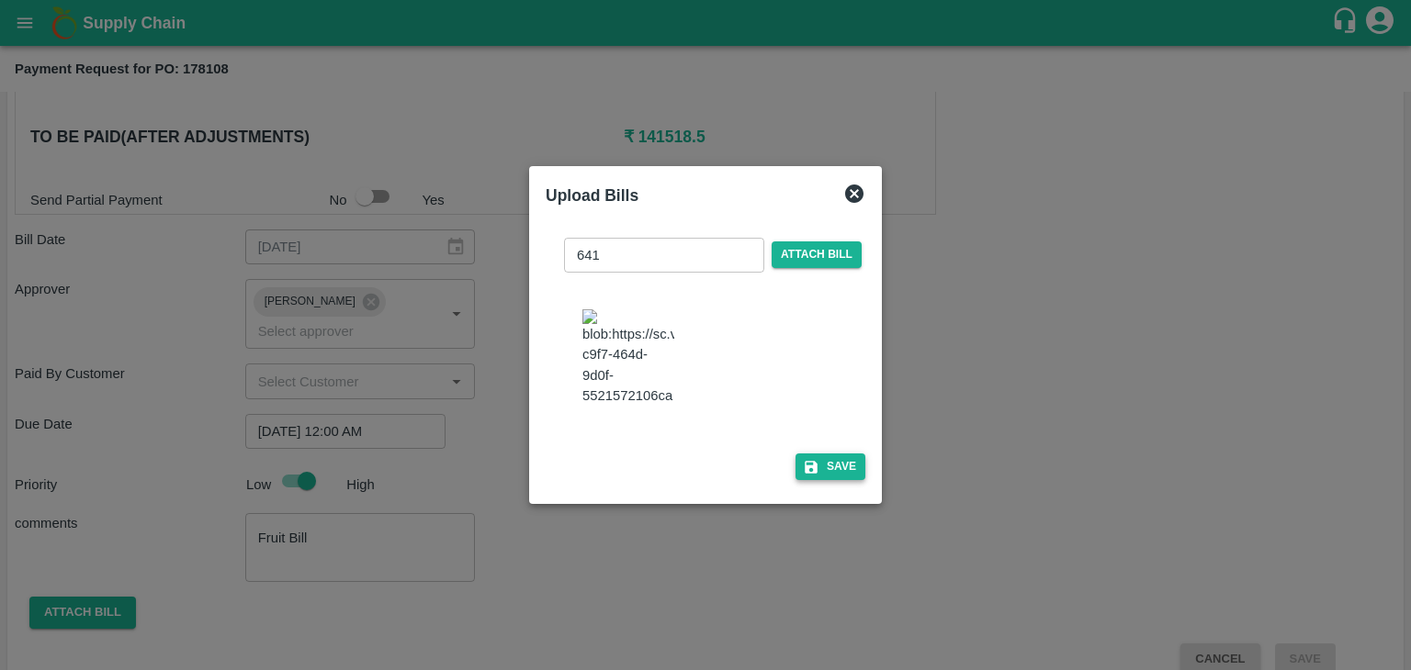
click at [838, 470] on button "Save" at bounding box center [830, 467] width 70 height 27
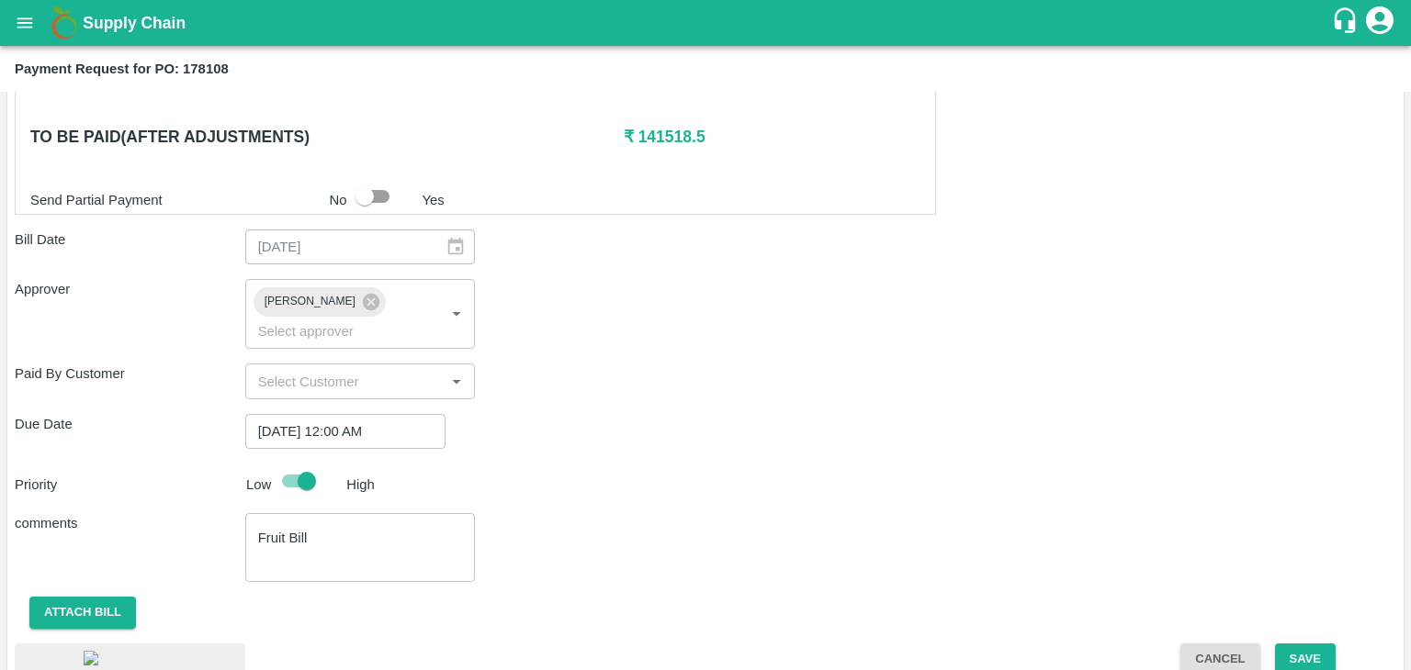
scroll to position [988, 0]
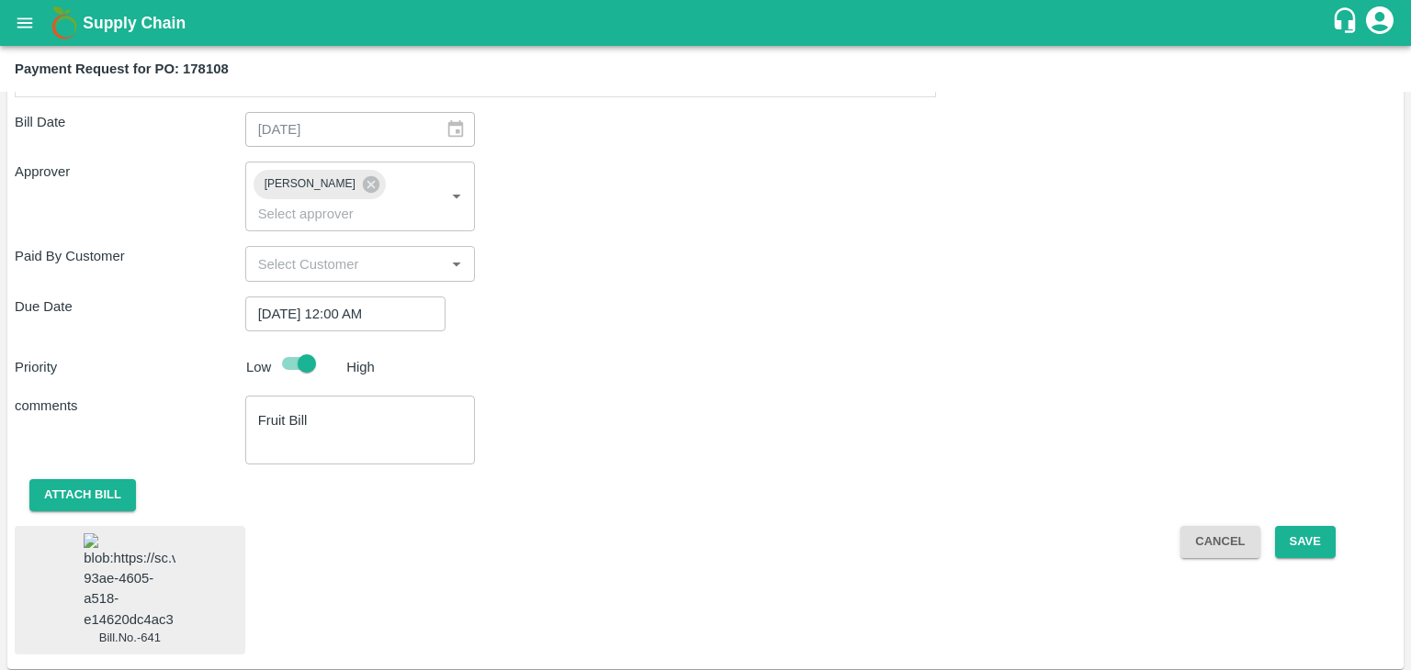
click at [124, 576] on img at bounding box center [130, 582] width 92 height 96
click at [1315, 526] on button "Save" at bounding box center [1305, 542] width 61 height 32
